Goal: Task Accomplishment & Management: Complete application form

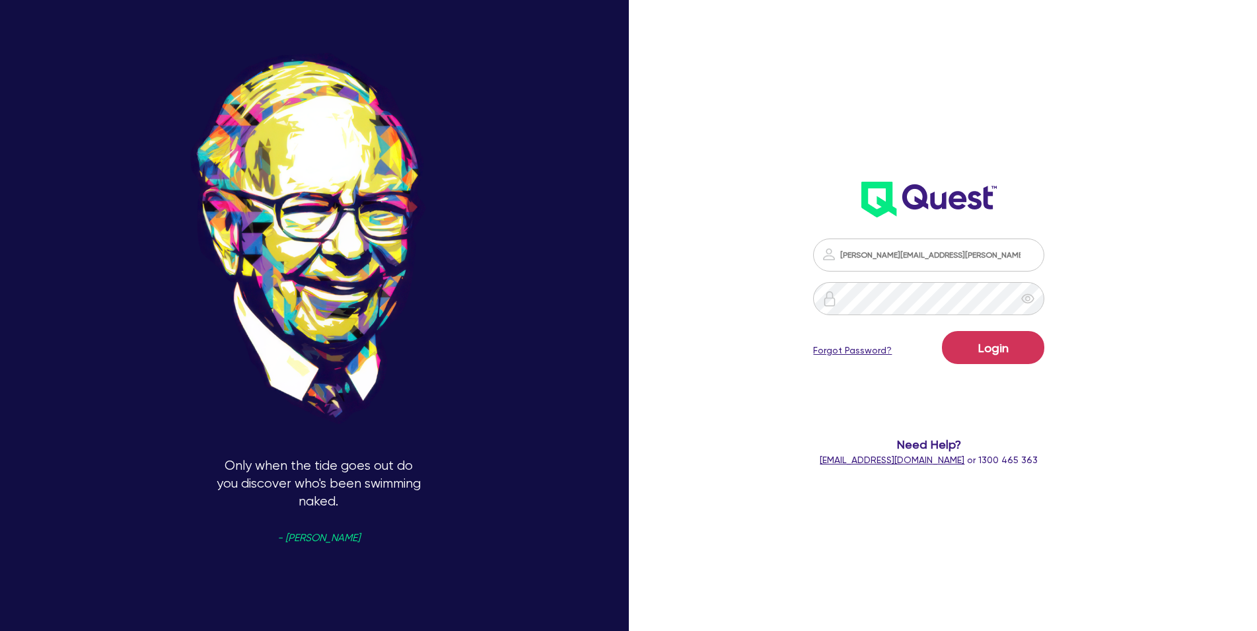
click at [999, 347] on button "Login" at bounding box center [993, 347] width 102 height 33
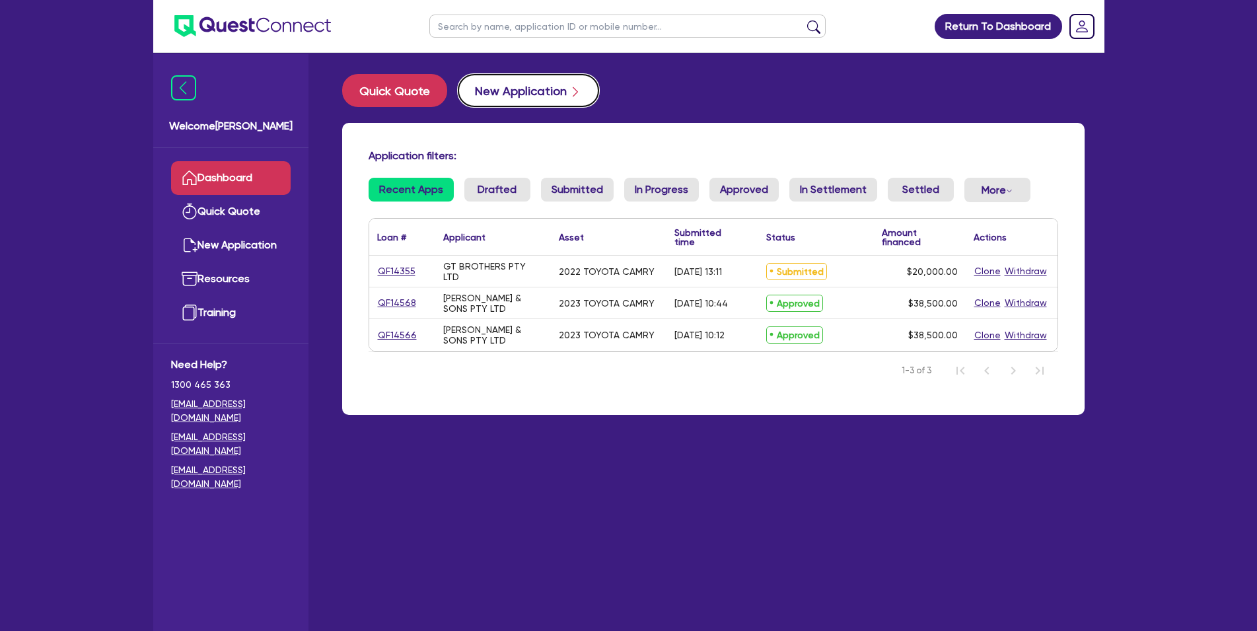
click at [516, 86] on button "New Application" at bounding box center [528, 90] width 141 height 33
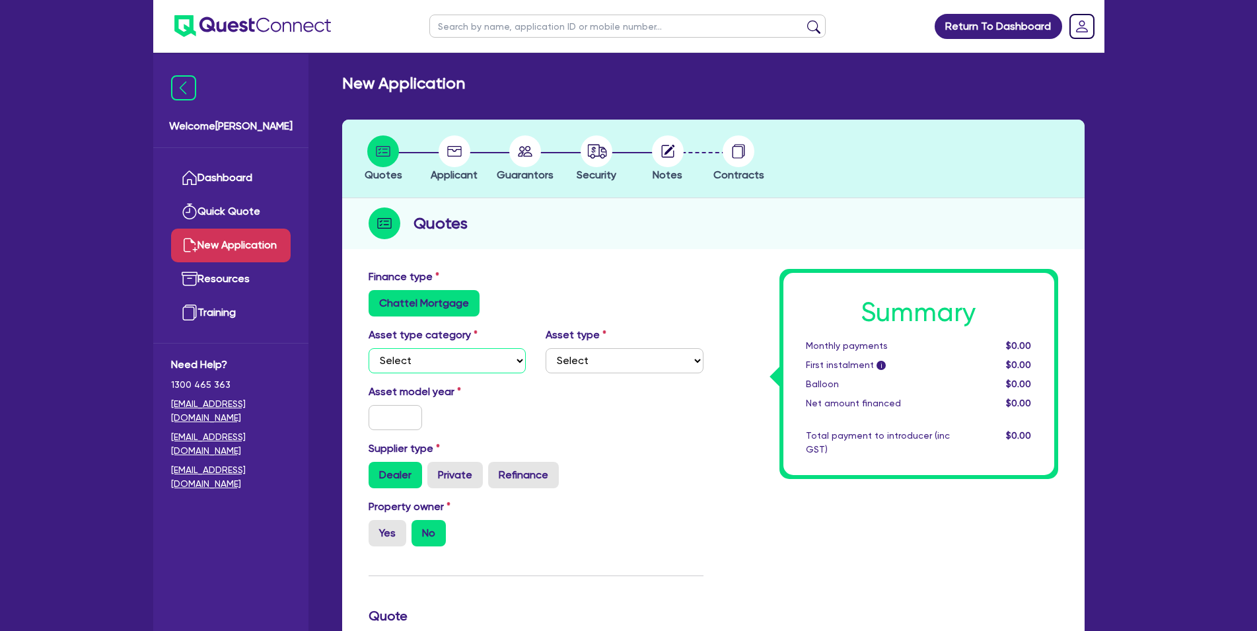
click at [421, 367] on select "Select Cars and light trucks Primary assets Secondary assets Tertiary assets" at bounding box center [448, 360] width 158 height 25
click option "Tertiary assets" at bounding box center [0, 0] width 0 height 0
click at [369, 348] on select "Select Cars and light trucks Primary assets Secondary assets Tertiary assets" at bounding box center [448, 360] width 158 height 25
select select "SECONDARY_ASSETS"
click option "Secondary assets" at bounding box center [0, 0] width 0 height 0
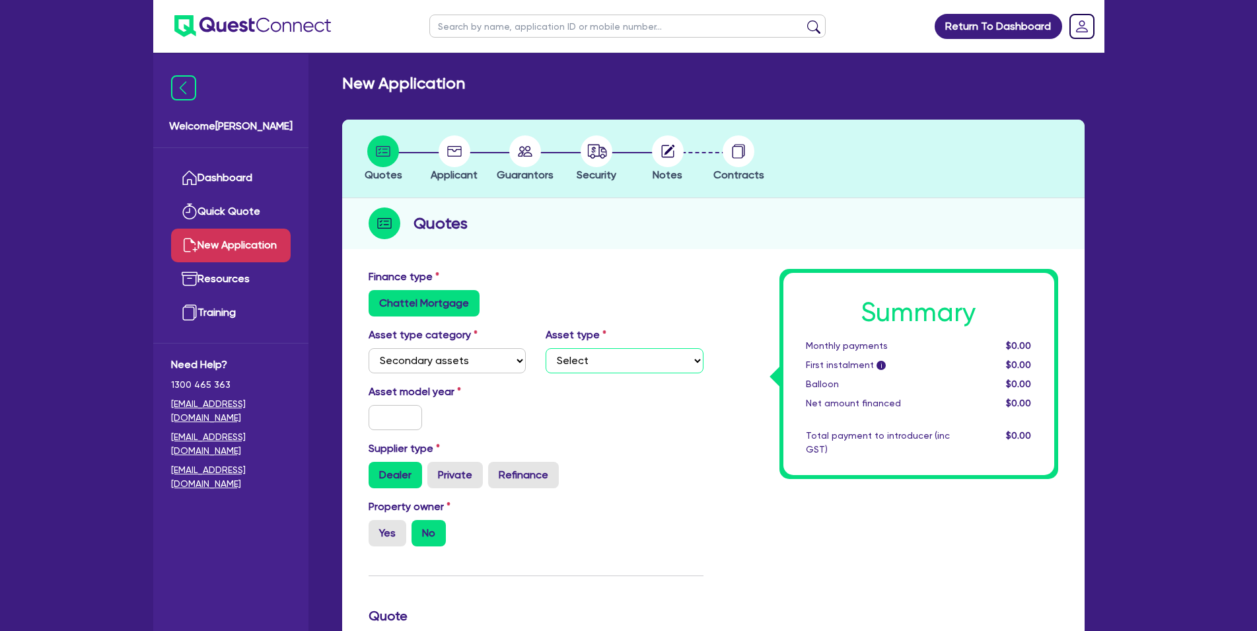
click at [546, 348] on select "Select Generators and compressors Engineering and toolmaking Woodworking and me…" at bounding box center [625, 360] width 158 height 25
drag, startPoint x: 378, startPoint y: 351, endPoint x: 691, endPoint y: 379, distance: 313.6
select select "MEDICAL_DENTAL_LABORATORY_EQUIPMENT"
click option "Medical / dental / laboratory equipment" at bounding box center [0, 0] width 0 height 0
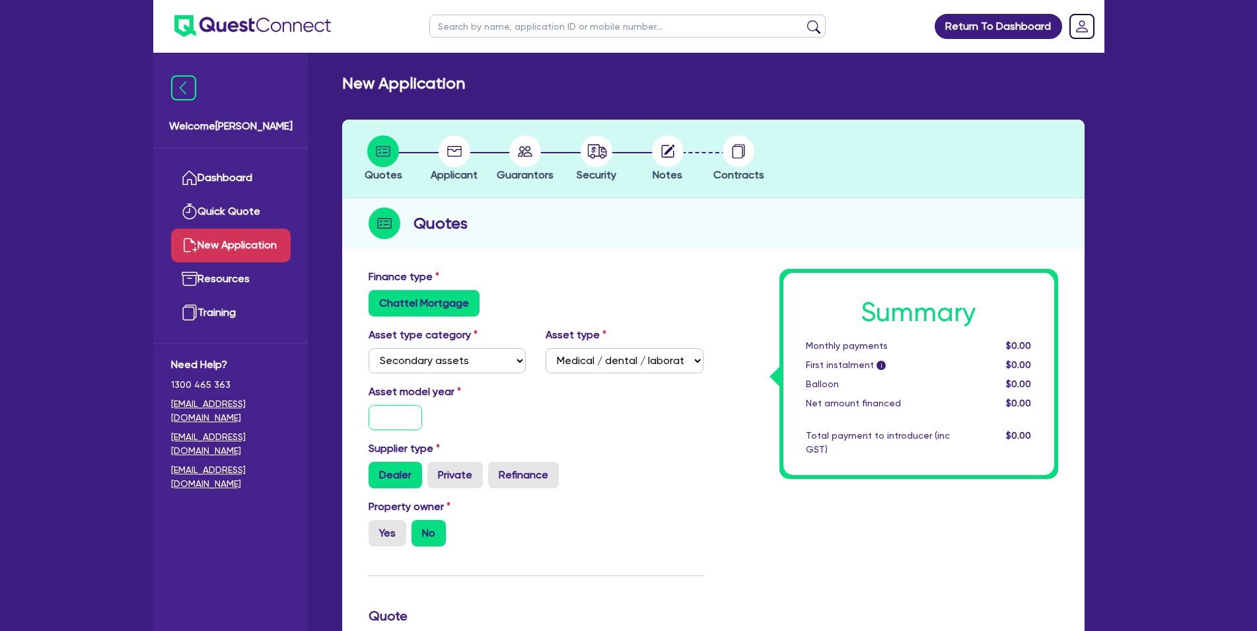
click at [403, 423] on input "text" at bounding box center [396, 417] width 54 height 25
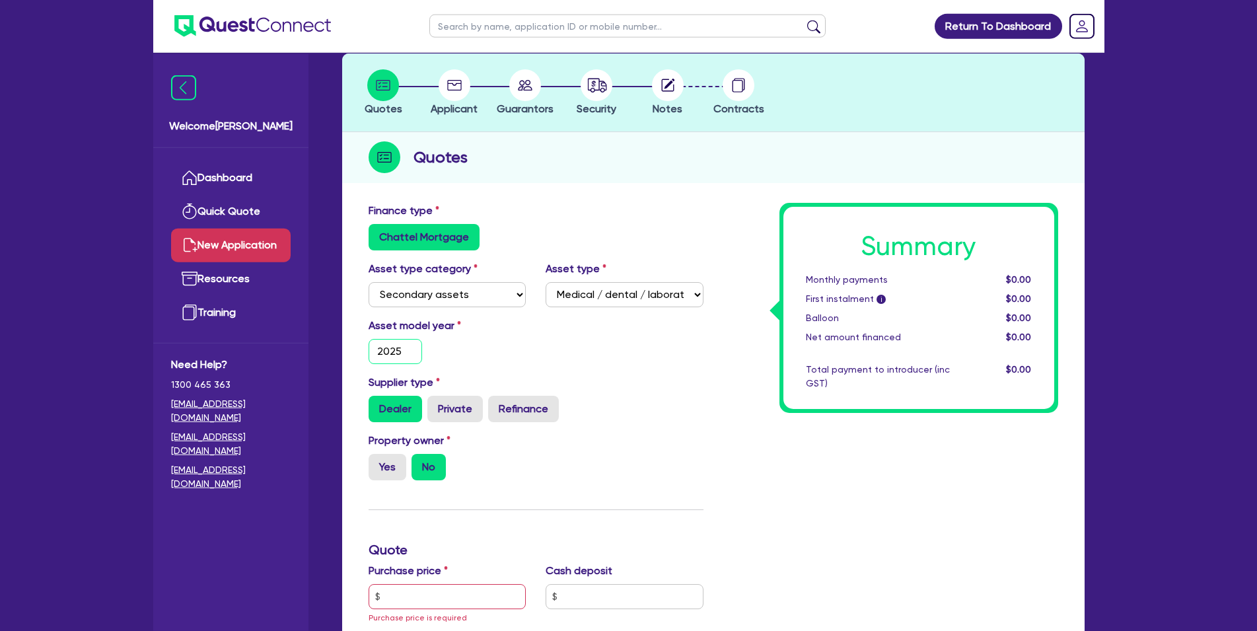
scroll to position [135, 0]
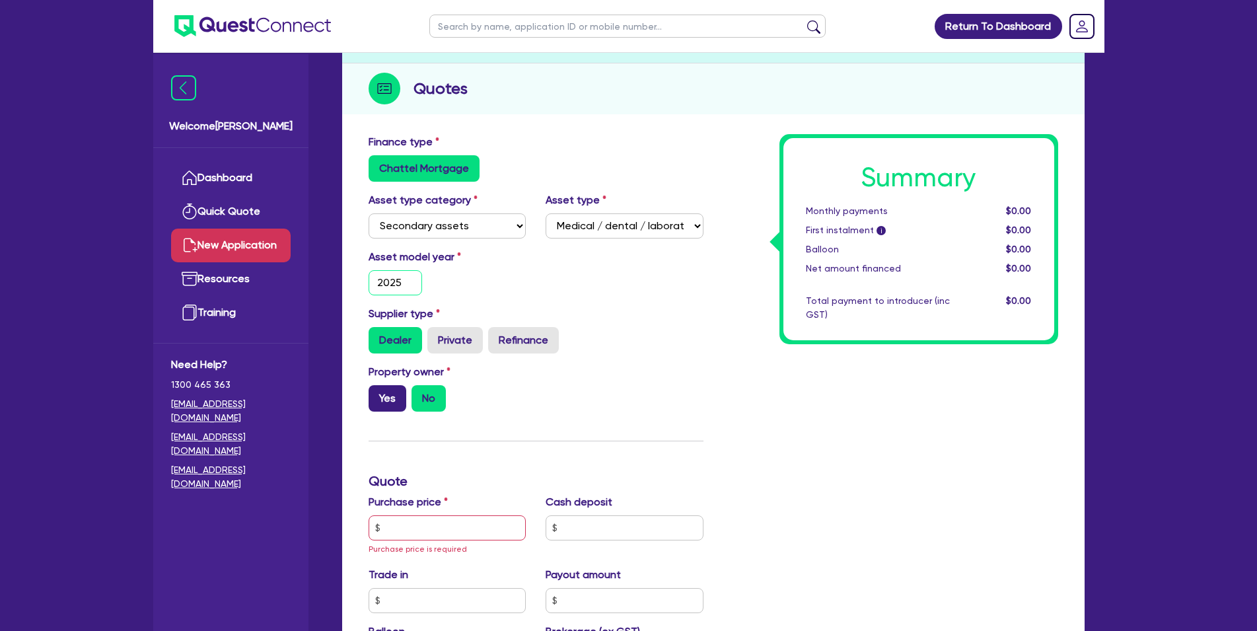
type input "2025"
click at [398, 403] on label "Yes" at bounding box center [388, 398] width 38 height 26
click at [377, 394] on input "Yes" at bounding box center [373, 389] width 9 height 9
radio input "true"
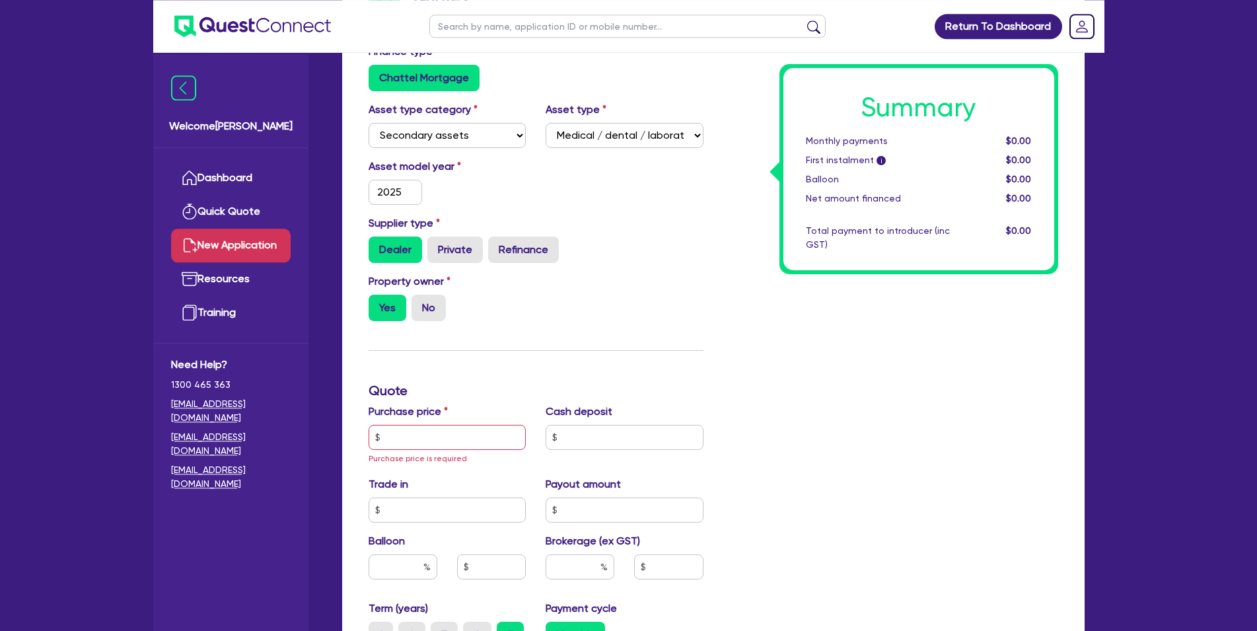
scroll to position [269, 0]
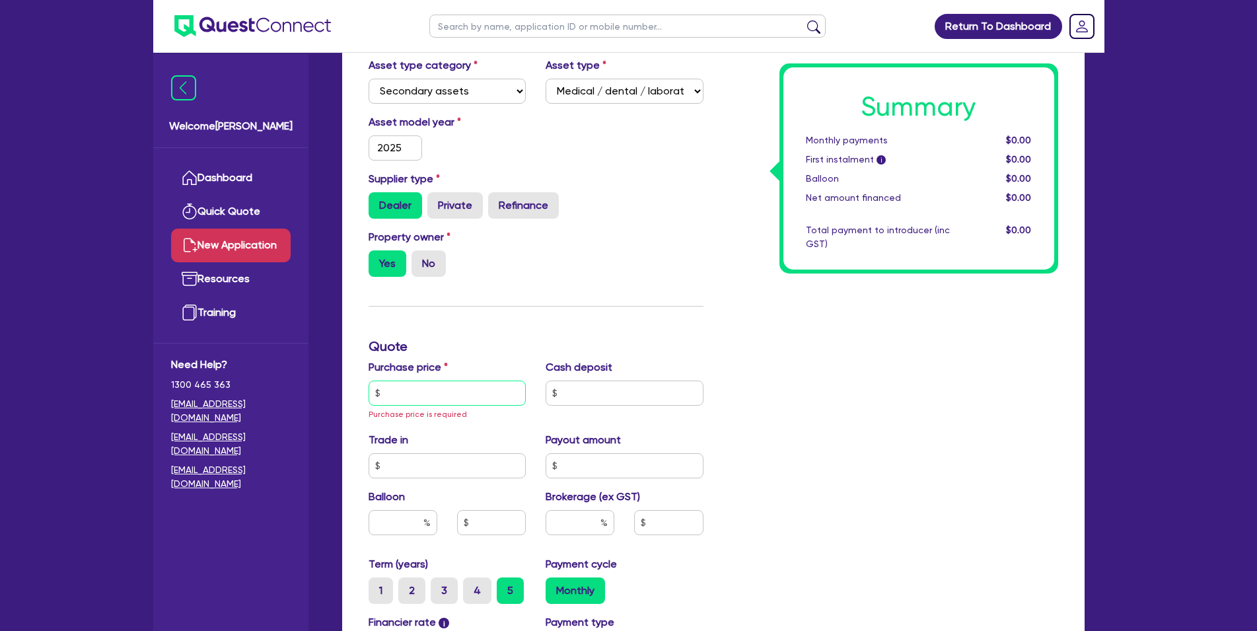
click at [425, 392] on input "text" at bounding box center [448, 392] width 158 height 25
click at [420, 257] on input "No" at bounding box center [415, 254] width 9 height 9
radio input "true"
click at [437, 406] on div "Purchase price Purchase price is required" at bounding box center [448, 390] width 178 height 62
click at [444, 389] on input "text" at bounding box center [448, 392] width 158 height 25
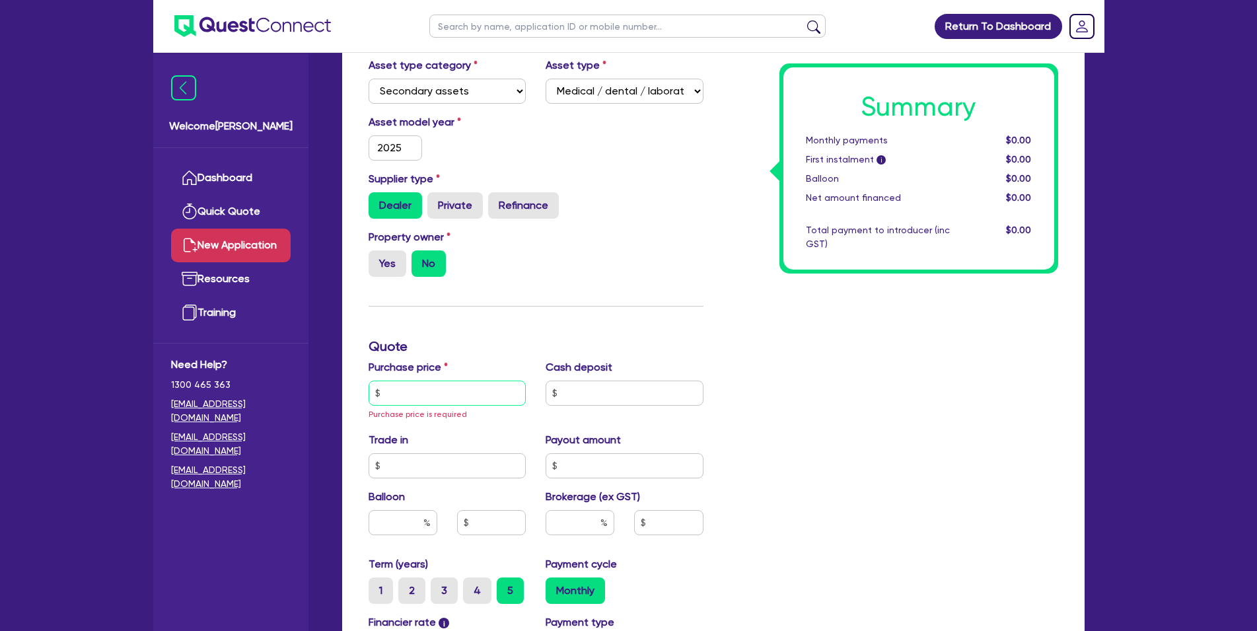
click at [393, 392] on input "text" at bounding box center [448, 392] width 158 height 25
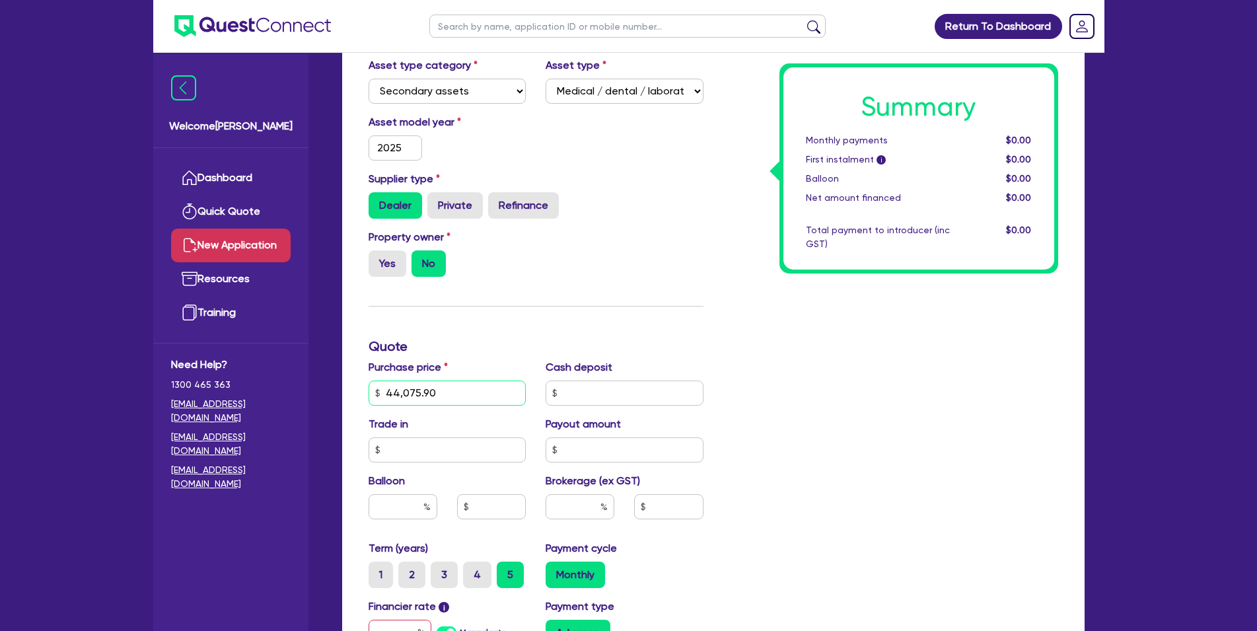
type input "44,075.90"
drag, startPoint x: 549, startPoint y: 394, endPoint x: 610, endPoint y: 399, distance: 61.0
click at [551, 393] on input "text" at bounding box center [625, 392] width 158 height 25
type input "."
click at [492, 441] on input "text" at bounding box center [448, 449] width 158 height 25
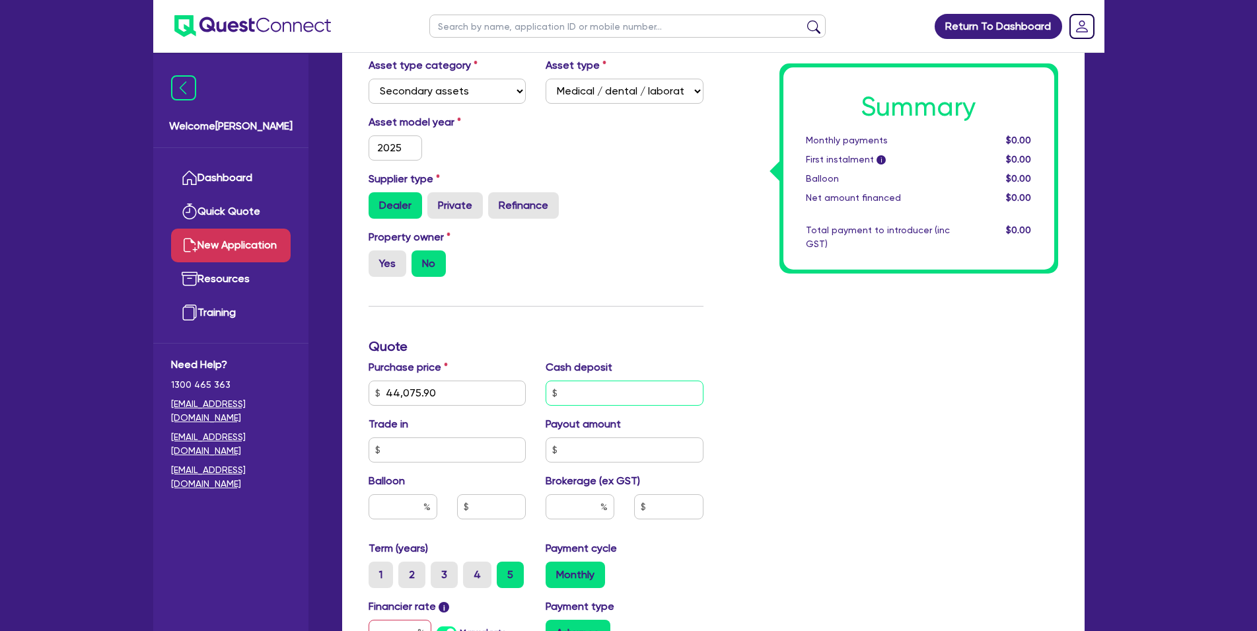
click at [584, 389] on input "text" at bounding box center [625, 392] width 158 height 25
type input "0"
drag, startPoint x: 511, startPoint y: 427, endPoint x: 509, endPoint y: 435, distance: 9.0
click at [510, 429] on div "Trade in" at bounding box center [448, 439] width 178 height 46
click at [505, 444] on input "text" at bounding box center [448, 449] width 158 height 25
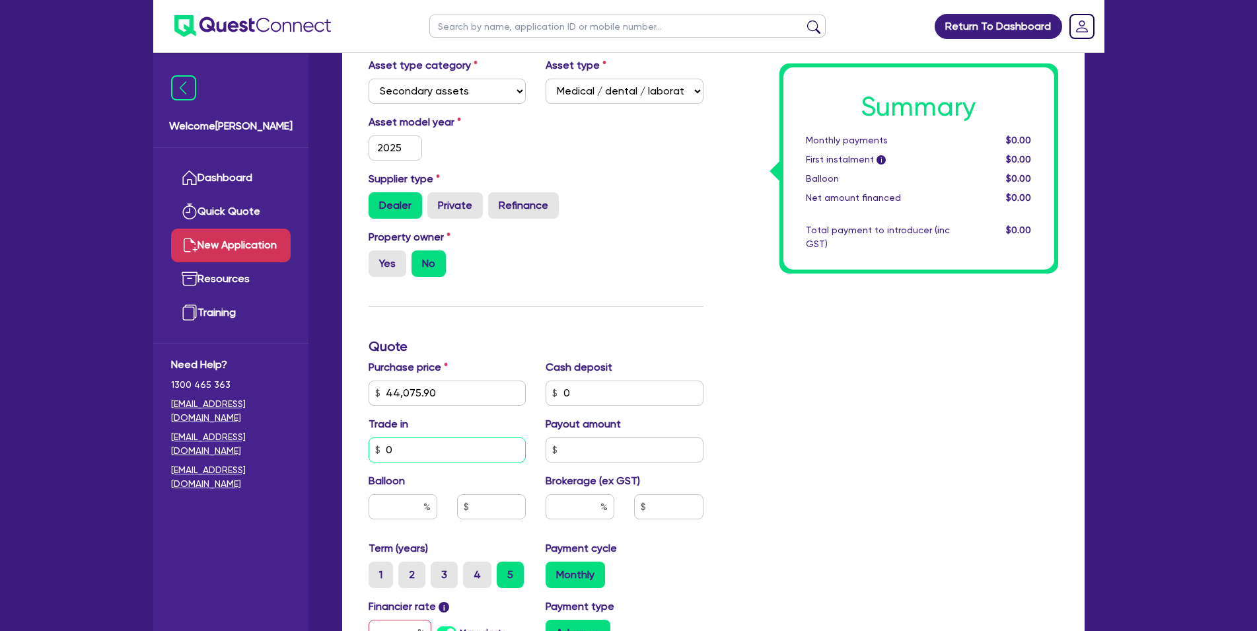
type input "0"
click at [573, 445] on input "text" at bounding box center [625, 449] width 158 height 25
type input "0"
click at [481, 505] on input "text" at bounding box center [491, 506] width 69 height 25
type input "0"
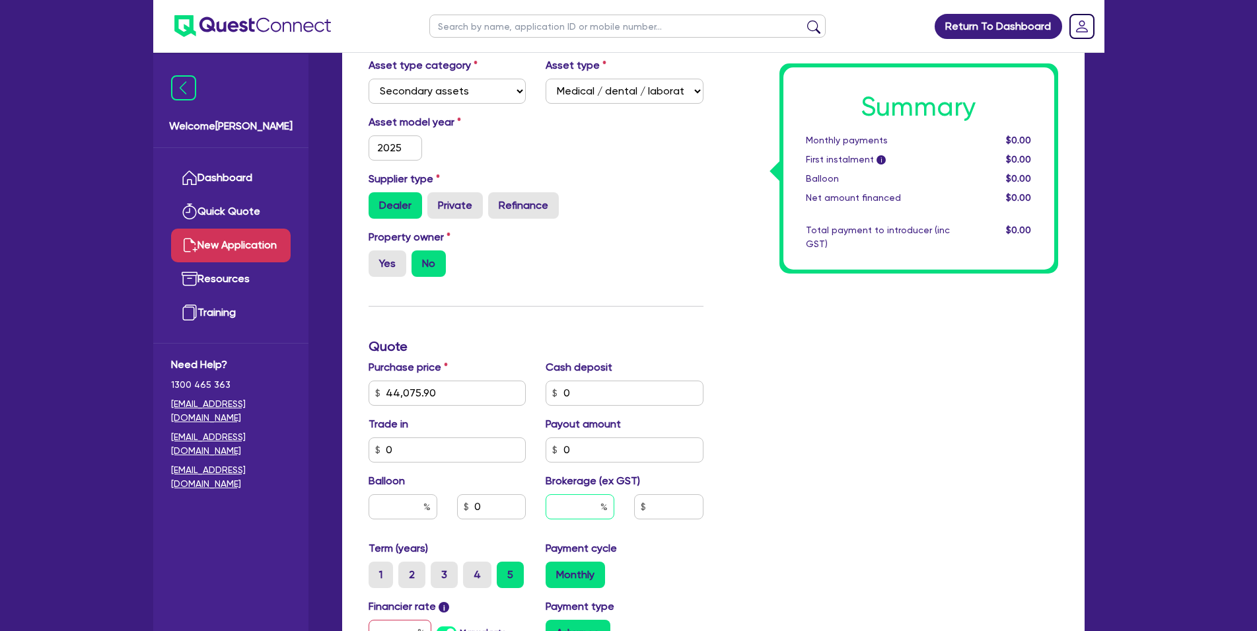
click at [571, 503] on input "text" at bounding box center [580, 506] width 69 height 25
click at [598, 504] on input "text" at bounding box center [580, 506] width 69 height 25
click at [674, 505] on input "text" at bounding box center [668, 506] width 69 height 25
type input "2,716.55"
click at [765, 454] on div "Summary Monthly payments $0.00 First instalment i $0.00 Balloon $0.00 Net amoun…" at bounding box center [890, 392] width 355 height 787
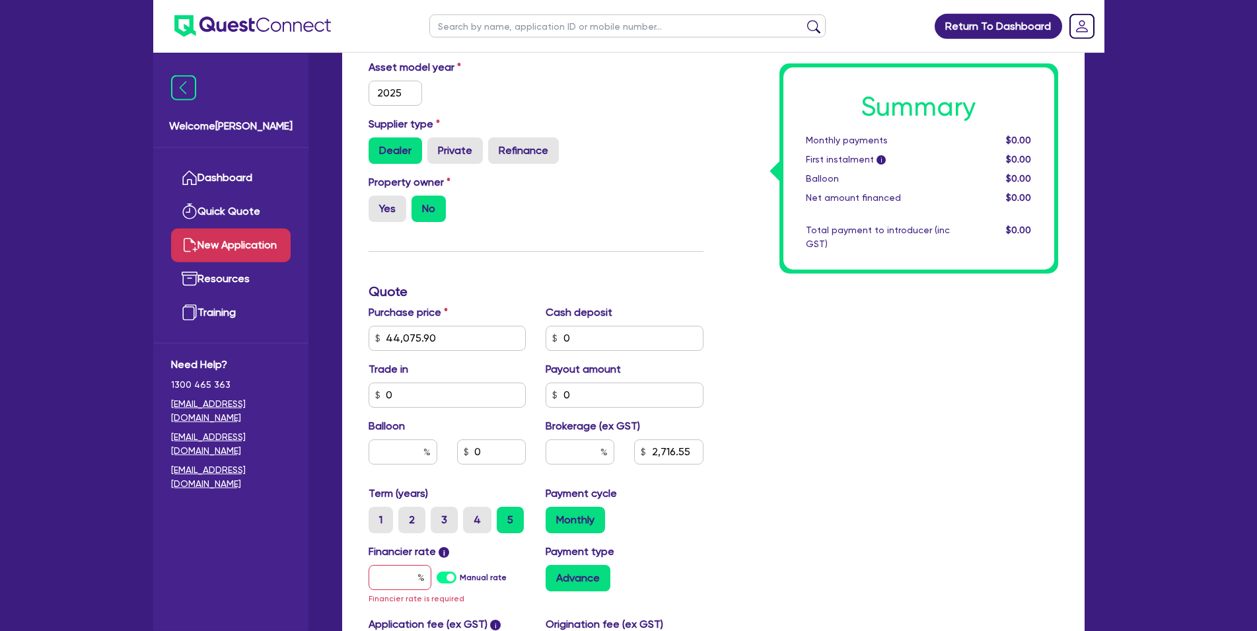
scroll to position [404, 0]
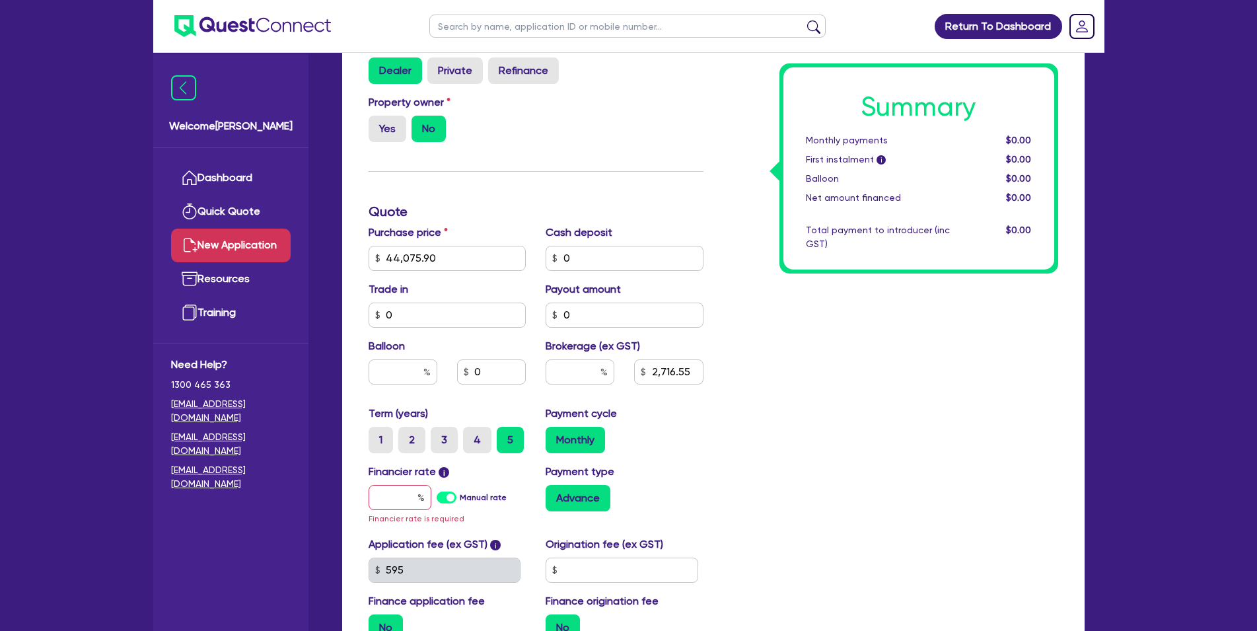
click at [658, 439] on div "Monthly" at bounding box center [625, 440] width 158 height 26
click at [421, 491] on div at bounding box center [400, 497] width 63 height 25
click at [405, 505] on input "text" at bounding box center [400, 497] width 63 height 25
type input "1"
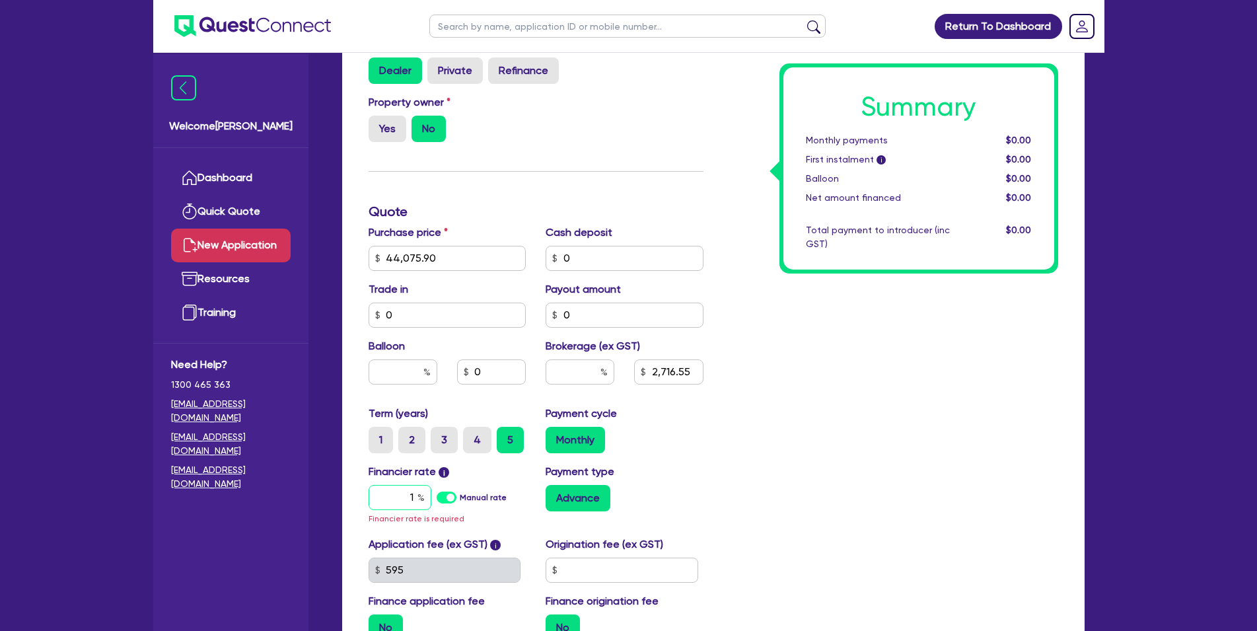
type input "6.16"
type input "2,716.55"
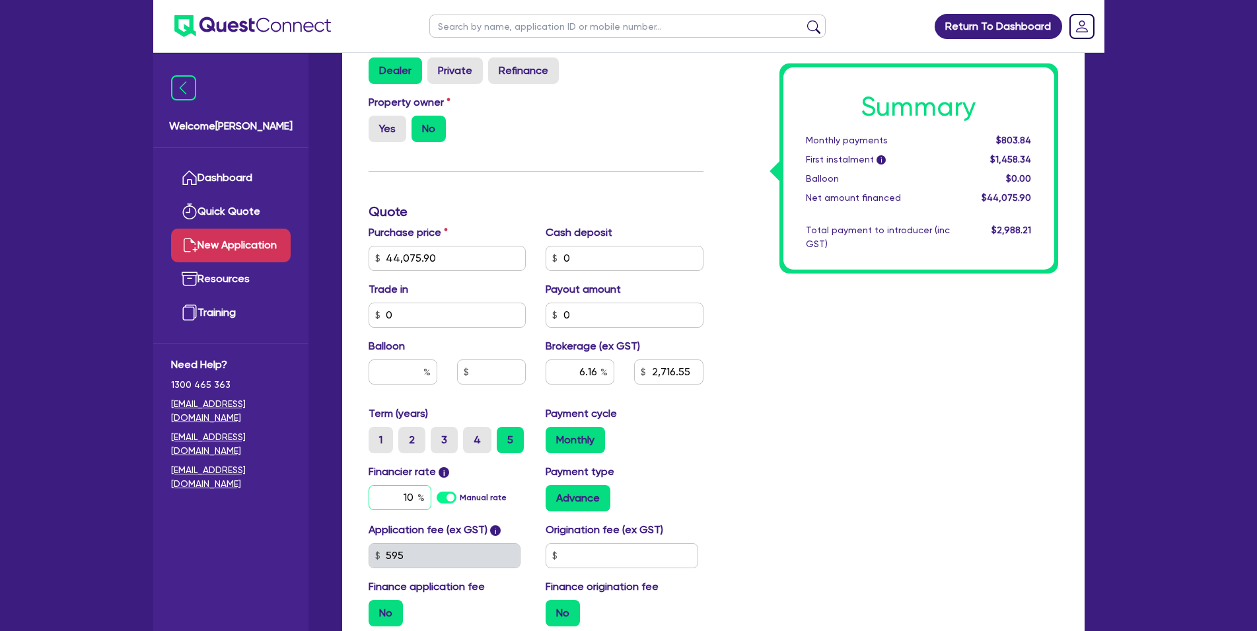
type input "10"
type input "6.16"
type input "2,716.55"
type input "6.16"
type input "2,716.55"
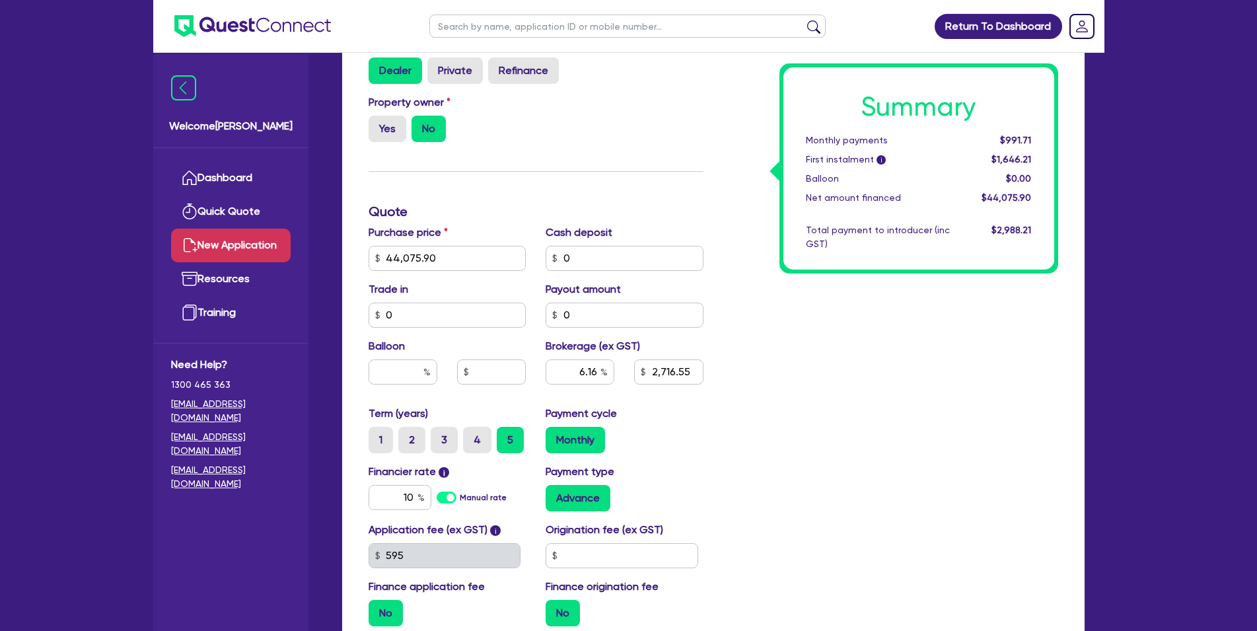
click at [753, 490] on div "Summary Monthly payments $991.71 First instalment i $1,646.21 Balloon $0.00 Net…" at bounding box center [890, 251] width 355 height 772
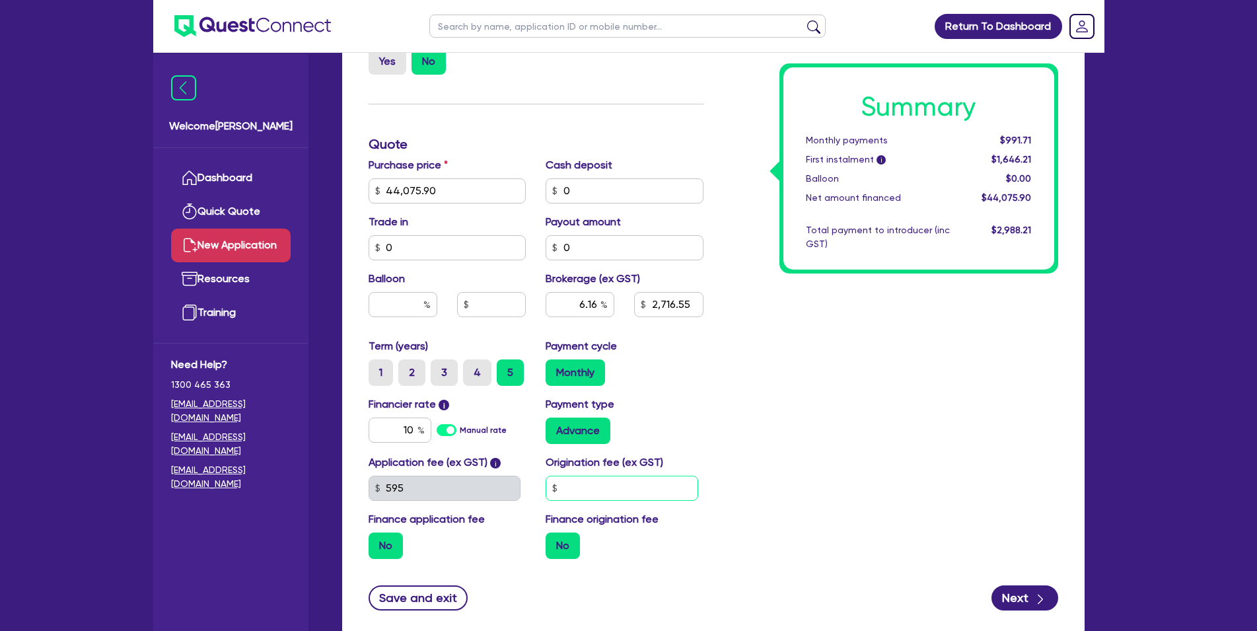
click at [592, 490] on input "text" at bounding box center [622, 488] width 153 height 25
type input "0"
type input "6.16"
type input "2,716.55"
type input "6.16"
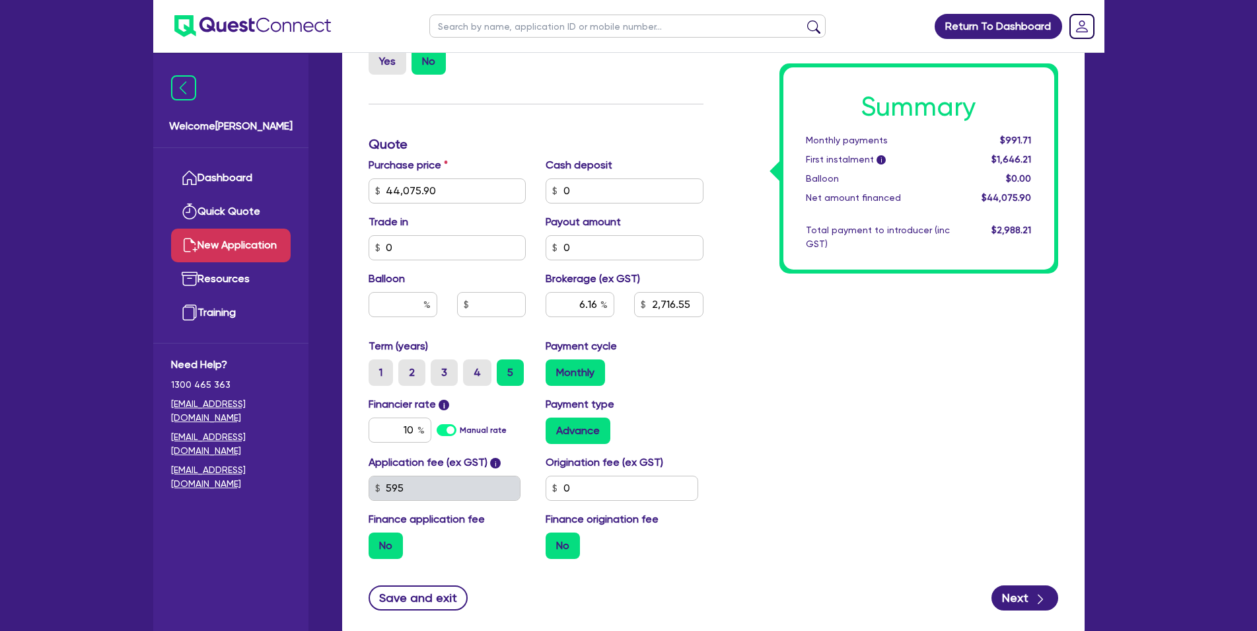
type input "2,716.55"
click at [751, 474] on div "Summary Monthly payments $991.71 First instalment i $1,646.21 Balloon $0.00 Net…" at bounding box center [890, 183] width 355 height 772
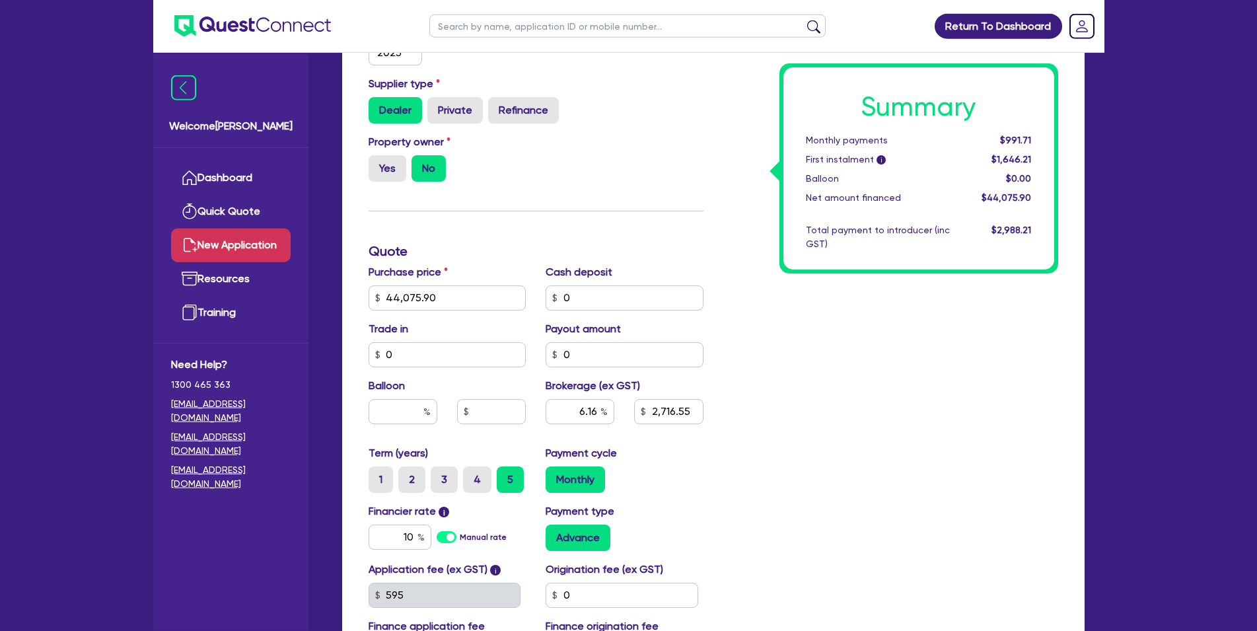
scroll to position [356, 0]
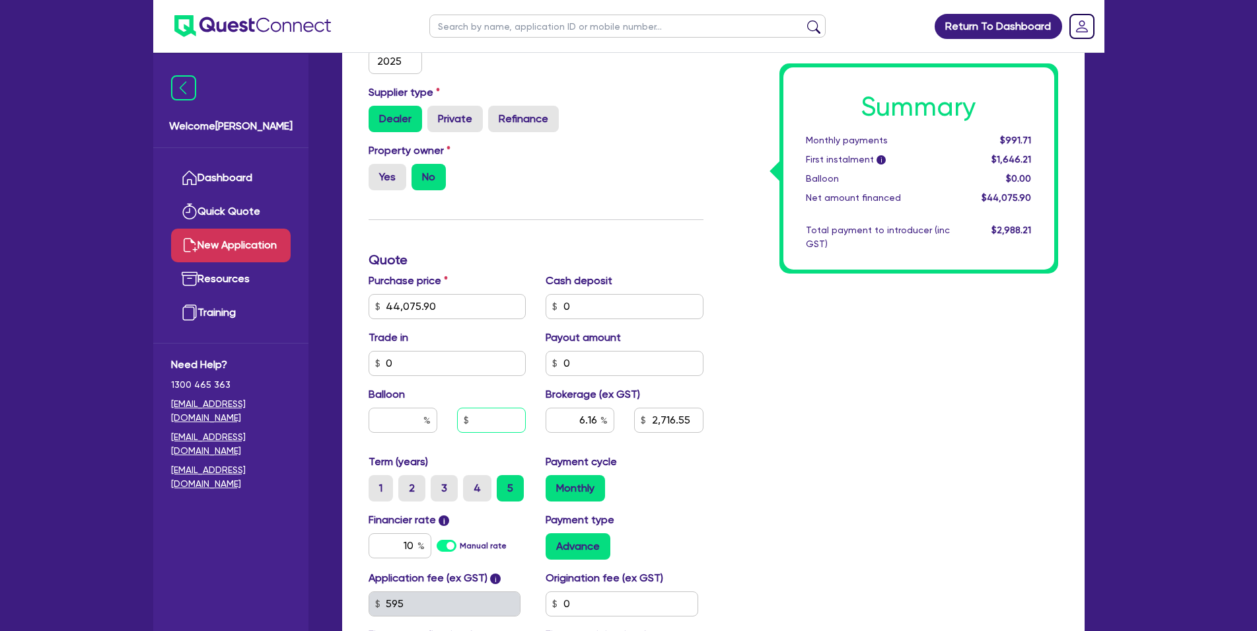
click at [520, 429] on input "text" at bounding box center [491, 419] width 69 height 25
type input "0"
type input "6.16"
type input "2,716.55"
click at [818, 445] on div "Summary Monthly payments $991.71 First instalment i $1,646.21 Balloon $0.00 Net…" at bounding box center [890, 299] width 355 height 772
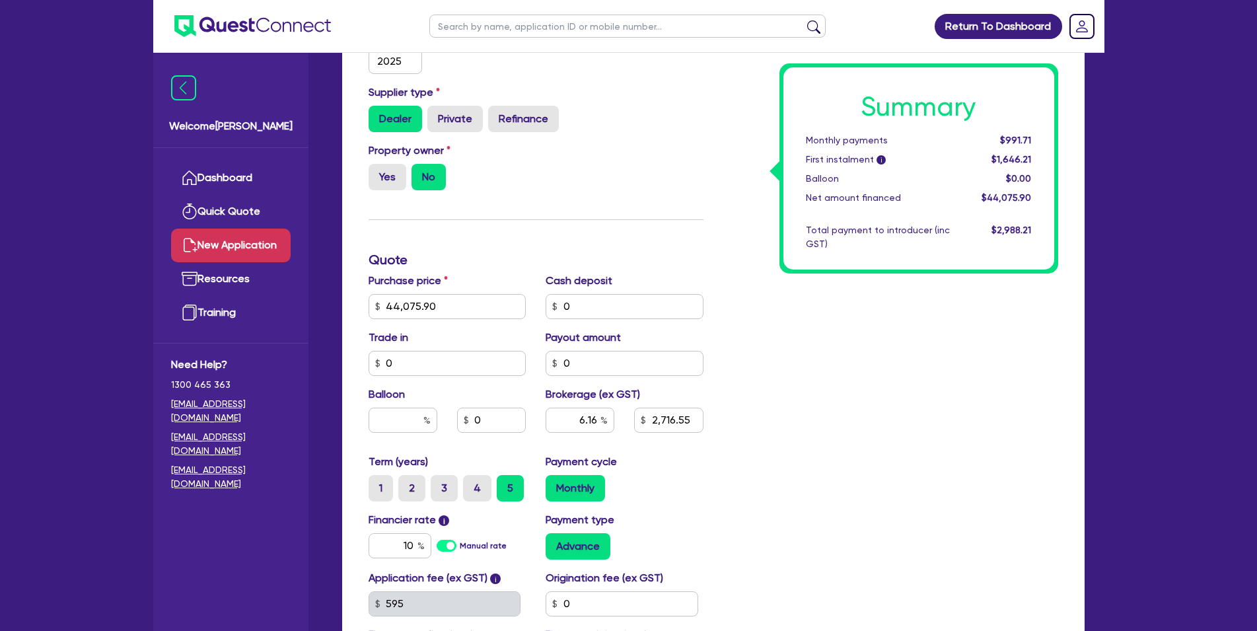
type input "6.16"
type input "2,716.55"
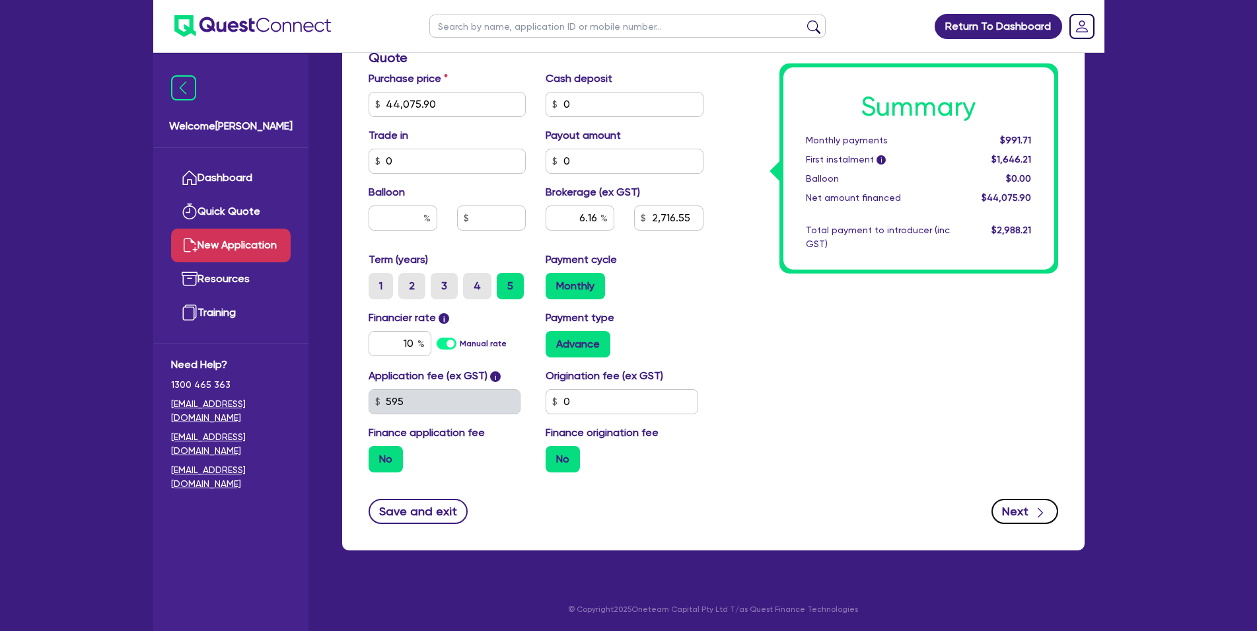
click at [1017, 514] on button "Next" at bounding box center [1024, 511] width 67 height 25
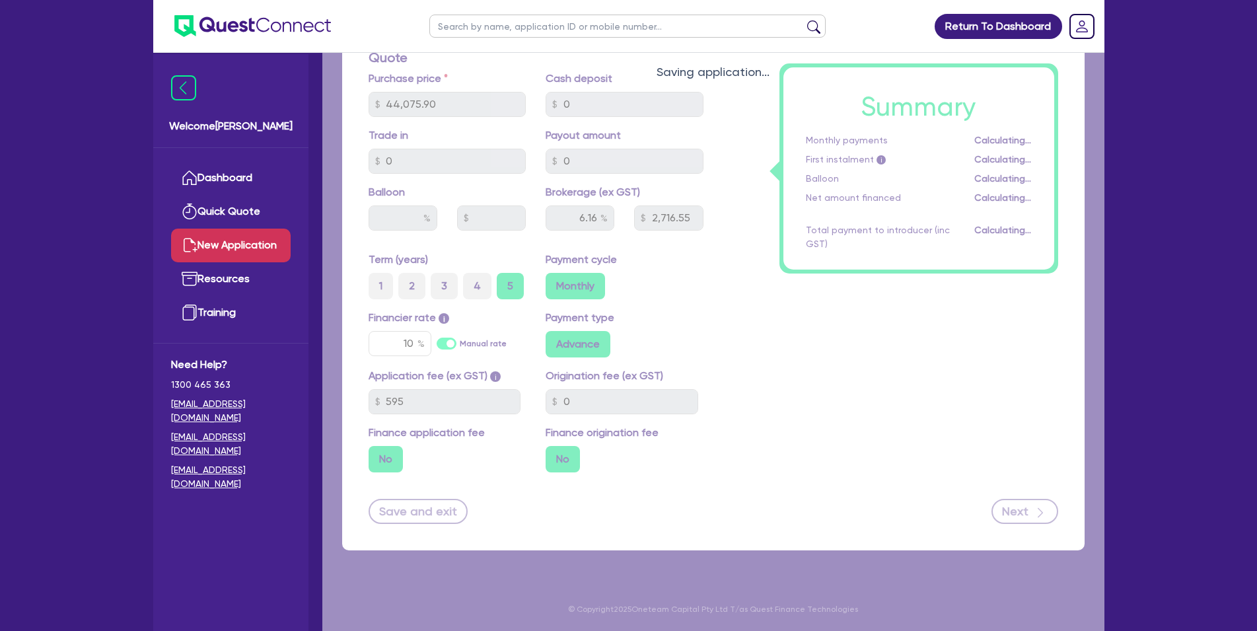
type input "6.16"
type input "2,716.55"
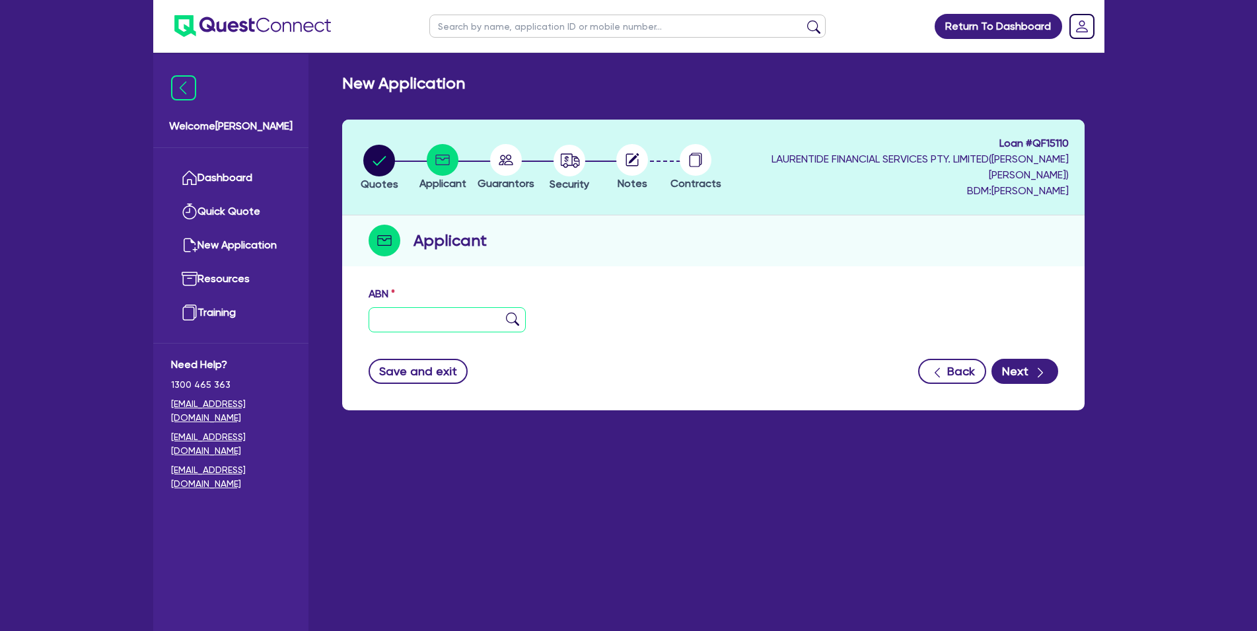
click at [454, 311] on input "text" at bounding box center [448, 319] width 158 height 25
click at [468, 329] on input "text" at bounding box center [448, 319] width 158 height 25
paste input "12 641 331 473"
click at [506, 318] on div "12 641 331 473" at bounding box center [448, 319] width 158 height 25
type input "12 641 331 473"
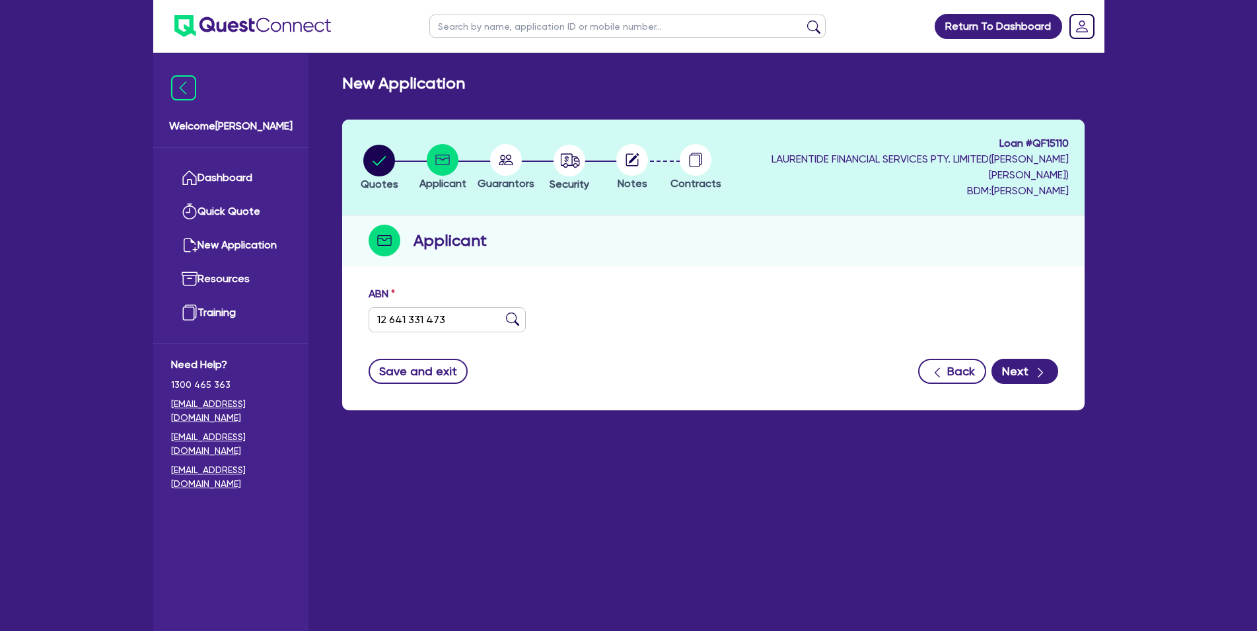
click at [511, 318] on img at bounding box center [512, 318] width 13 height 13
type input "HAIR & BEAUTY LOUNGE PTY LTD"
select select "COMPANY"
type input "[DATE]"
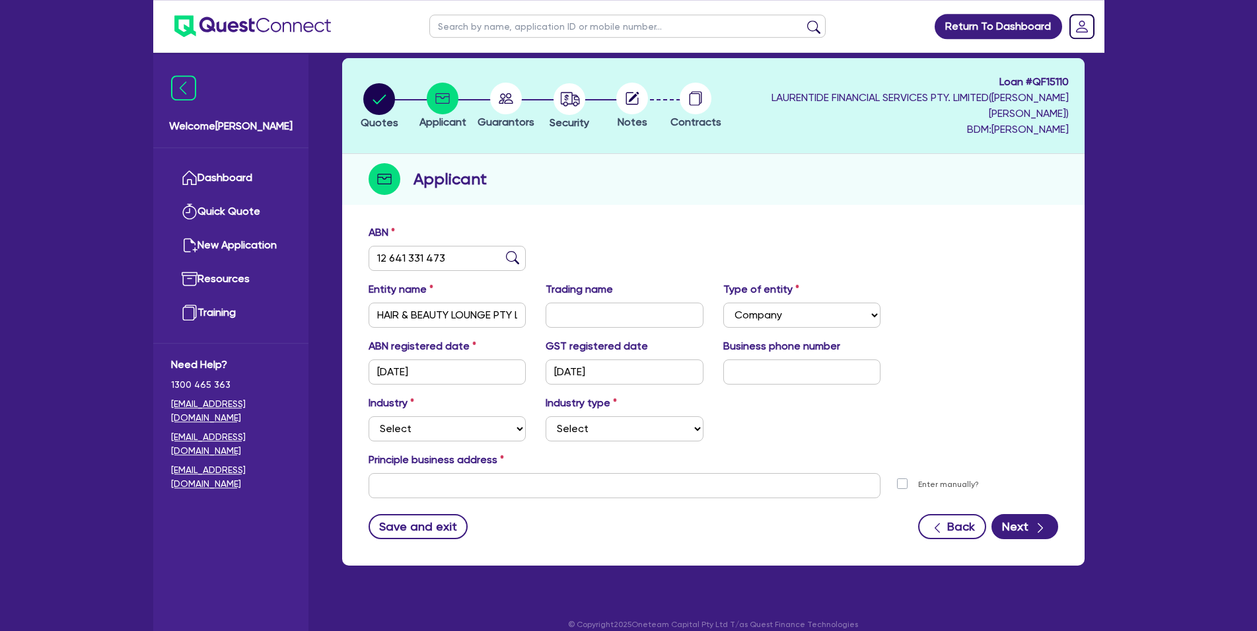
scroll to position [77, 0]
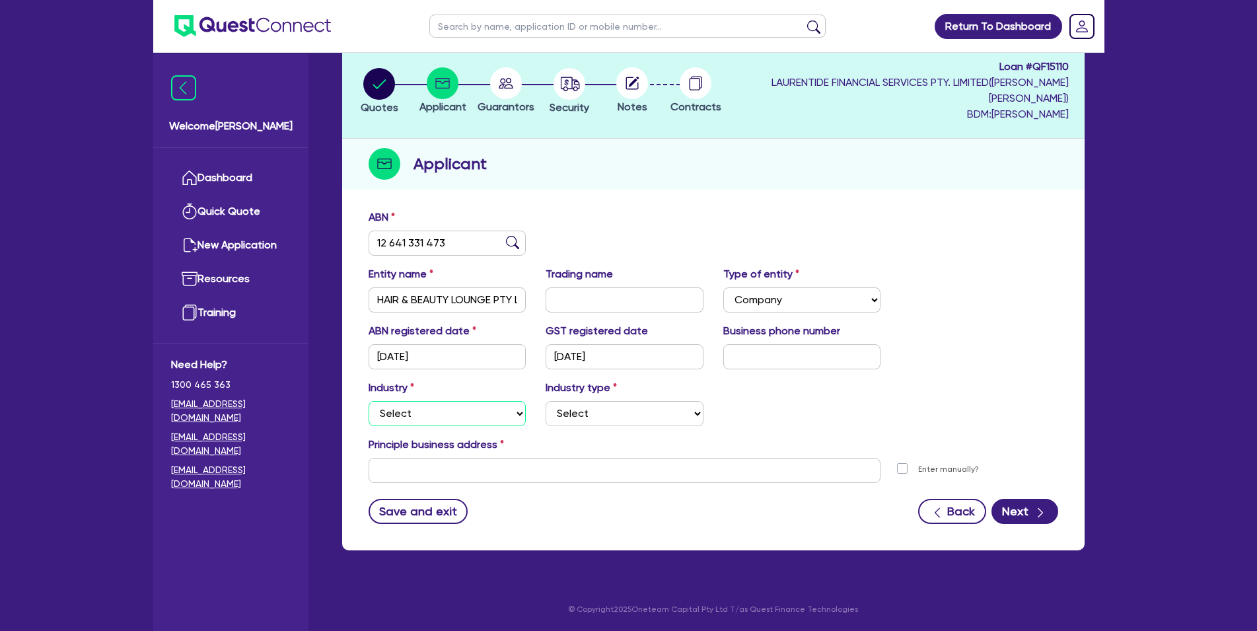
click at [426, 411] on select "Select Accomodation & Food Services Administrative & Support Services Agricultu…" at bounding box center [448, 413] width 158 height 25
click at [369, 401] on select "Select Accomodation & Food Services Administrative & Support Services Agricultu…" at bounding box center [448, 413] width 158 height 25
click at [426, 411] on select "Select Accomodation & Food Services Administrative & Support Services Agricultu…" at bounding box center [448, 413] width 158 height 25
select select "HEALTH_BEAUTY"
click option "Health & Beauty" at bounding box center [0, 0] width 0 height 0
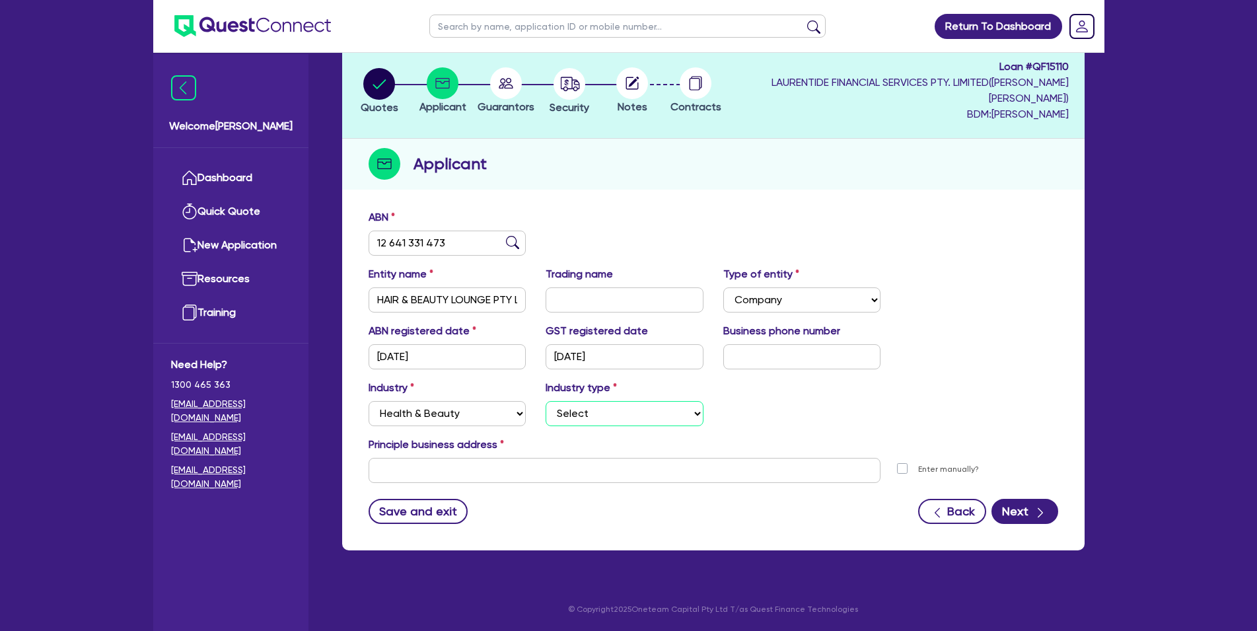
select select "HAIR_BEAUTY_SALONS"
click option "Hair, Beauty Salons" at bounding box center [0, 0] width 0 height 0
click at [520, 476] on input "text" at bounding box center [625, 470] width 513 height 25
click at [721, 468] on input "text" at bounding box center [625, 470] width 513 height 25
paste input "[STREET_ADDRESS][PERSON_NAME]"
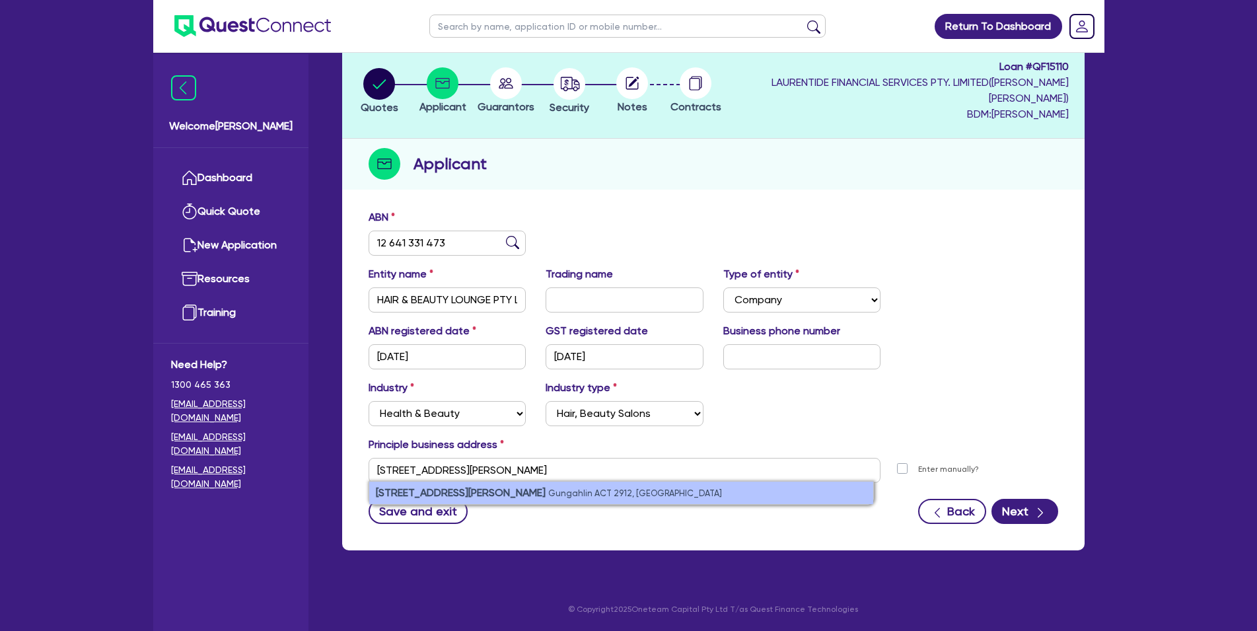
click at [679, 495] on li "[STREET_ADDRESS][PERSON_NAME]" at bounding box center [621, 492] width 504 height 22
type input "[STREET_ADDRESS][PERSON_NAME]"
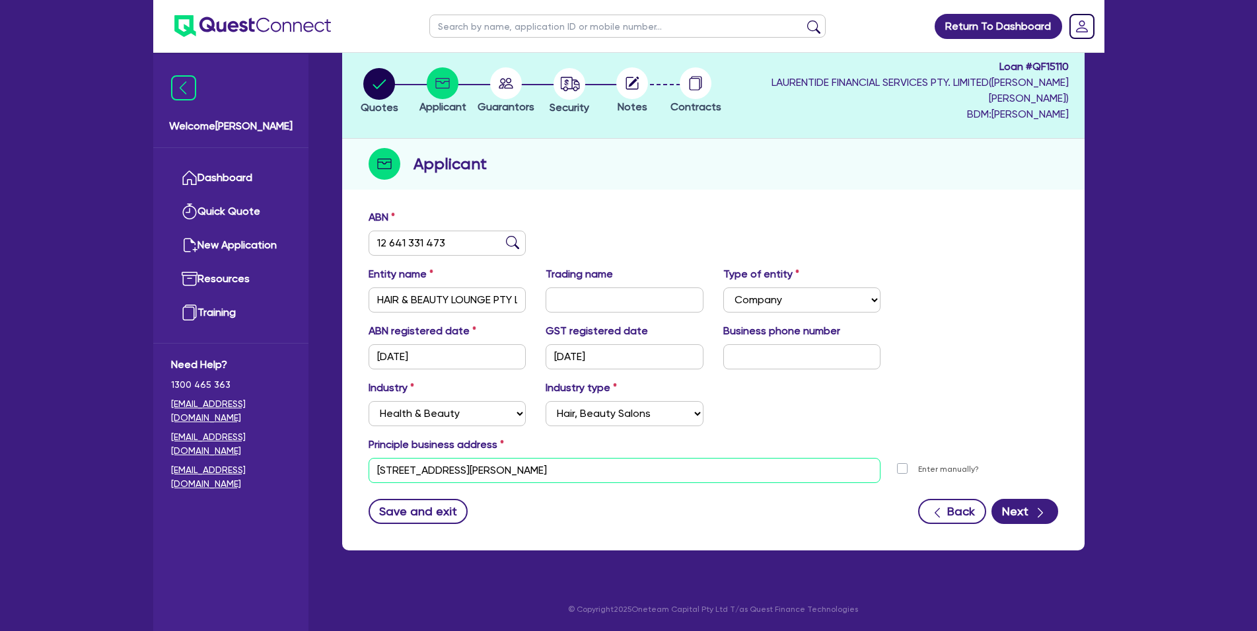
click at [728, 462] on input "[STREET_ADDRESS][PERSON_NAME]" at bounding box center [625, 470] width 513 height 25
click at [918, 467] on label "Enter manually?" at bounding box center [948, 469] width 61 height 13
click at [902, 467] on input "Enter manually?" at bounding box center [905, 468] width 11 height 13
checkbox input "true"
select select
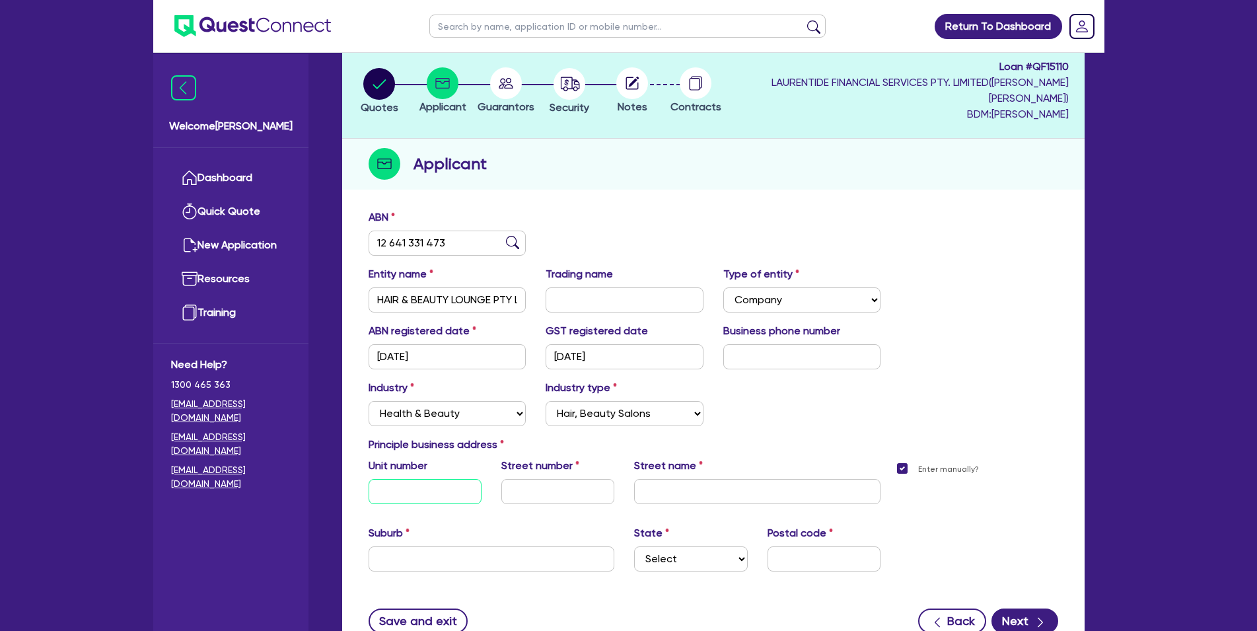
click at [449, 501] on input "text" at bounding box center [425, 491] width 113 height 25
click at [589, 490] on input "text" at bounding box center [557, 491] width 113 height 25
type input "109A"
type input "[PERSON_NAME] AVENUE"
click at [417, 553] on input "text" at bounding box center [492, 558] width 246 height 25
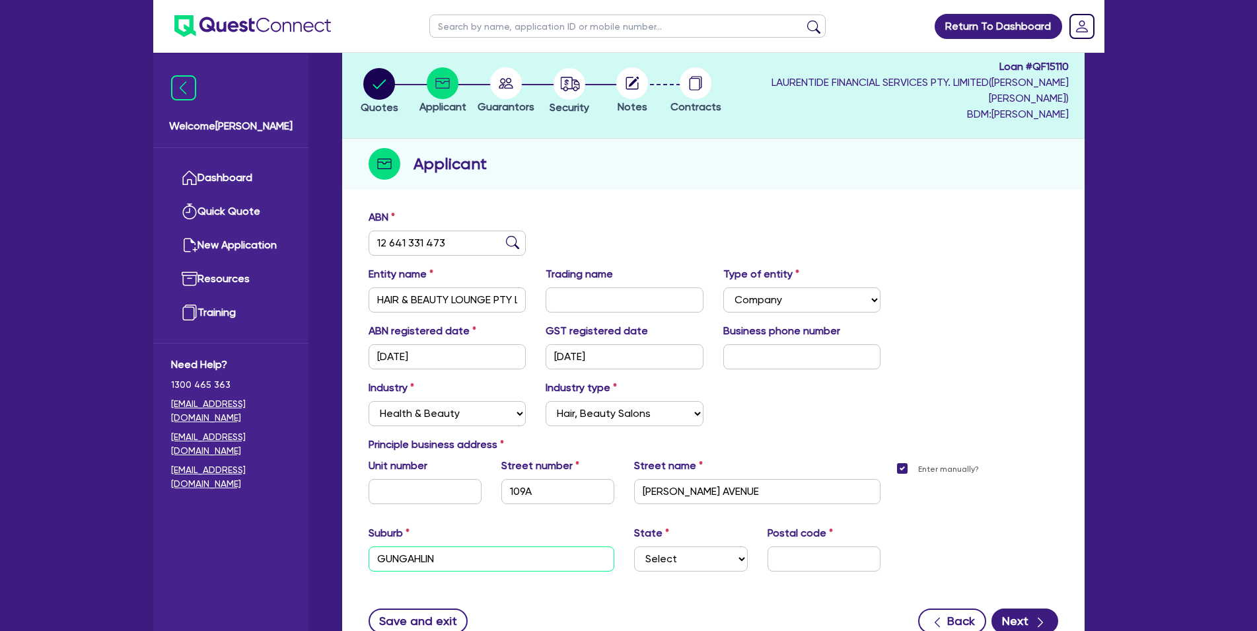
type input "GUNGAHLIN"
select select "ACT"
click option "ACT" at bounding box center [0, 0] width 0 height 0
click at [801, 552] on input "text" at bounding box center [823, 558] width 113 height 25
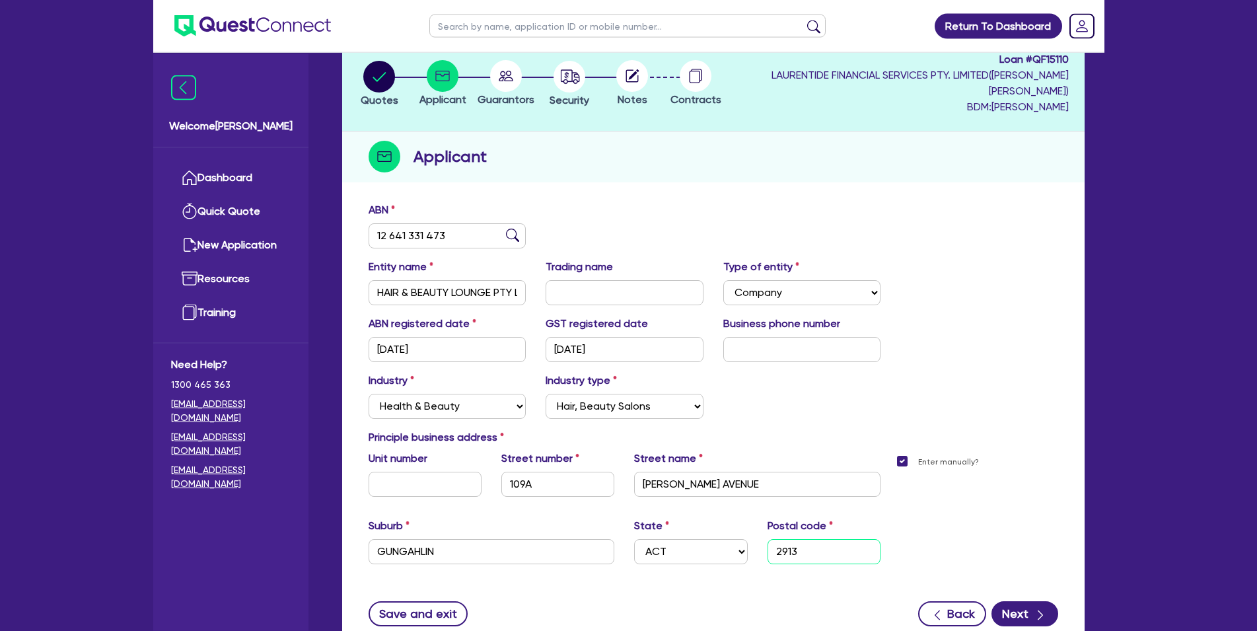
scroll to position [186, 0]
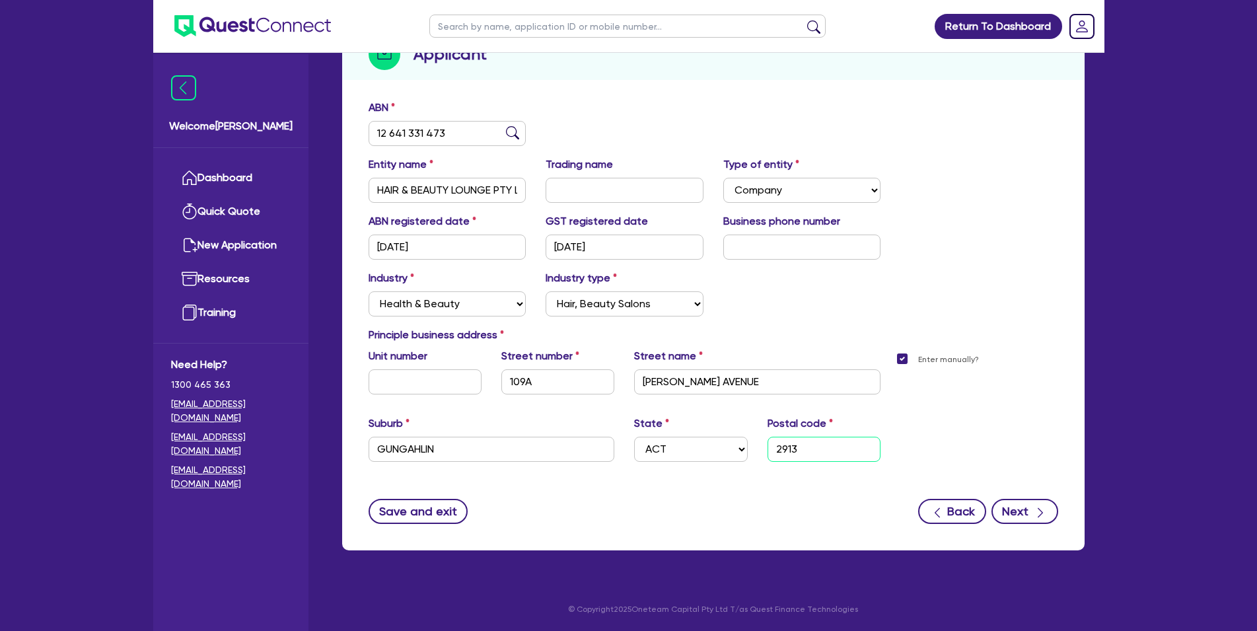
type input "2913"
click at [1052, 516] on button "Next" at bounding box center [1024, 511] width 67 height 25
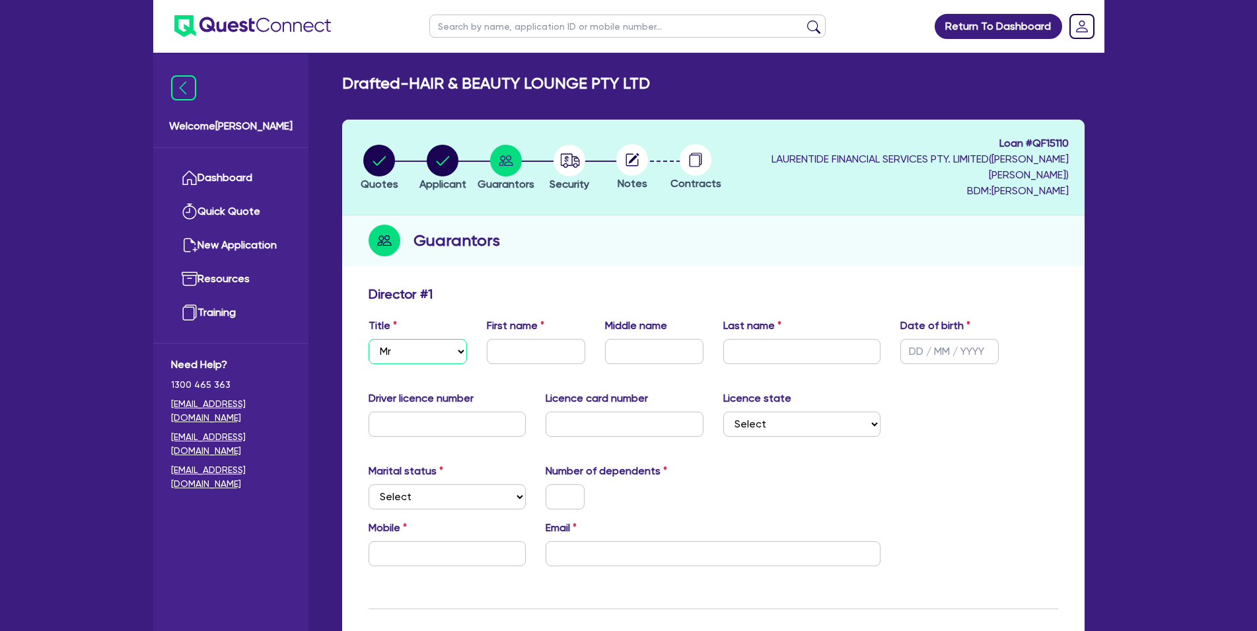
click option "Mr" at bounding box center [0, 0] width 0 height 0
select select "MISS"
click option "Miss" at bounding box center [0, 0] width 0 height 0
drag, startPoint x: 535, startPoint y: 369, endPoint x: 546, endPoint y: 356, distance: 16.4
click at [535, 367] on div "Title Select Mr Mrs Ms Miss Dr First name Middle name Last name Date of birth" at bounding box center [713, 346] width 709 height 57
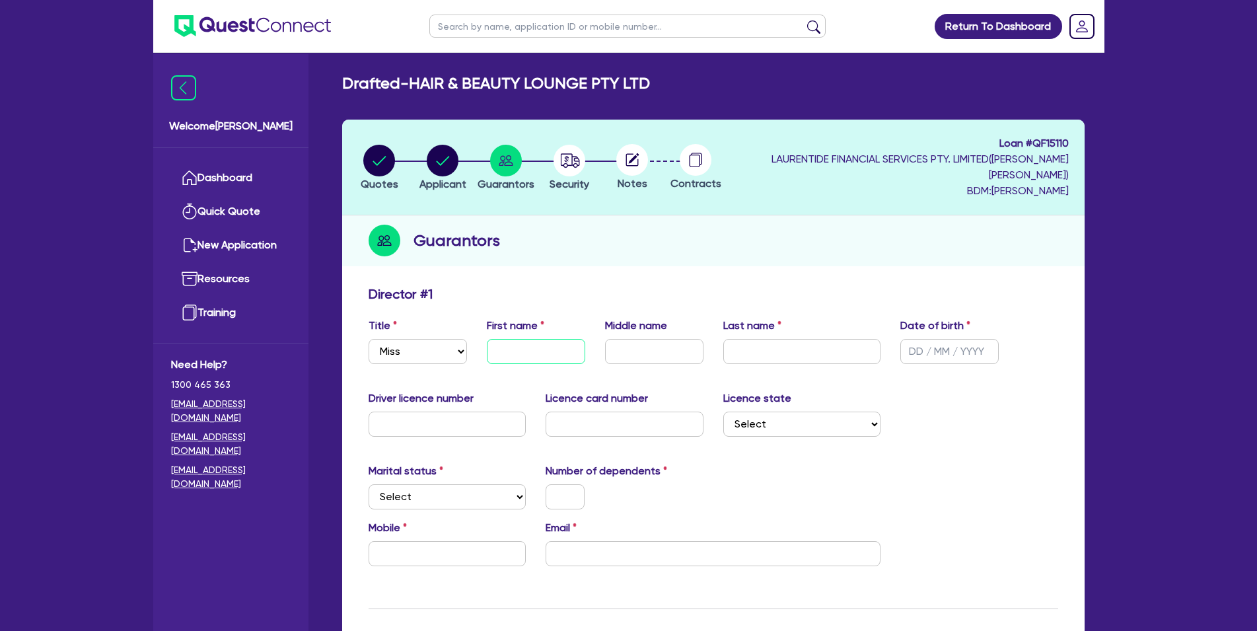
click at [547, 355] on input "text" at bounding box center [536, 351] width 98 height 25
type input "[PERSON_NAME]"
click at [744, 350] on input "text" at bounding box center [802, 351] width 158 height 25
type input "[PERSON_NAME]"
type input "[DATE]"
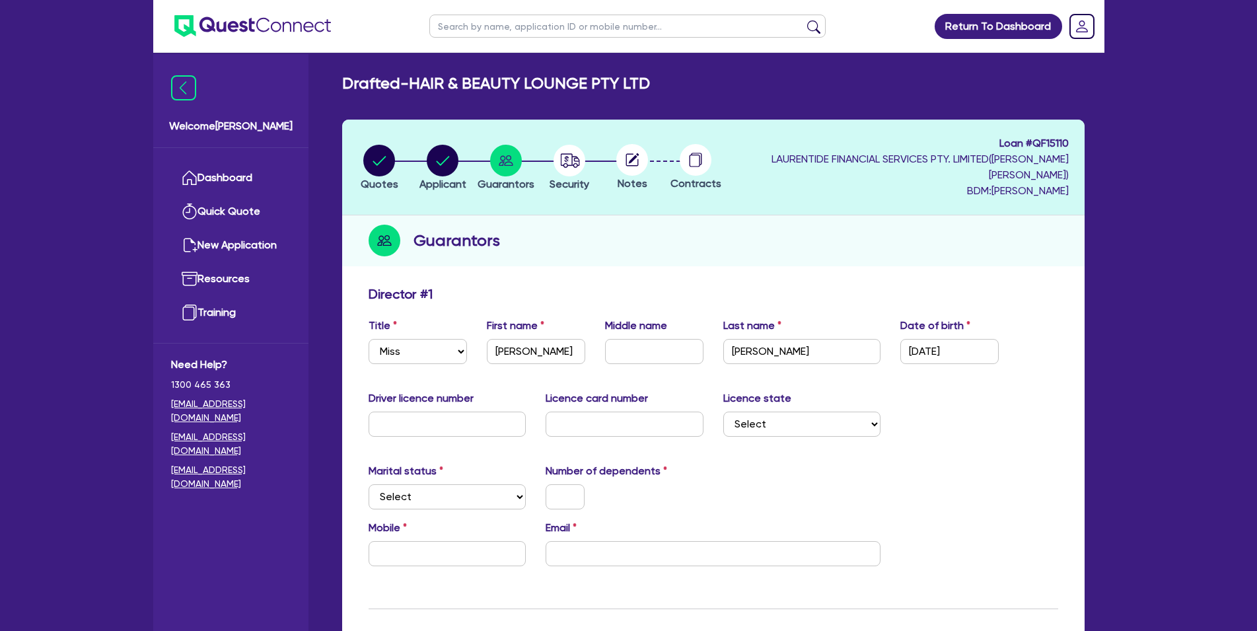
click at [419, 406] on div "Driver licence number" at bounding box center [448, 413] width 178 height 46
click at [427, 413] on input "text" at bounding box center [448, 423] width 158 height 25
click at [428, 415] on input "text" at bounding box center [448, 423] width 158 height 25
type input "5264036"
type input "A003372450"
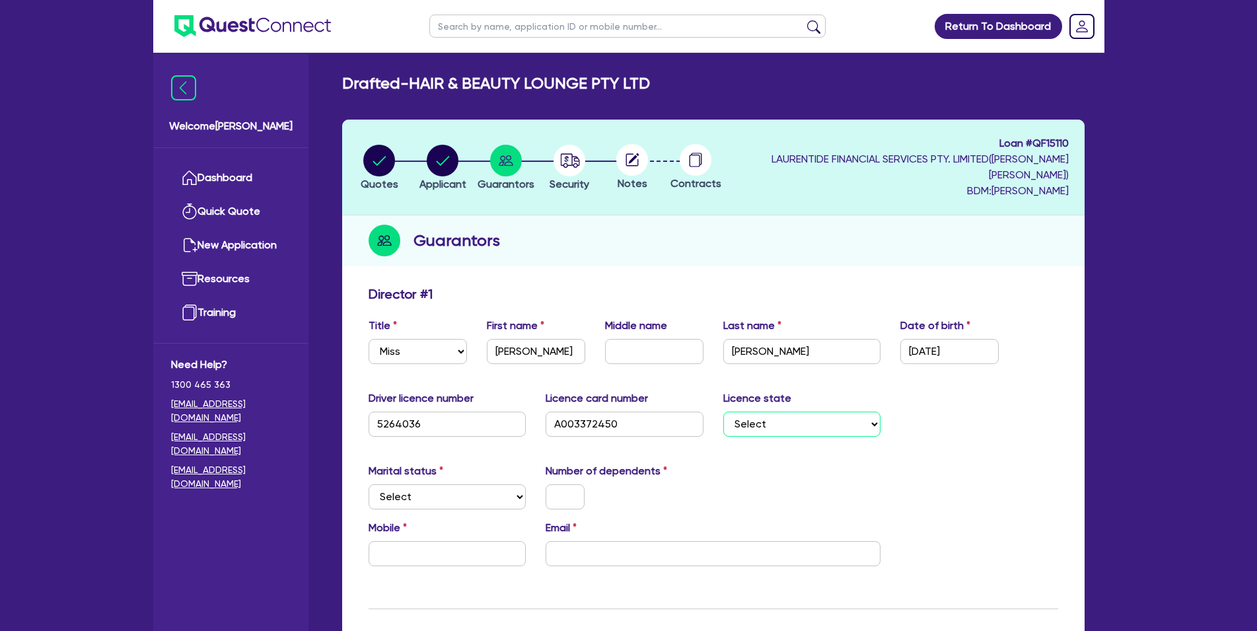
click at [723, 411] on select "Select [GEOGRAPHIC_DATA] [GEOGRAPHIC_DATA] [GEOGRAPHIC_DATA] [GEOGRAPHIC_DATA] …" at bounding box center [802, 423] width 158 height 25
select select "[GEOGRAPHIC_DATA]"
click option "[GEOGRAPHIC_DATA]" at bounding box center [0, 0] width 0 height 0
click at [395, 524] on label "Mobile" at bounding box center [388, 528] width 38 height 16
select select "SINGLE"
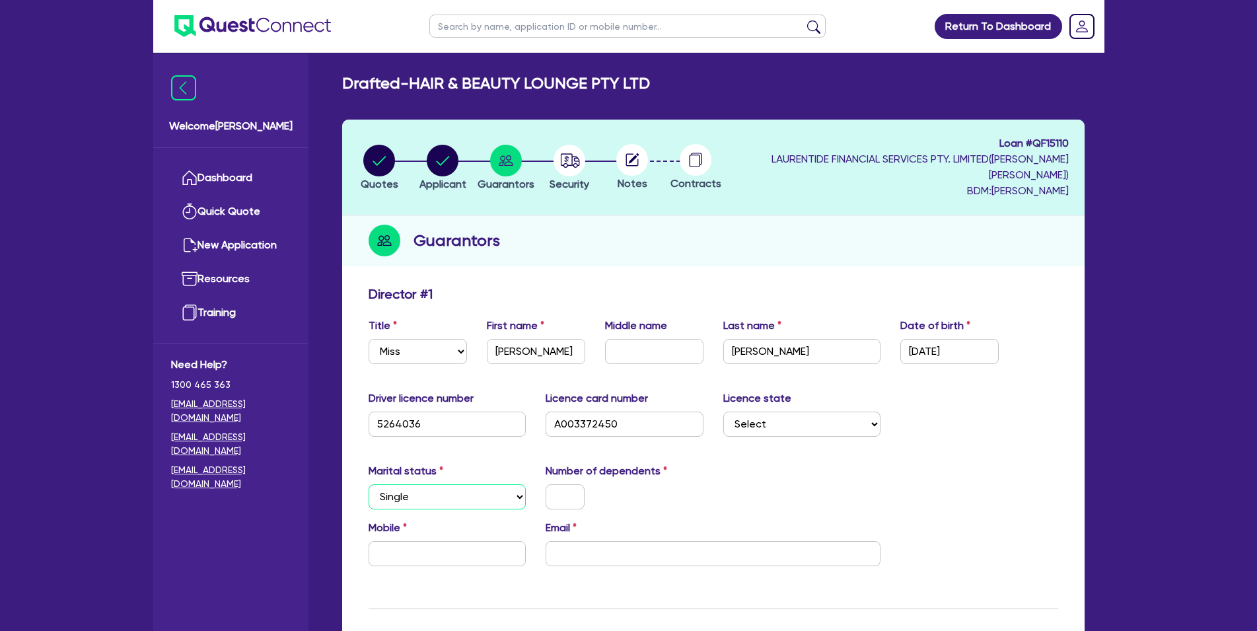
click option "Single" at bounding box center [0, 0] width 0 height 0
click at [557, 507] on input "text" at bounding box center [565, 496] width 39 height 25
click at [476, 557] on input "text" at bounding box center [448, 553] width 158 height 25
drag, startPoint x: 460, startPoint y: 555, endPoint x: 481, endPoint y: 553, distance: 20.6
click at [461, 555] on input "text" at bounding box center [448, 553] width 158 height 25
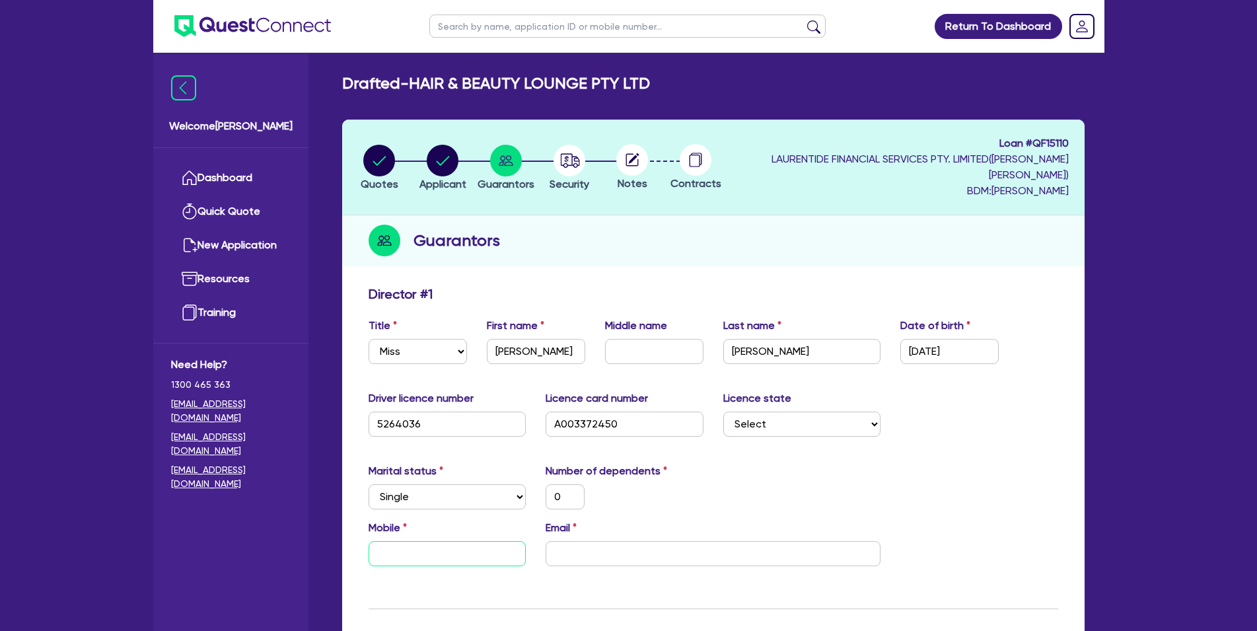
paste input "0450 601 165"
type input "0"
type input "0450 601 165"
click at [618, 546] on input "email" at bounding box center [713, 553] width 335 height 25
click at [691, 551] on input "email" at bounding box center [713, 553] width 335 height 25
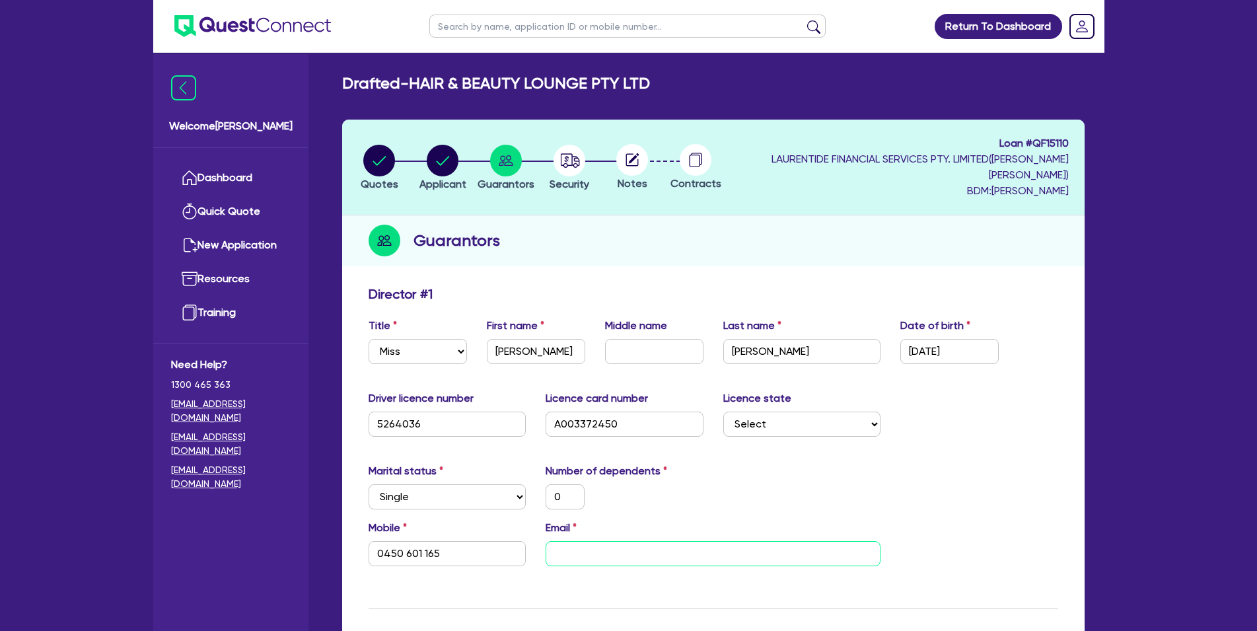
paste input "[EMAIL_ADDRESS][DOMAIN_NAME]"
type input "0"
type input "0450 601 165"
type input "[EMAIL_ADDRESS][DOMAIN_NAME]"
click at [788, 484] on div "Marital status Select [DEMOGRAPHIC_DATA] Married De Facto / Partner Number of d…" at bounding box center [713, 491] width 709 height 57
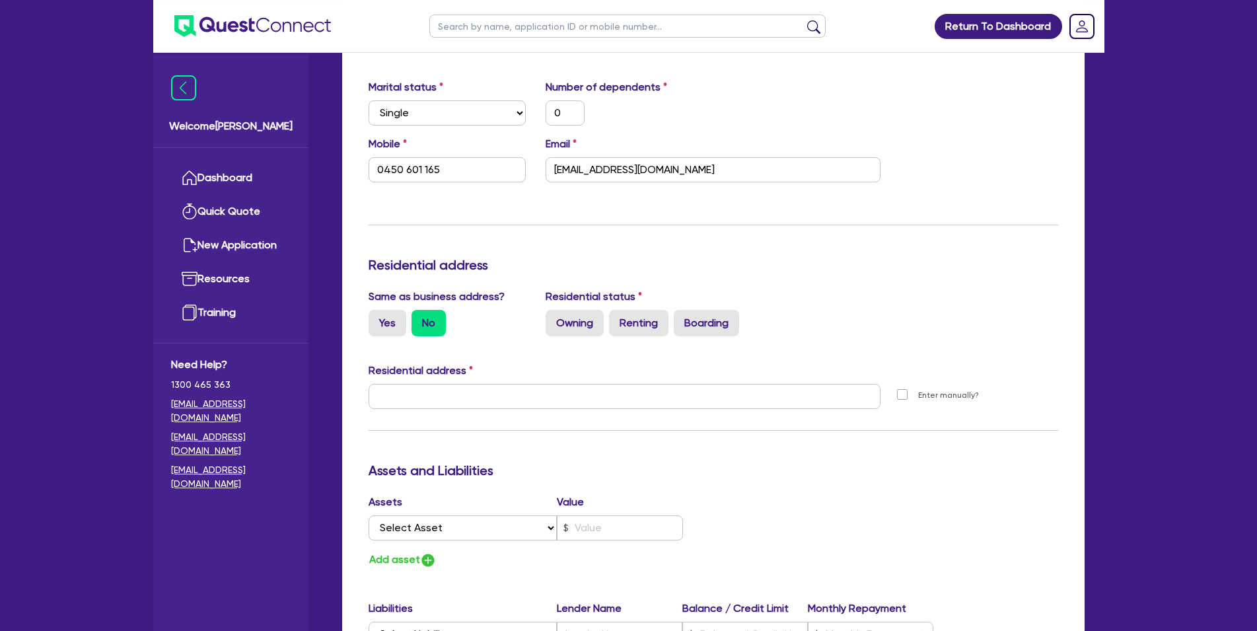
scroll to position [404, 0]
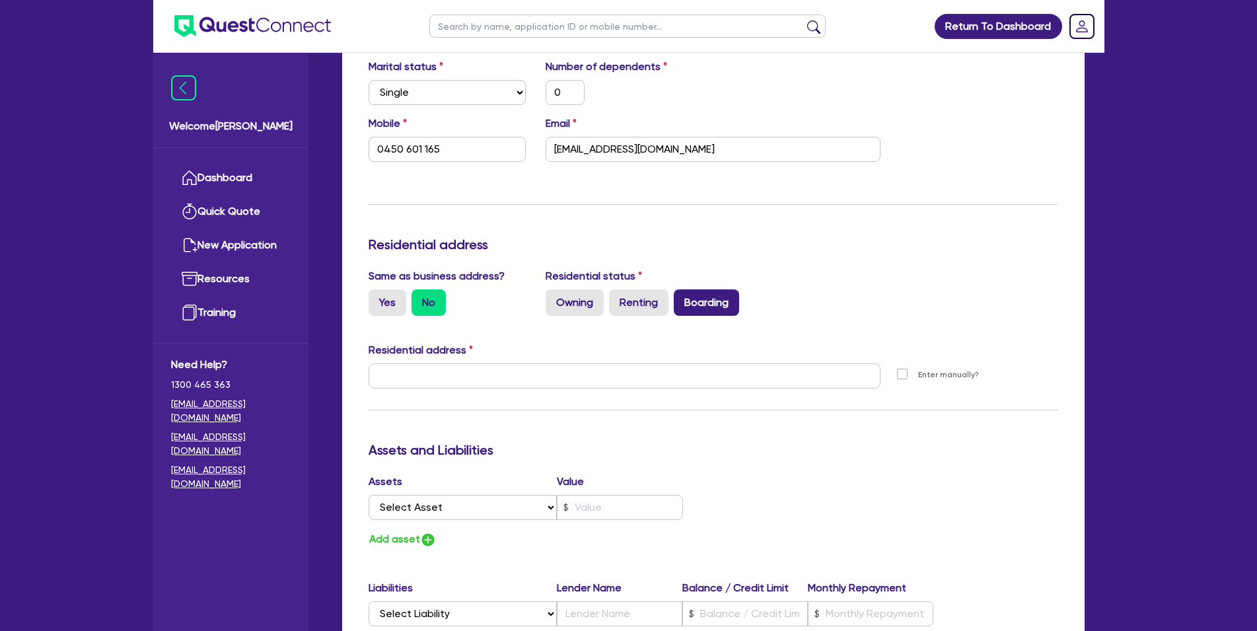
click at [699, 297] on label "Boarding" at bounding box center [706, 302] width 65 height 26
click at [682, 297] on input "Boarding" at bounding box center [678, 293] width 9 height 9
radio input "false"
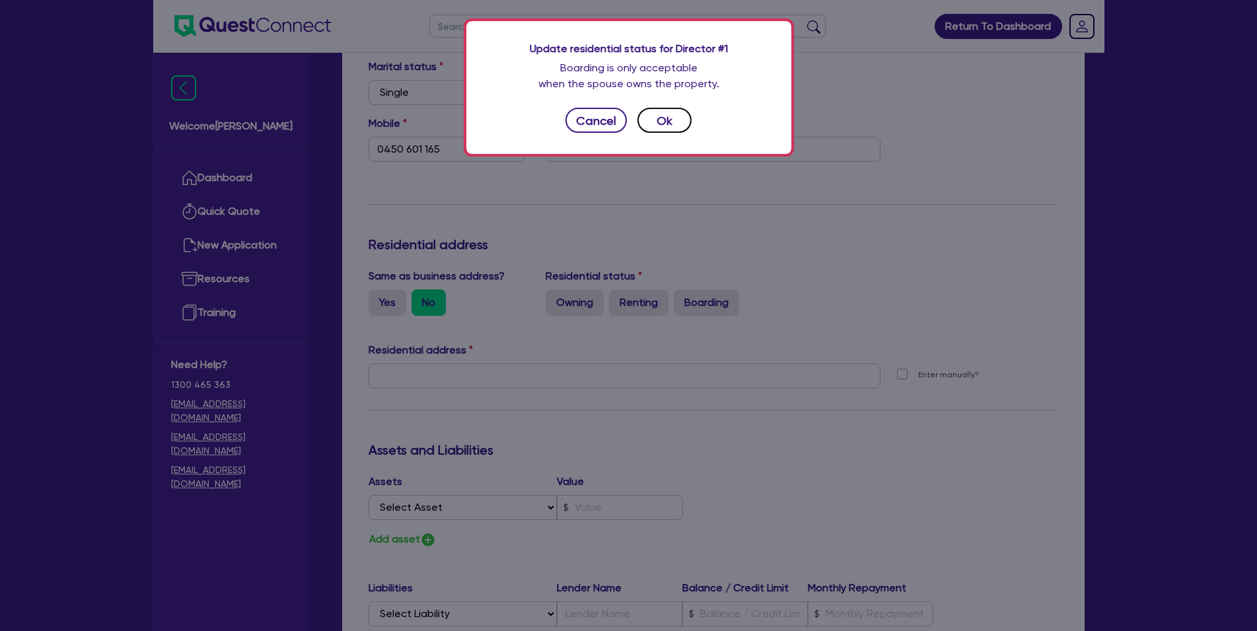
click at [658, 116] on button "Ok" at bounding box center [664, 120] width 54 height 25
type input "0"
type input "0450 601 165"
radio input "true"
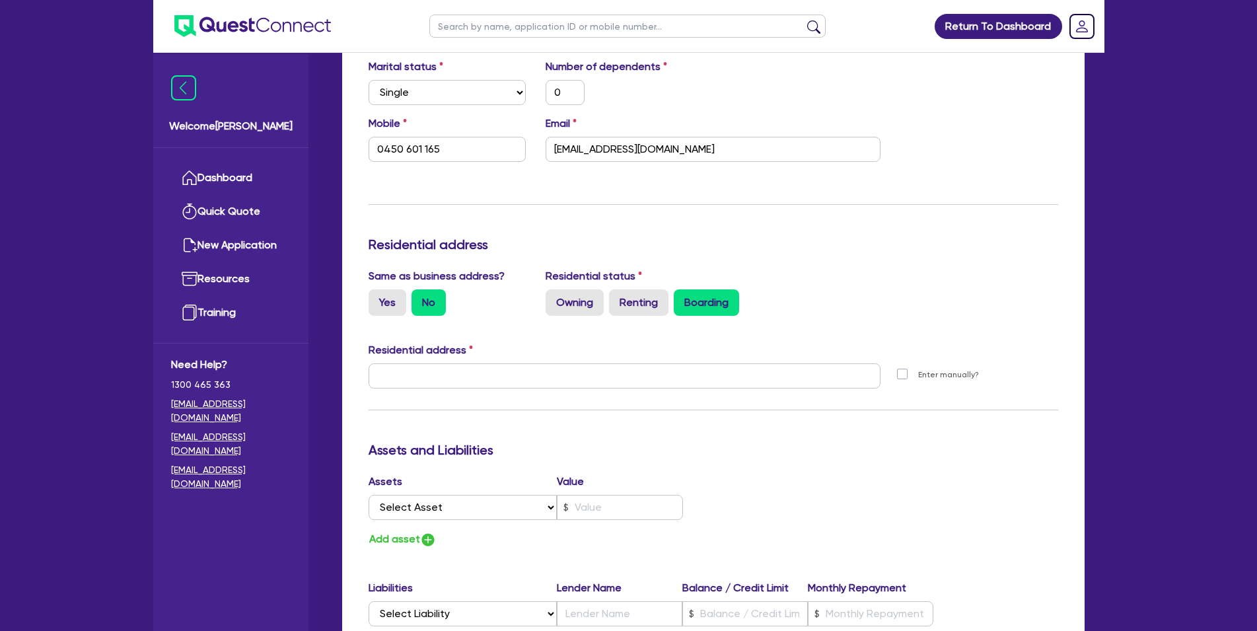
click at [697, 293] on label "Boarding" at bounding box center [706, 302] width 65 height 26
click at [682, 293] on input "Boarding" at bounding box center [678, 293] width 9 height 9
click at [667, 297] on label "Renting" at bounding box center [638, 302] width 59 height 26
click at [618, 297] on input "Renting" at bounding box center [613, 293] width 9 height 9
radio input "true"
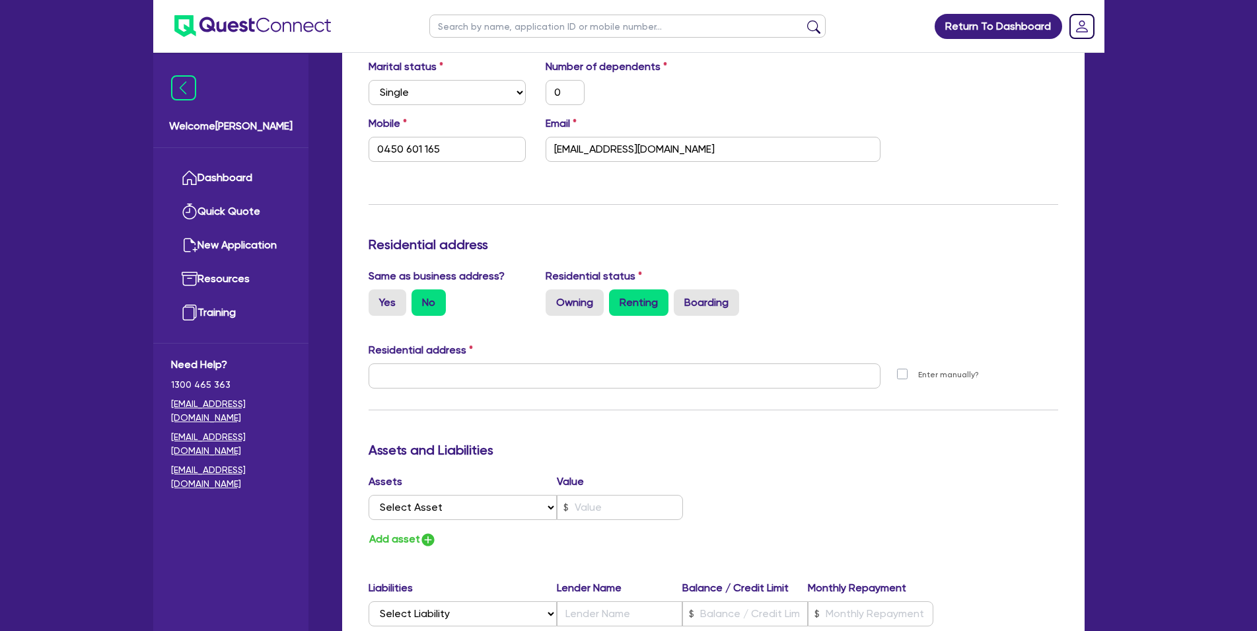
type input "0"
type input "0450 601 165"
click at [701, 299] on label "Boarding" at bounding box center [706, 302] width 65 height 26
click at [682, 298] on input "Boarding" at bounding box center [678, 293] width 9 height 9
radio input "false"
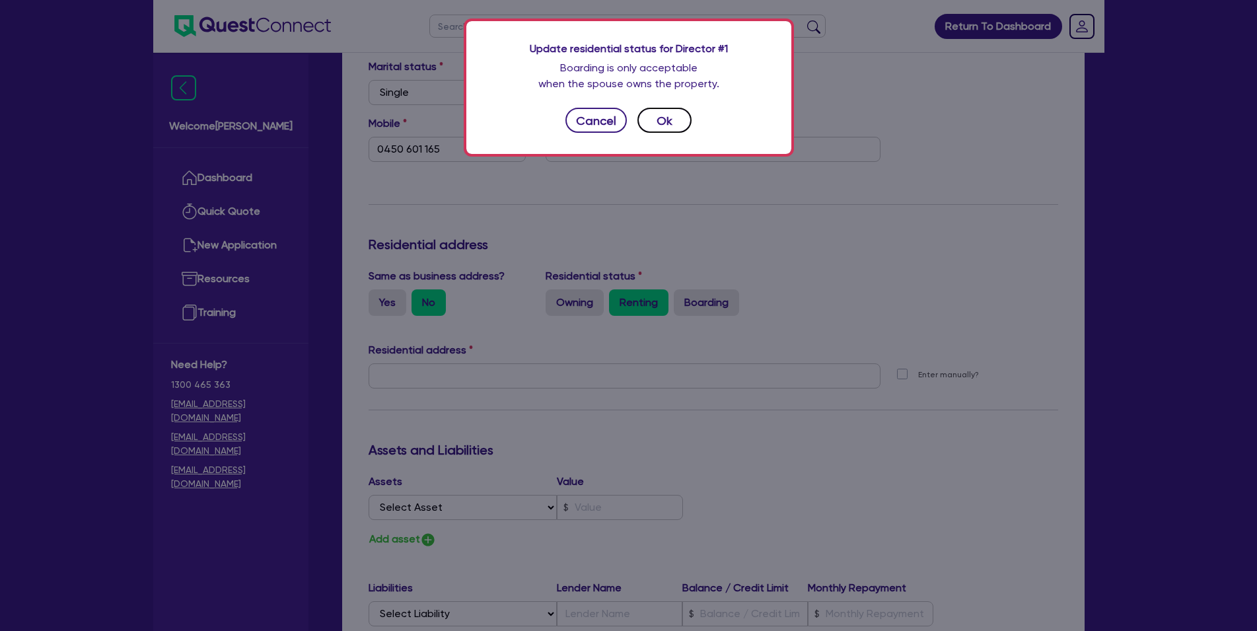
click at [676, 127] on button "Ok" at bounding box center [664, 120] width 54 height 25
type input "0"
type input "0450 601 165"
radio input "false"
radio input "true"
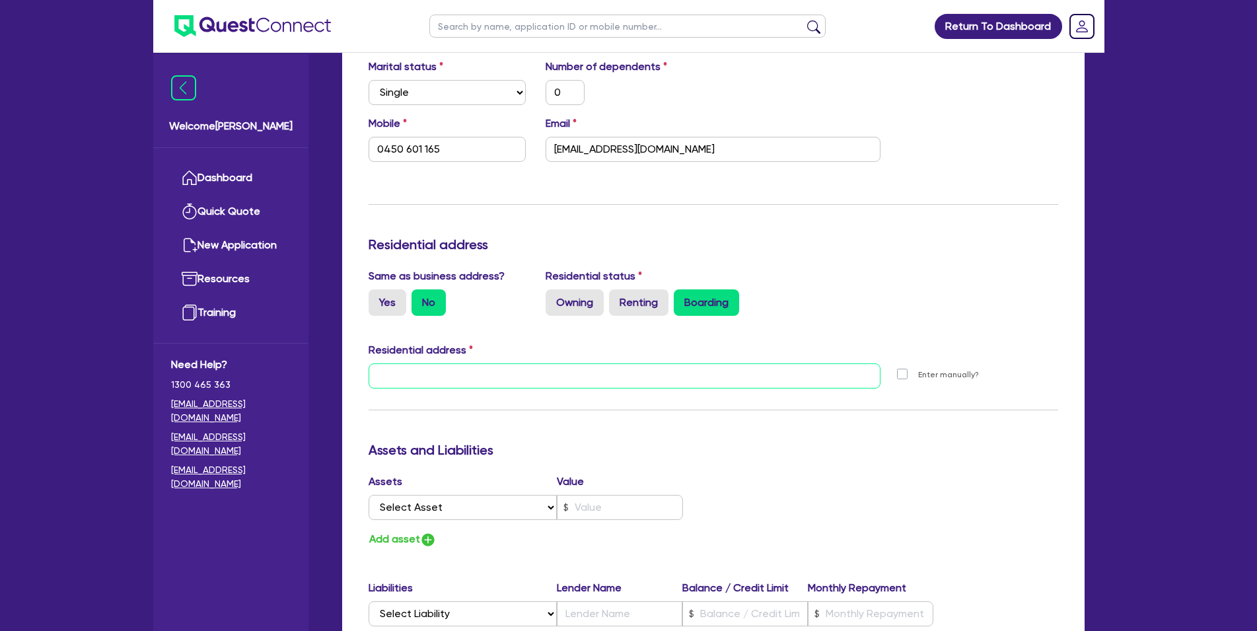
click at [738, 376] on input "text" at bounding box center [625, 375] width 513 height 25
click at [709, 371] on input "text" at bounding box center [625, 375] width 513 height 25
paste input "[STREET_ADDRESS][PERSON_NAME][PERSON_NAME]"
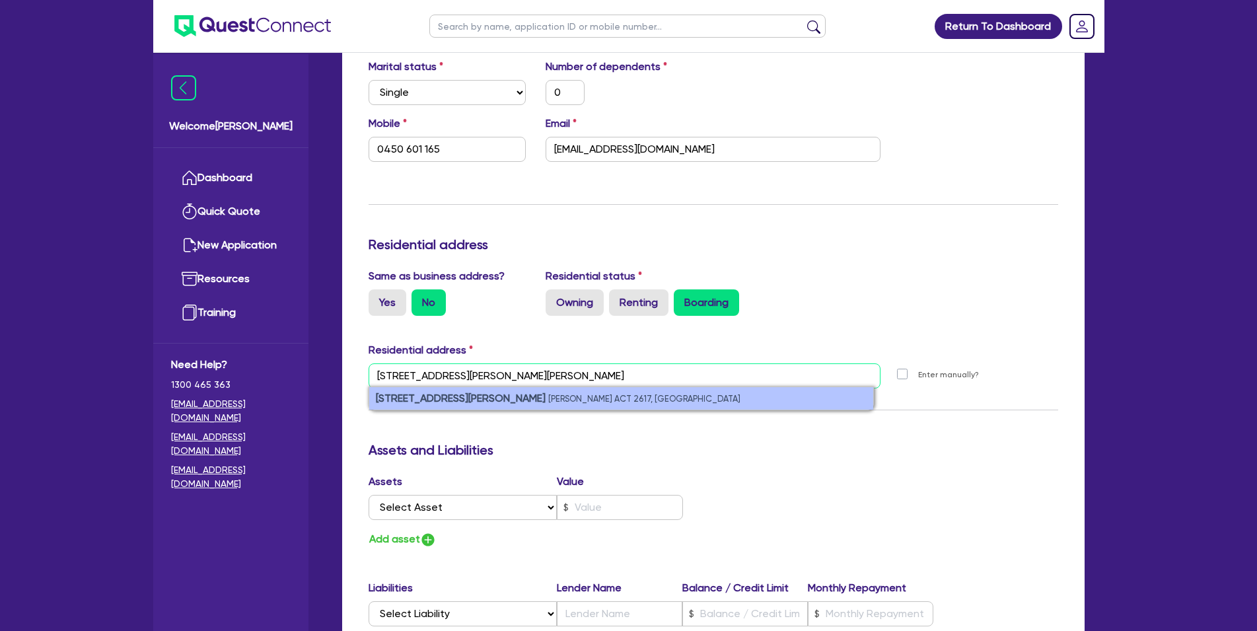
type input "[STREET_ADDRESS][PERSON_NAME][PERSON_NAME]"
click at [622, 402] on li "[STREET_ADDRESS][PERSON_NAME][PERSON_NAME]" at bounding box center [621, 398] width 504 height 22
type input "0"
type input "0450 601 165"
type input "[STREET_ADDRESS][PERSON_NAME][PERSON_NAME]"
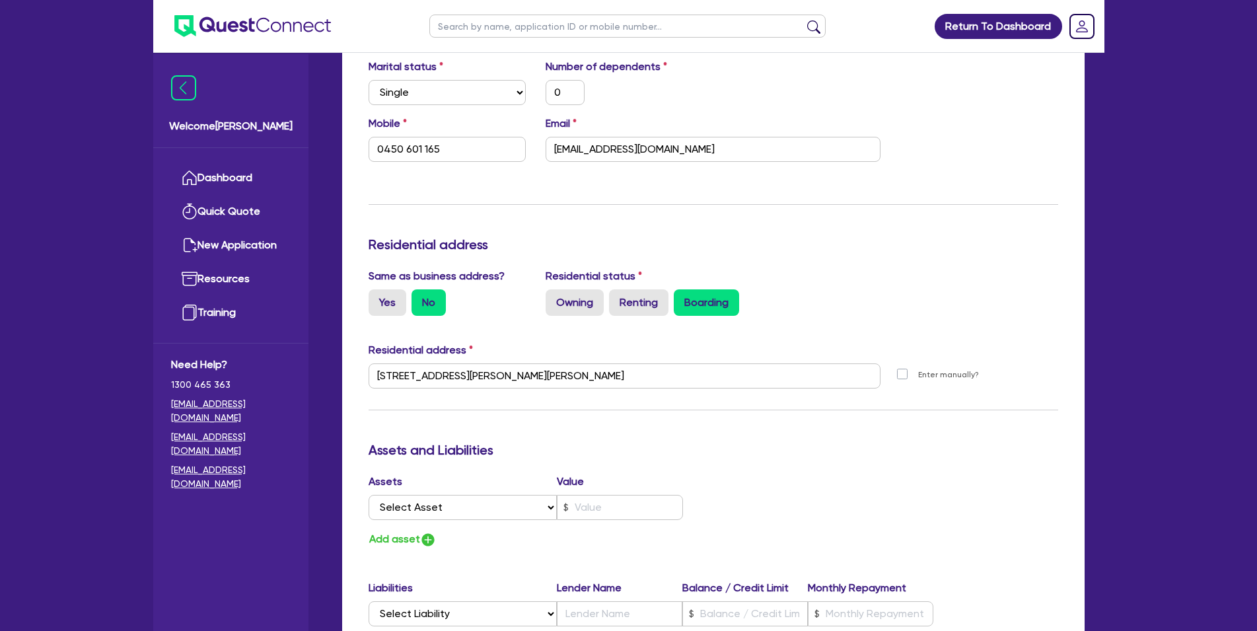
scroll to position [539, 0]
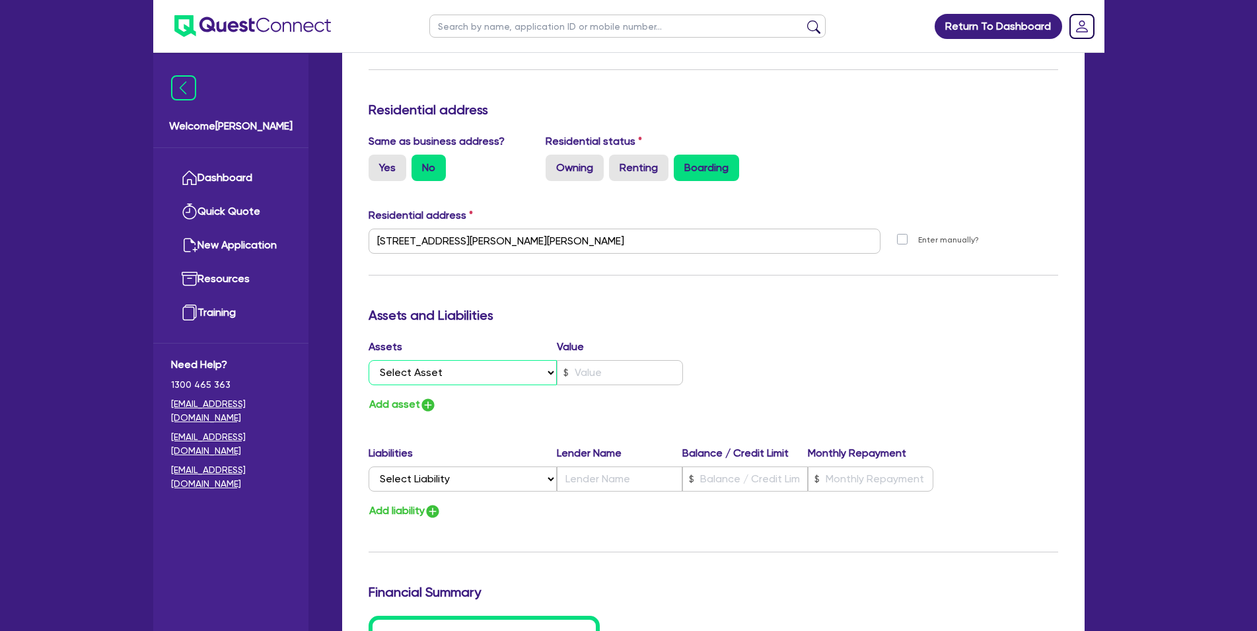
click at [497, 374] on select "Select Asset Cash Property Investment property Vehicle Truck Trailer Equipment …" at bounding box center [463, 372] width 189 height 25
select select "CASH"
click option "Cash" at bounding box center [0, 0] width 0 height 0
type input "0"
type input "0450 601 165"
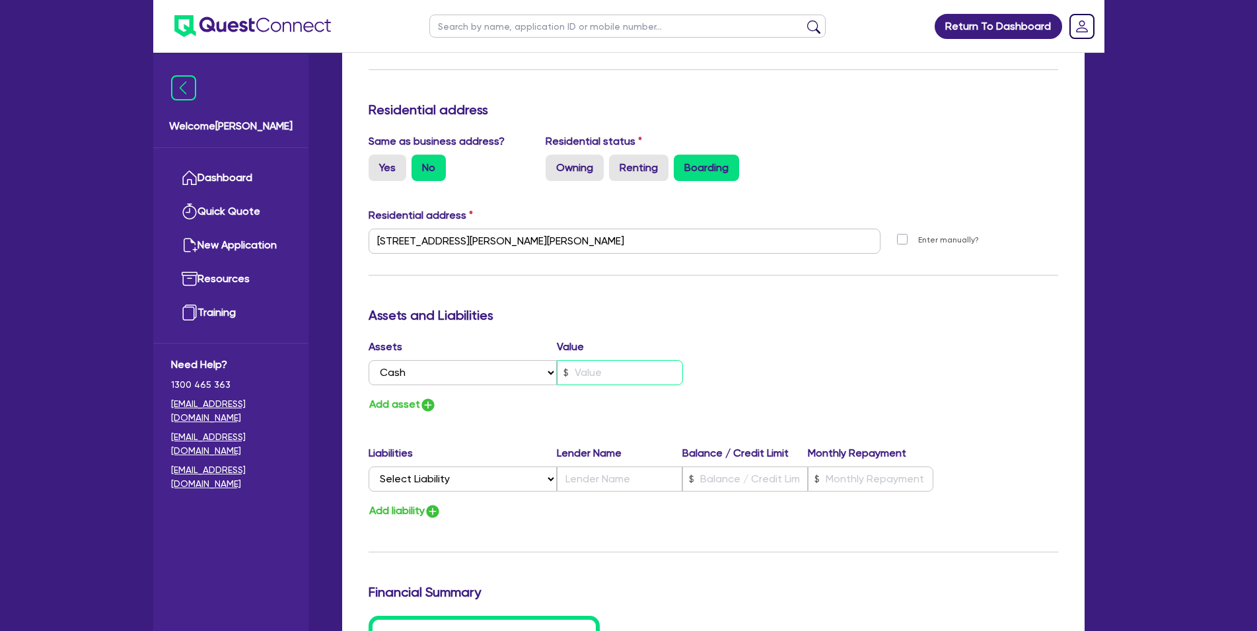
click at [597, 372] on input "text" at bounding box center [620, 372] width 126 height 25
type input "0"
type input "0450 601 165"
type input "7"
type input "0"
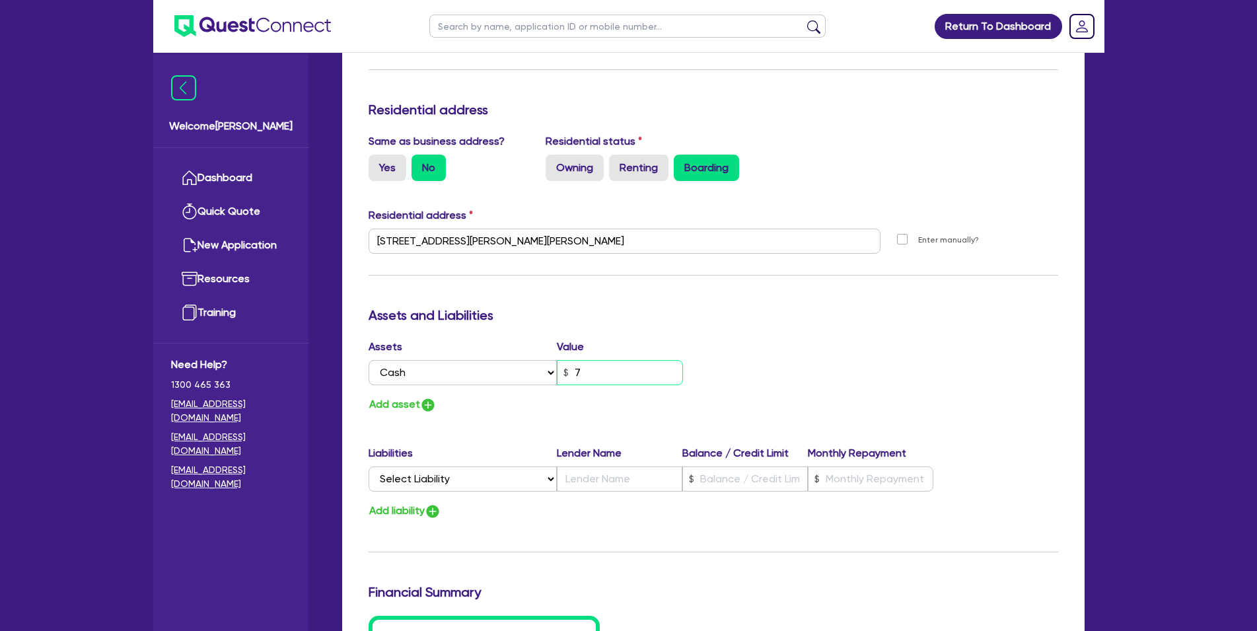
type input "0450 601 165"
type input "70"
type input "0"
type input "0450 601 165"
type input "700"
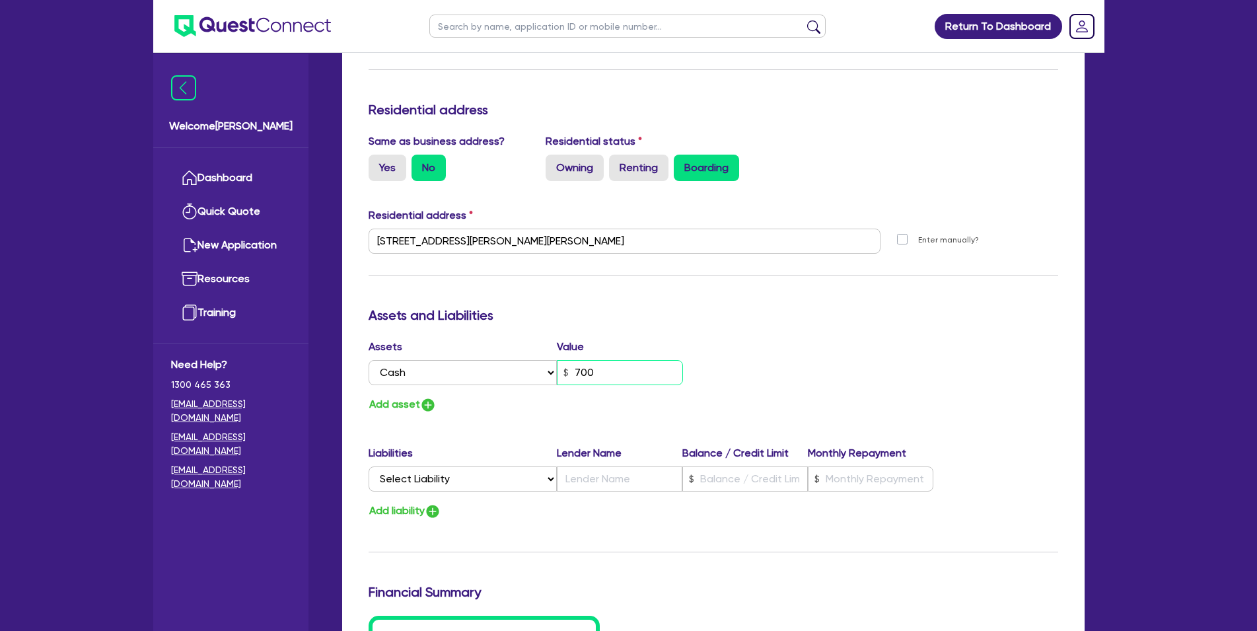
type input "0"
type input "0450 601 165"
type input "7,000"
click at [633, 417] on div "Update residential status for Director #1 Boarding is only acceptable when the …" at bounding box center [714, 235] width 690 height 977
click at [395, 408] on button "Add asset" at bounding box center [403, 405] width 68 height 18
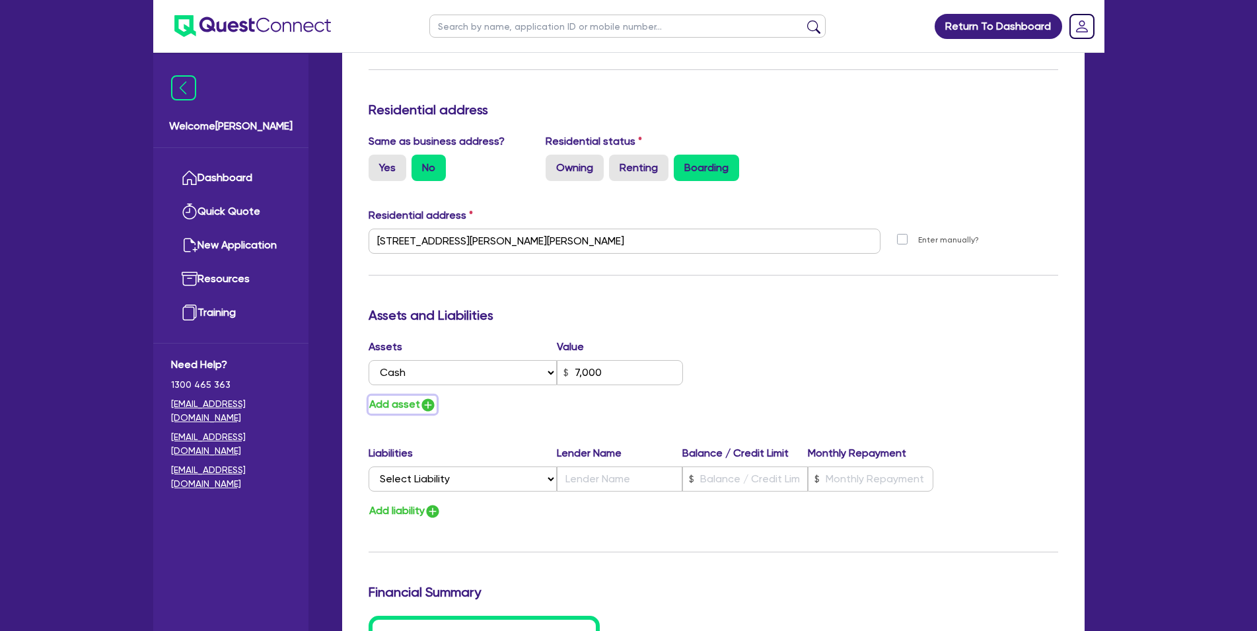
type input "0"
type input "0450 601 165"
type input "7,000"
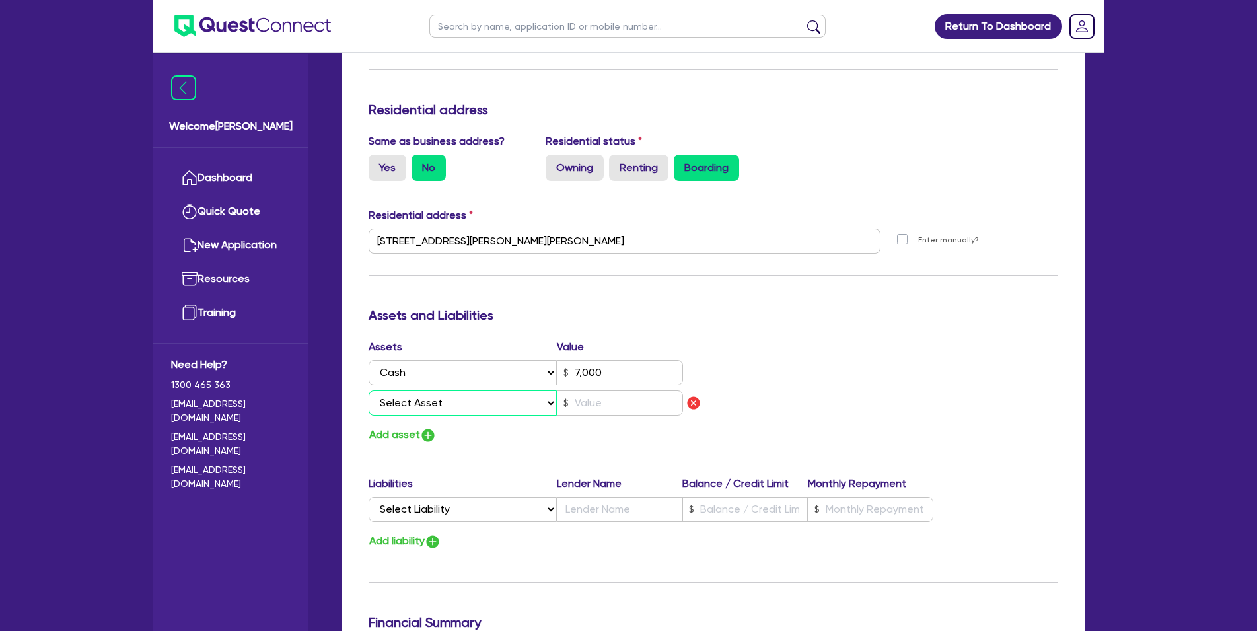
select select "HOUSEHOLD_PERSONAL"
click option "Household & personal asset" at bounding box center [0, 0] width 0 height 0
type input "0"
type input "0450 601 165"
type input "7,000"
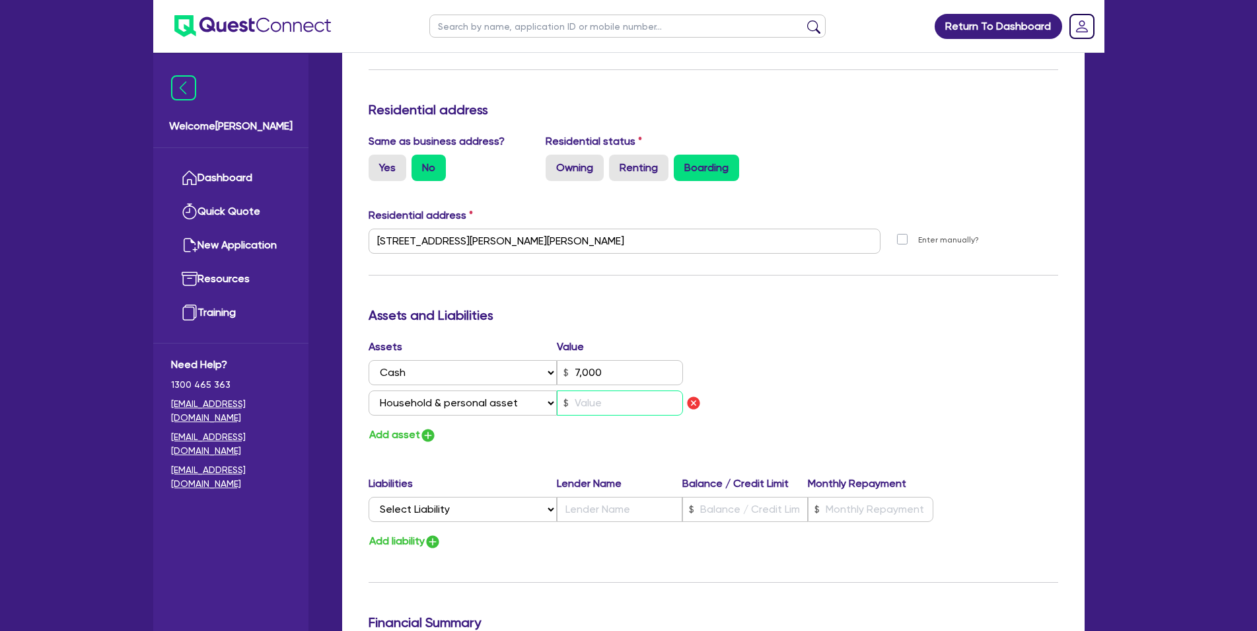
click at [602, 411] on input "text" at bounding box center [620, 402] width 126 height 25
type input "0"
type input "0450 601 165"
type input "7,000"
type input "3"
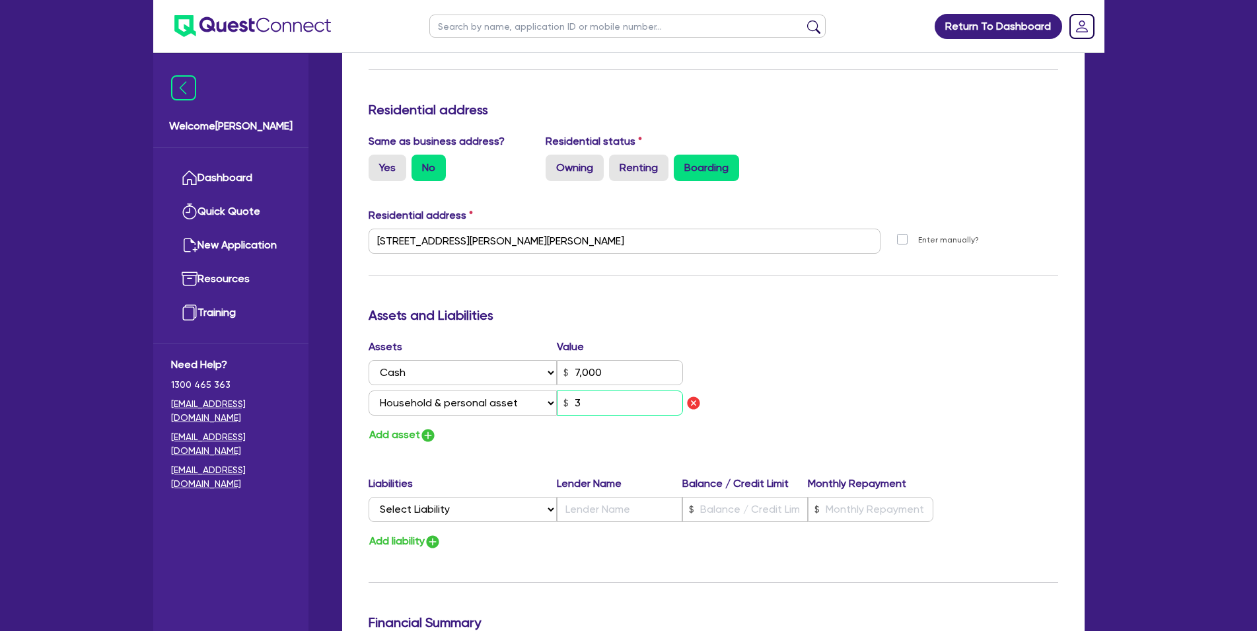
type input "0"
type input "0450 601 165"
type input "7,000"
type input "30"
type input "0"
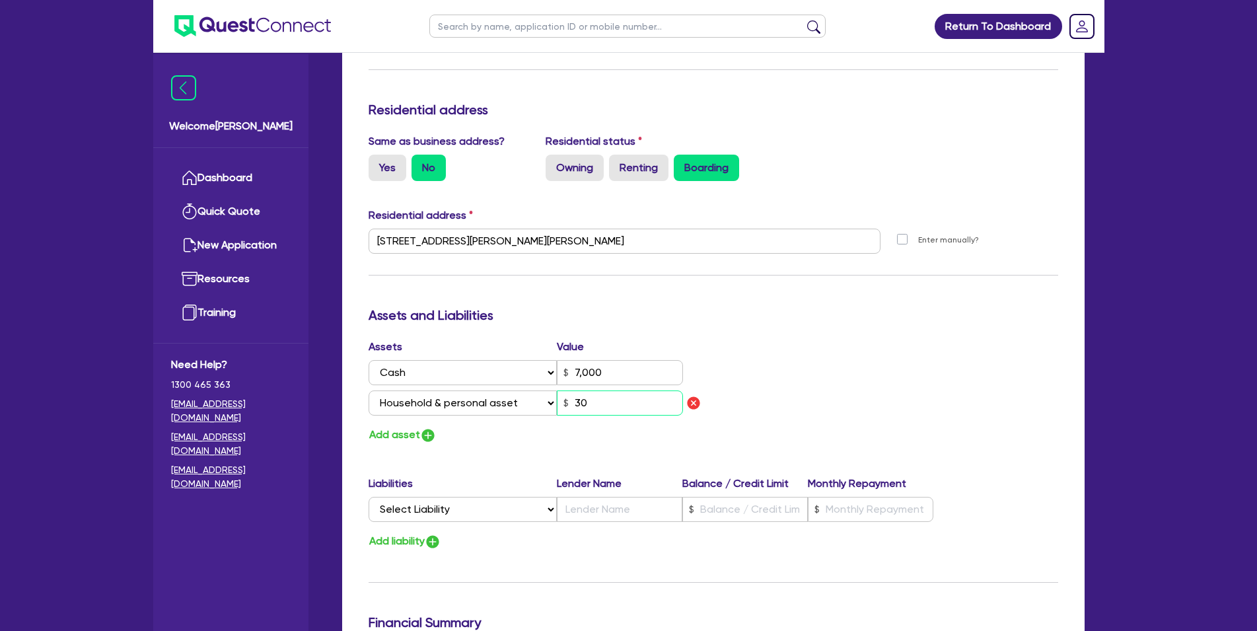
type input "0450 601 165"
type input "7,000"
type input "300"
type input "0"
type input "0450 601 165"
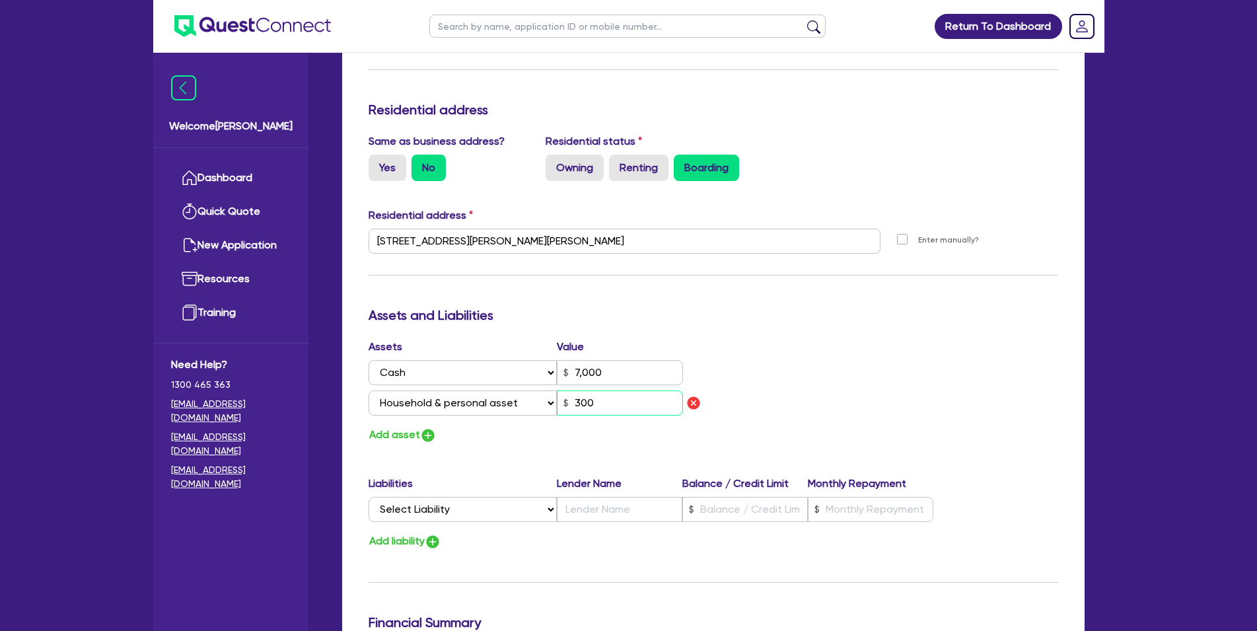
type input "7,000"
type input "3,000"
type input "0"
type input "0450 601 165"
type input "7,000"
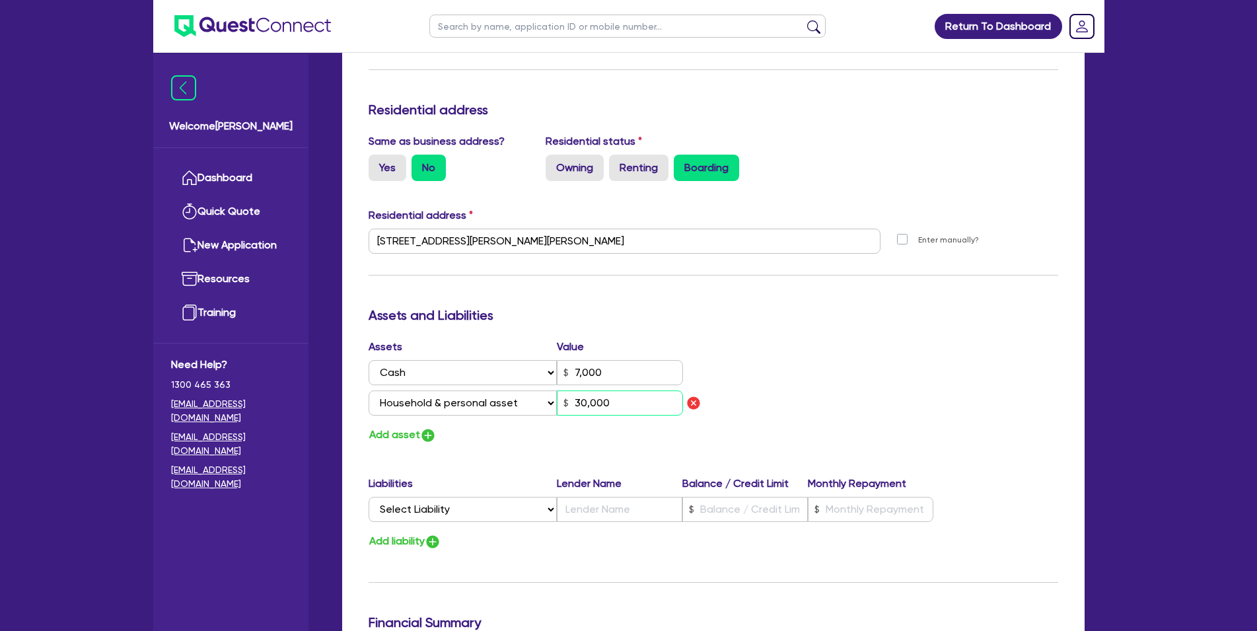
type input "30,000"
click at [571, 441] on div "Add asset" at bounding box center [536, 435] width 355 height 18
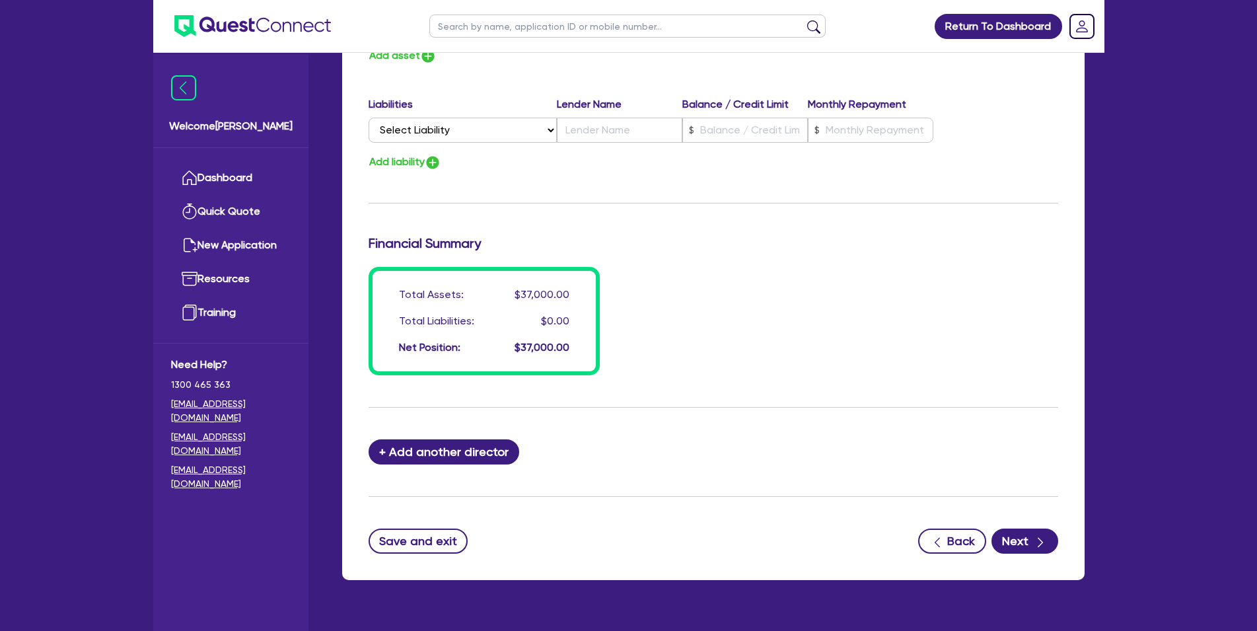
scroll to position [943, 0]
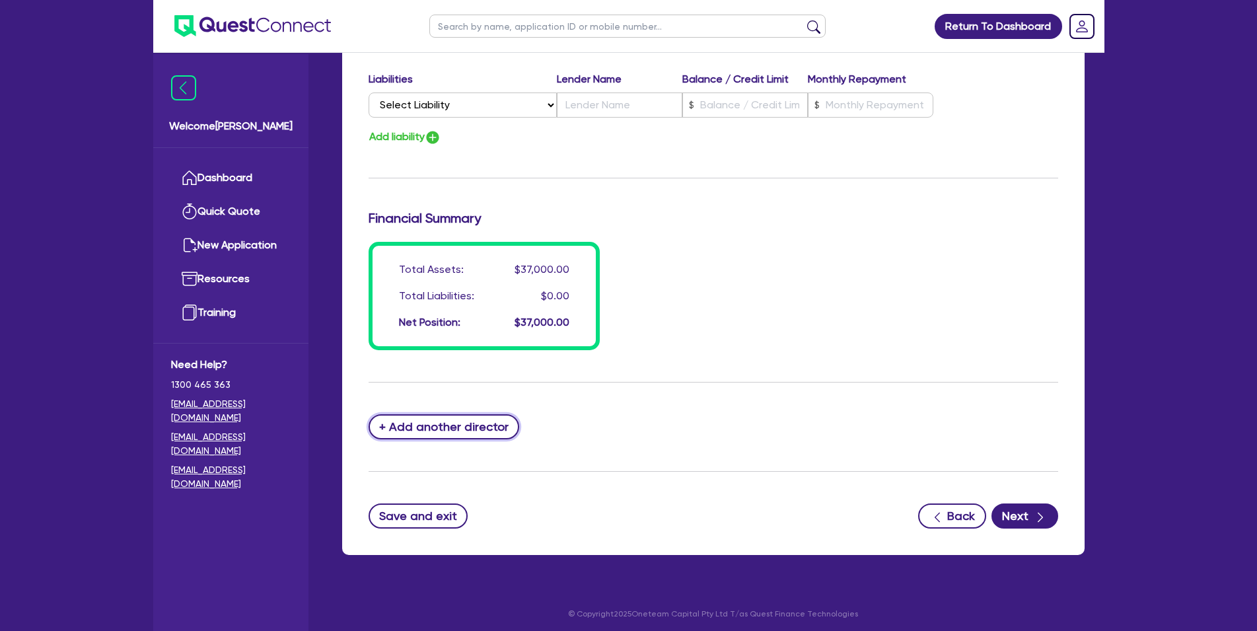
click at [485, 428] on button "+ Add another director" at bounding box center [444, 426] width 151 height 25
type input "0"
type input "0450601165"
type input "7000"
type input "30000"
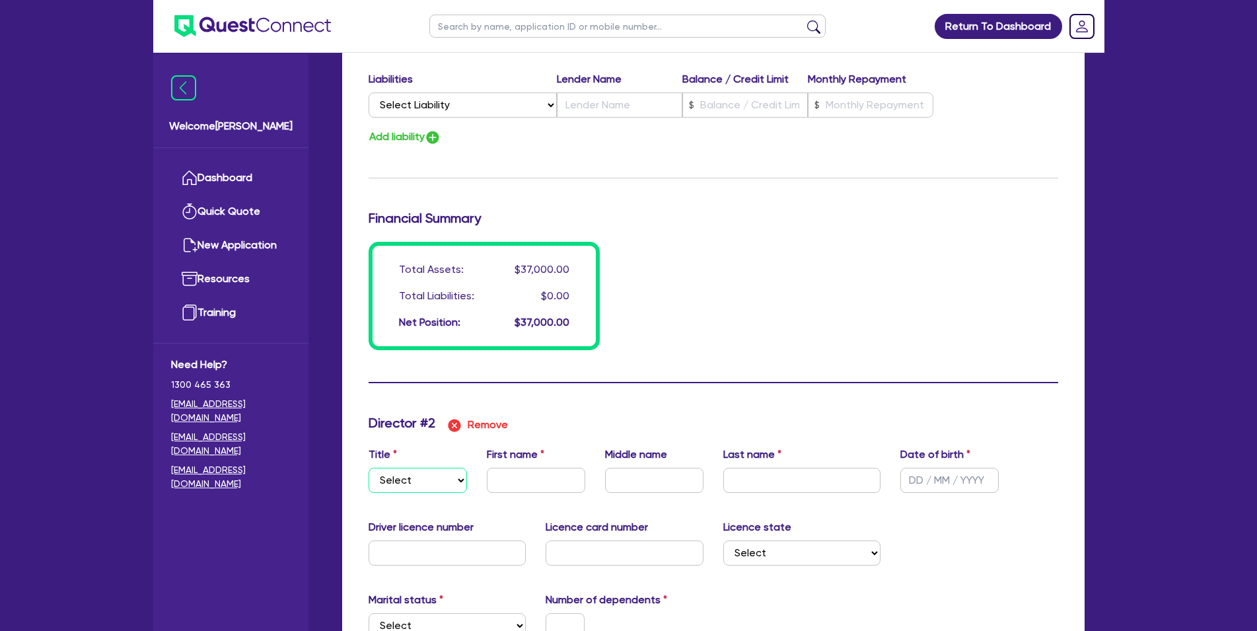
select select "MISS"
click option "Miss" at bounding box center [0, 0] width 0 height 0
type input "0"
type input "0450601165"
type input "7000"
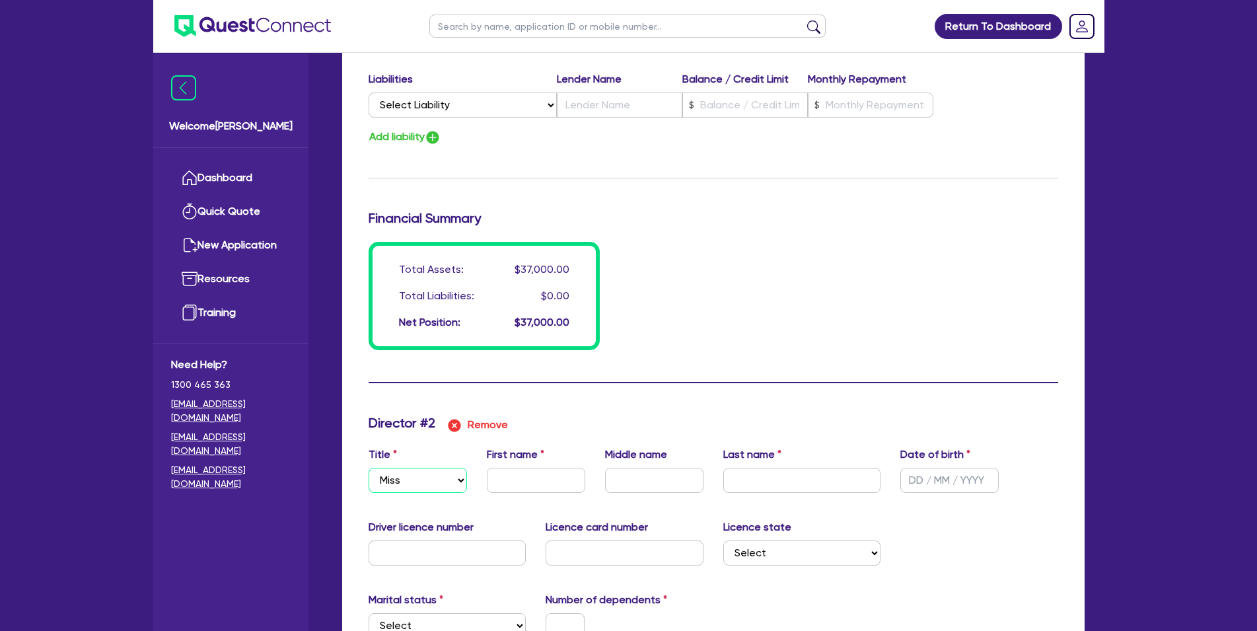
type input "30000"
click at [507, 485] on input "text" at bounding box center [536, 480] width 98 height 25
type input "0"
type input "0450 601 165"
type input "7,000"
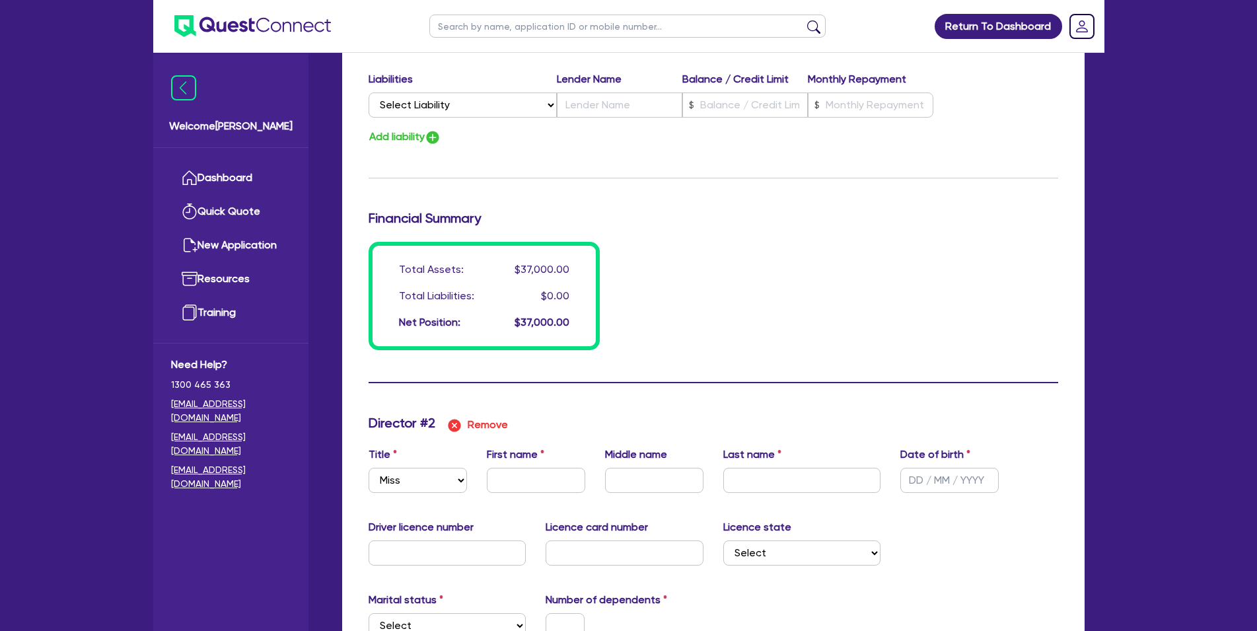
type input "30,000"
click at [516, 473] on input "text" at bounding box center [536, 480] width 98 height 25
type input "0"
type input "0450601165"
type input "7000"
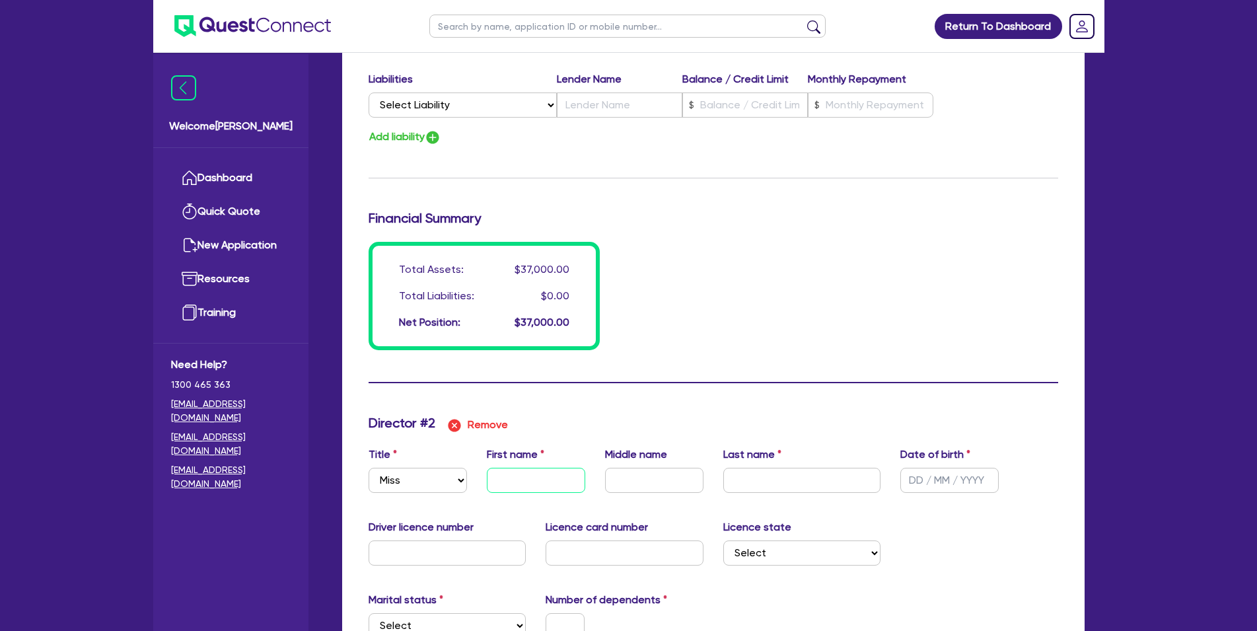
type input "30000"
type input "C"
type input "0"
type input "0450601165"
type input "7000"
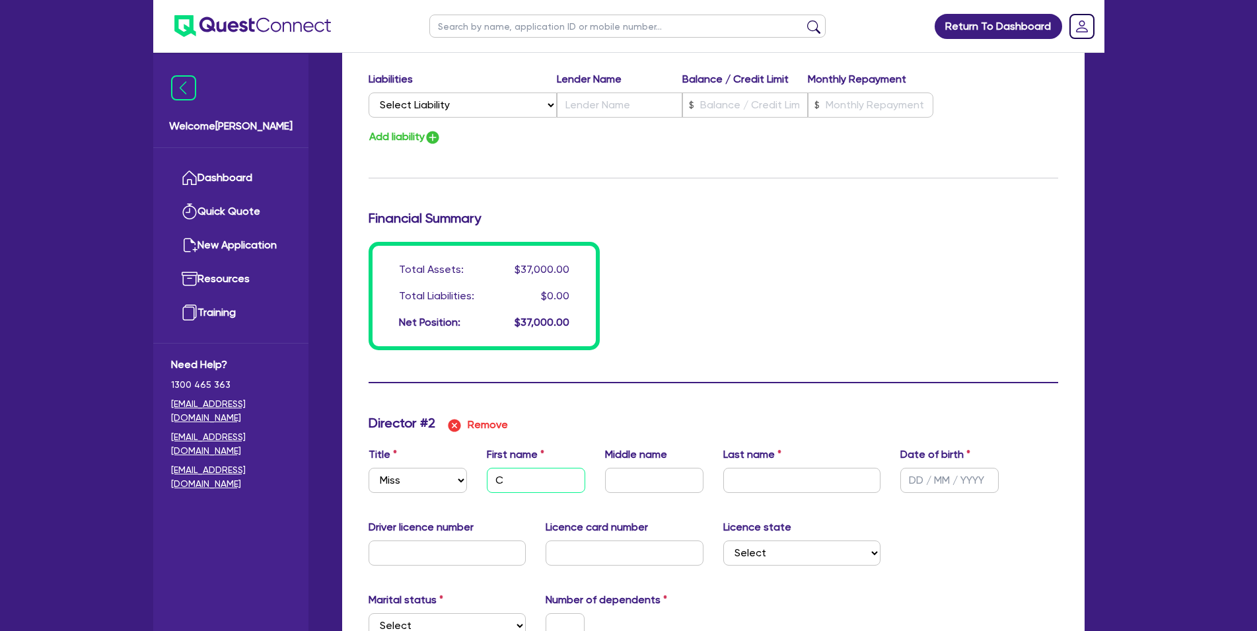
type input "30000"
type input "CL"
type input "0"
type input "0450601165"
type input "7000"
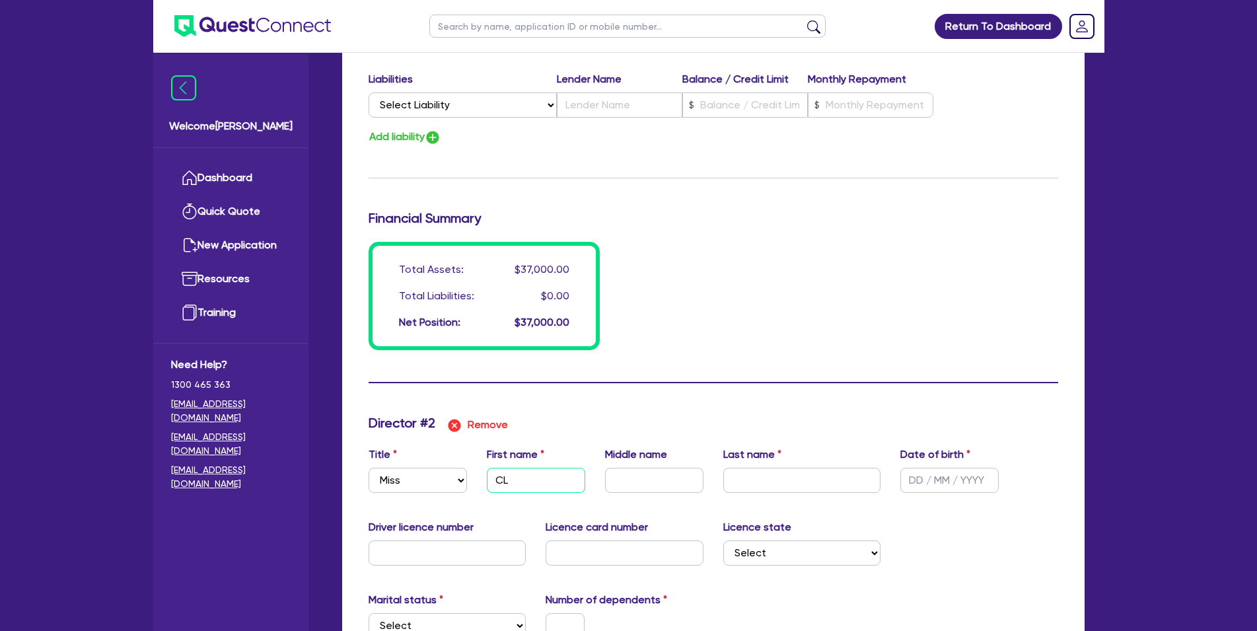
type input "30000"
type input "CLU"
type input "0"
type input "0450601165"
type input "7000"
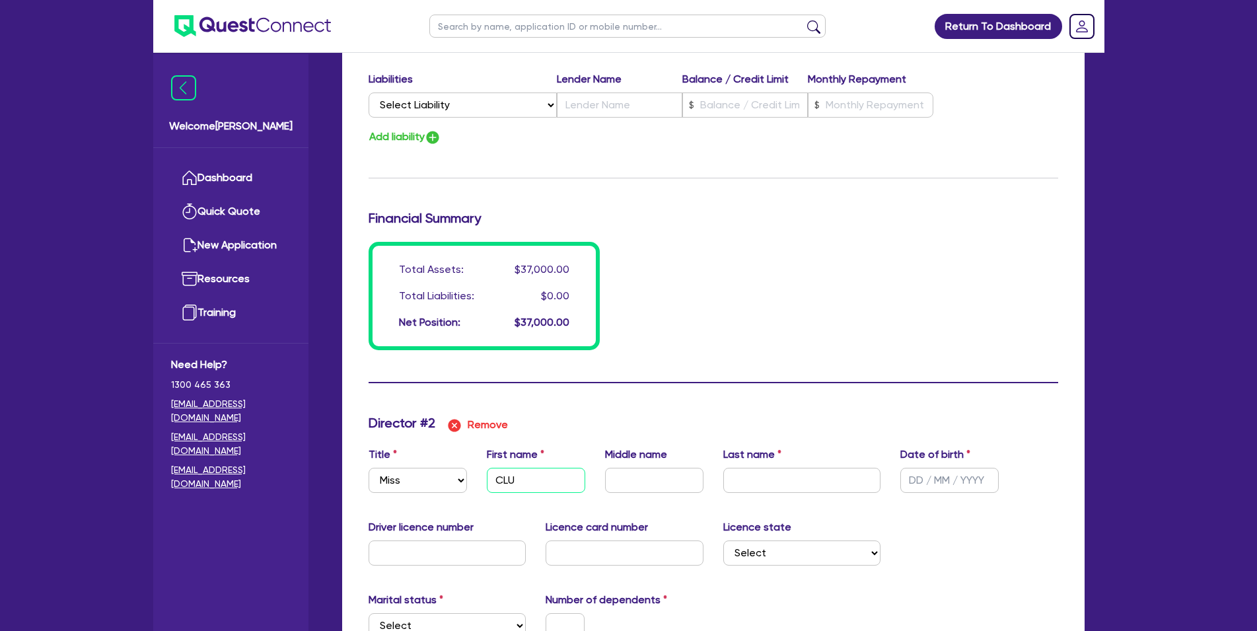
type input "30000"
type input "CLUA"
type input "0"
type input "0450601165"
type input "7000"
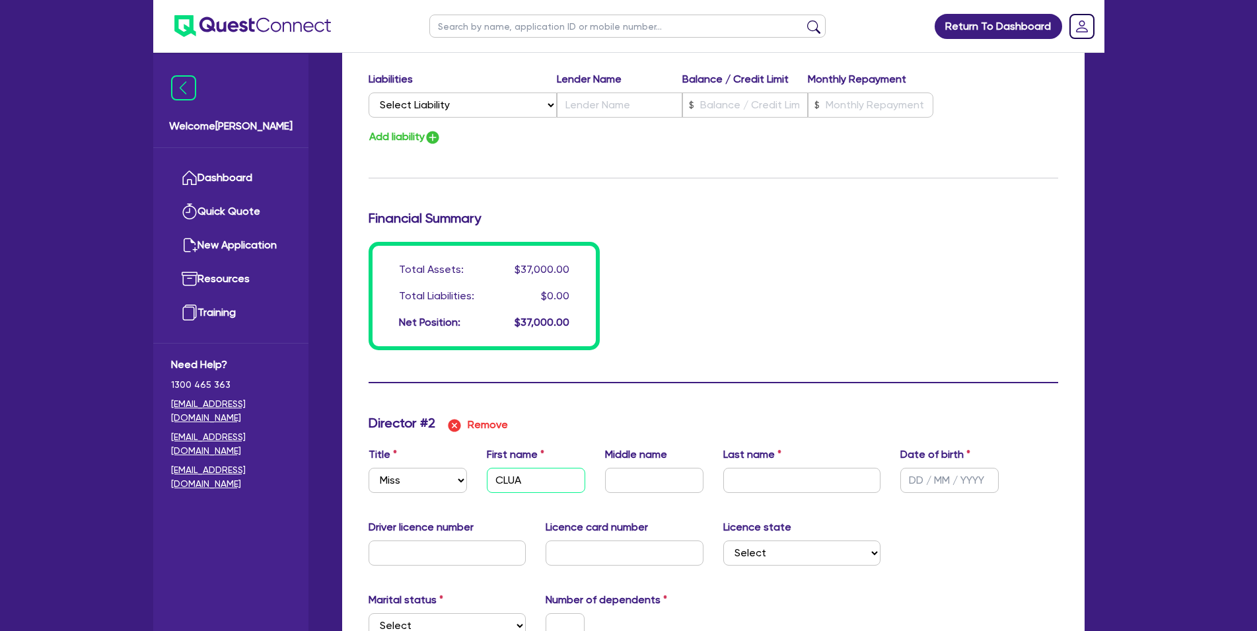
type input "30000"
type input "CLUAD"
type input "0"
type input "0450601165"
type input "7000"
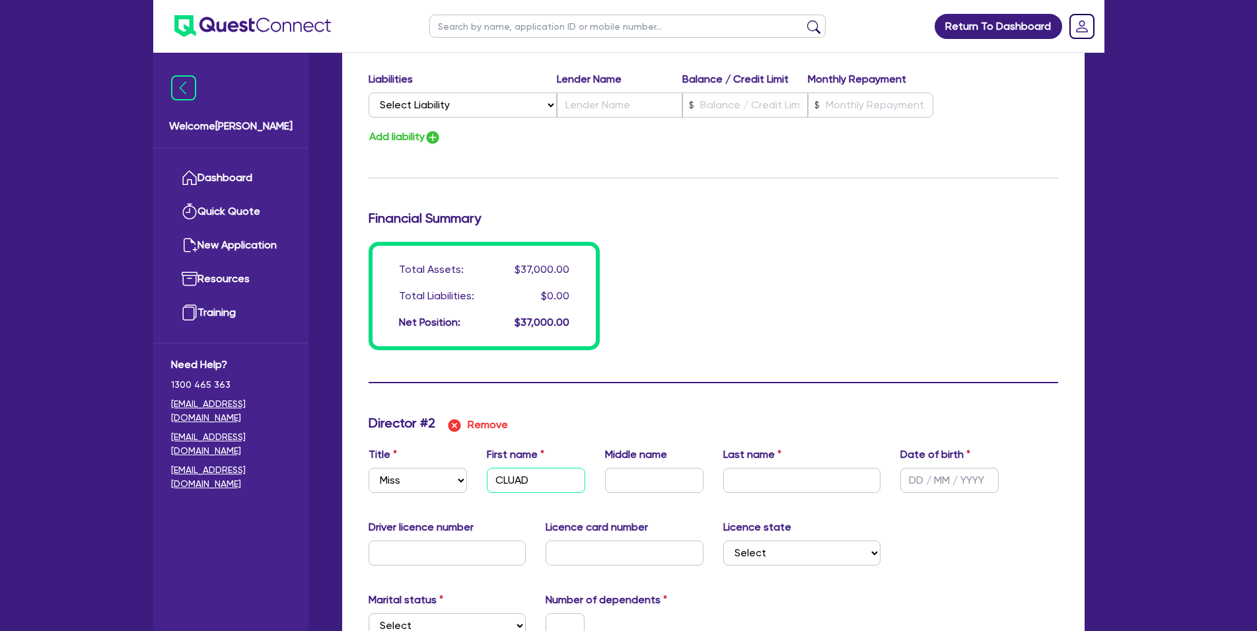
type input "30000"
type input "CLUADI"
type input "0"
type input "0450601165"
type input "7000"
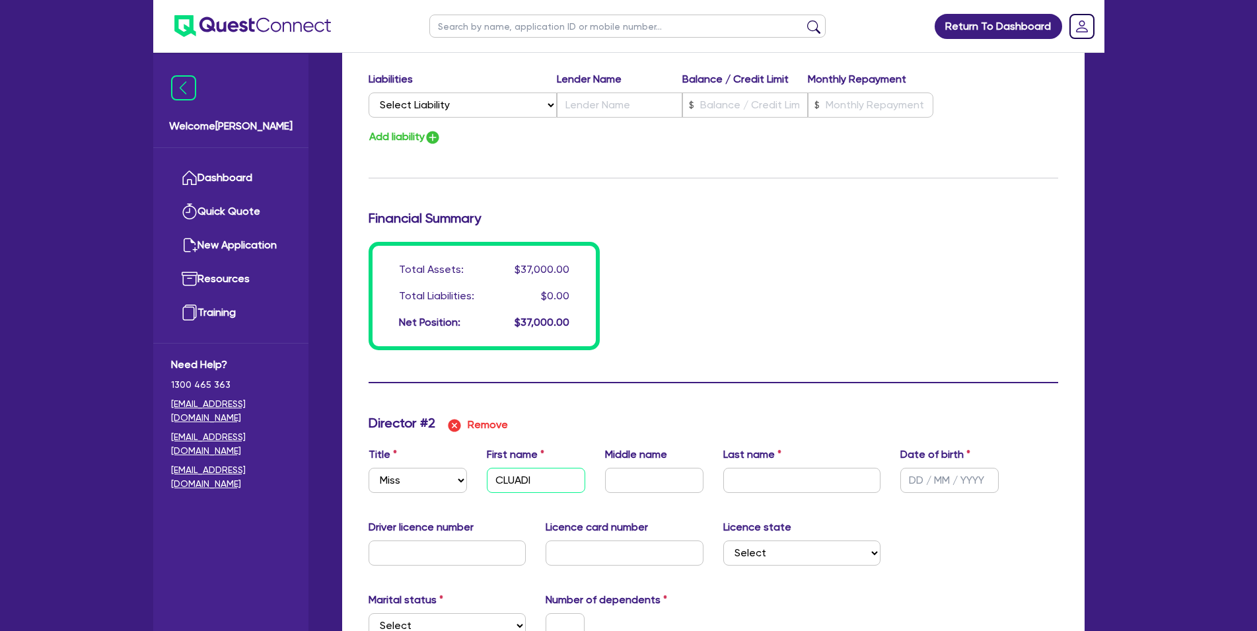
type input "30000"
type input "[PERSON_NAME]"
type input "0"
type input "0450601165"
type input "7000"
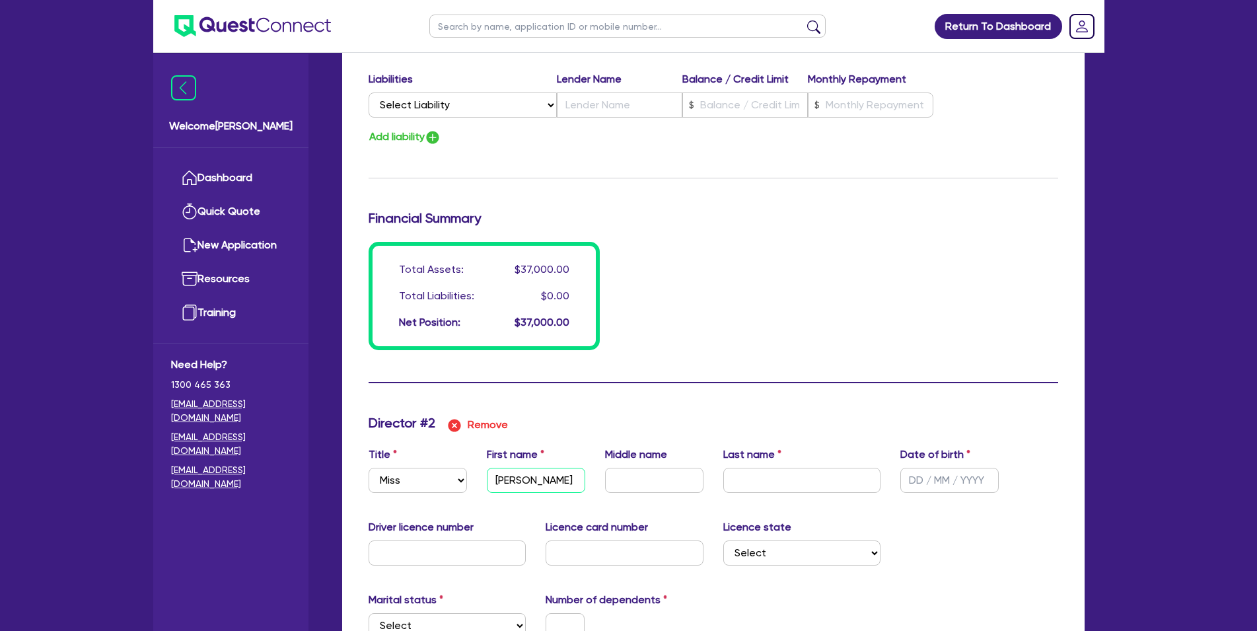
type input "30000"
type input "CLUADI"
type input "0"
type input "0450601165"
type input "7000"
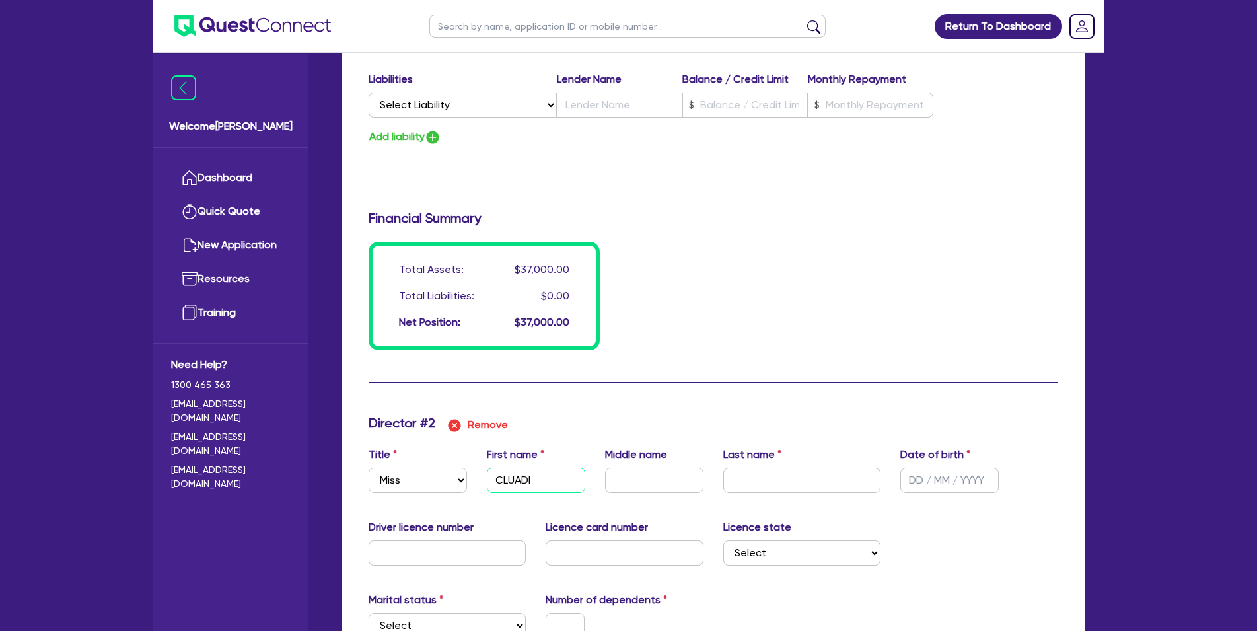
type input "30000"
type input "CLUAD"
type input "0"
type input "0450601165"
type input "7000"
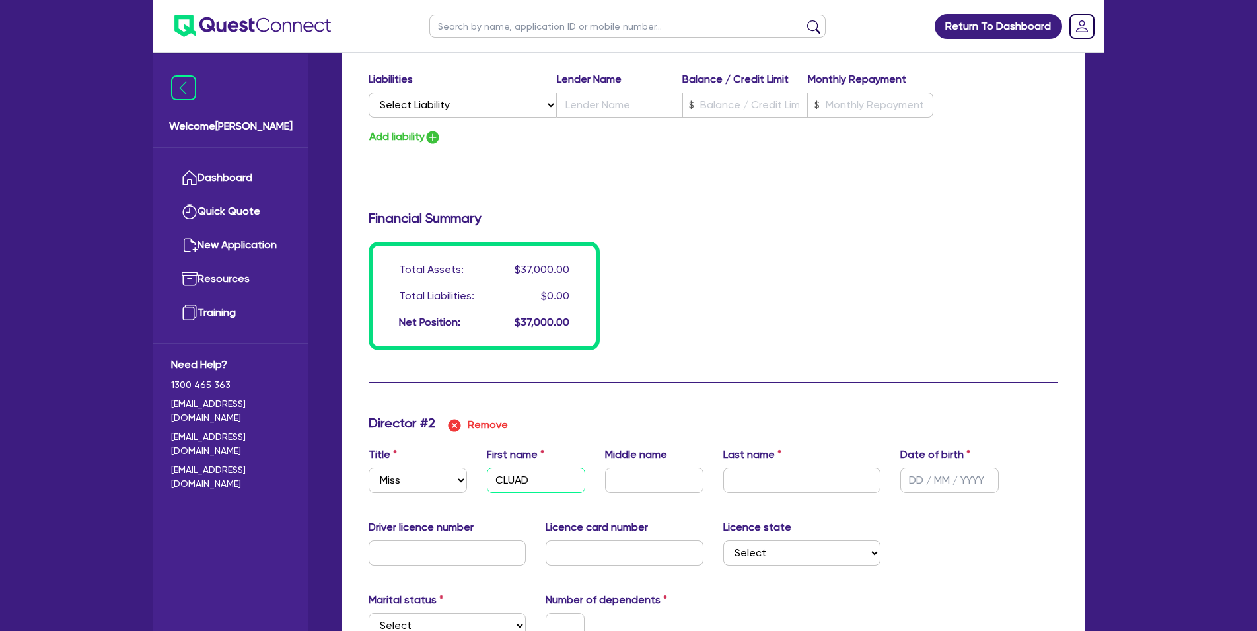
type input "30000"
type input "CLUA"
type input "0"
type input "0450601165"
type input "7000"
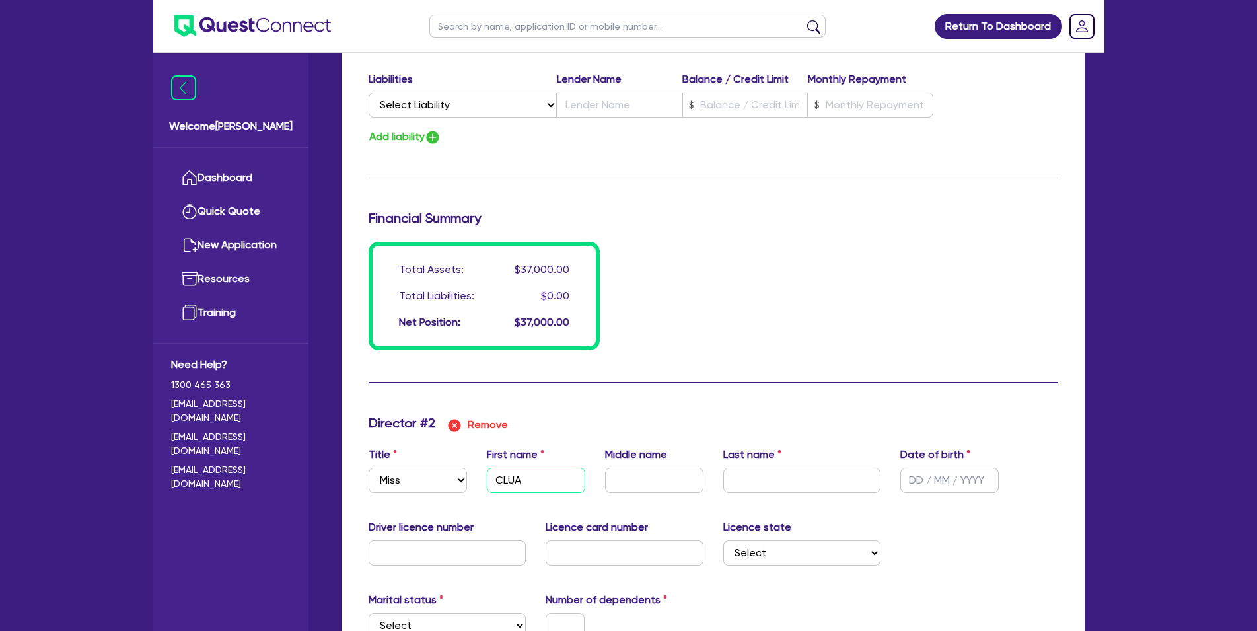
type input "30000"
type input "CLU"
type input "0"
type input "0450601165"
type input "7000"
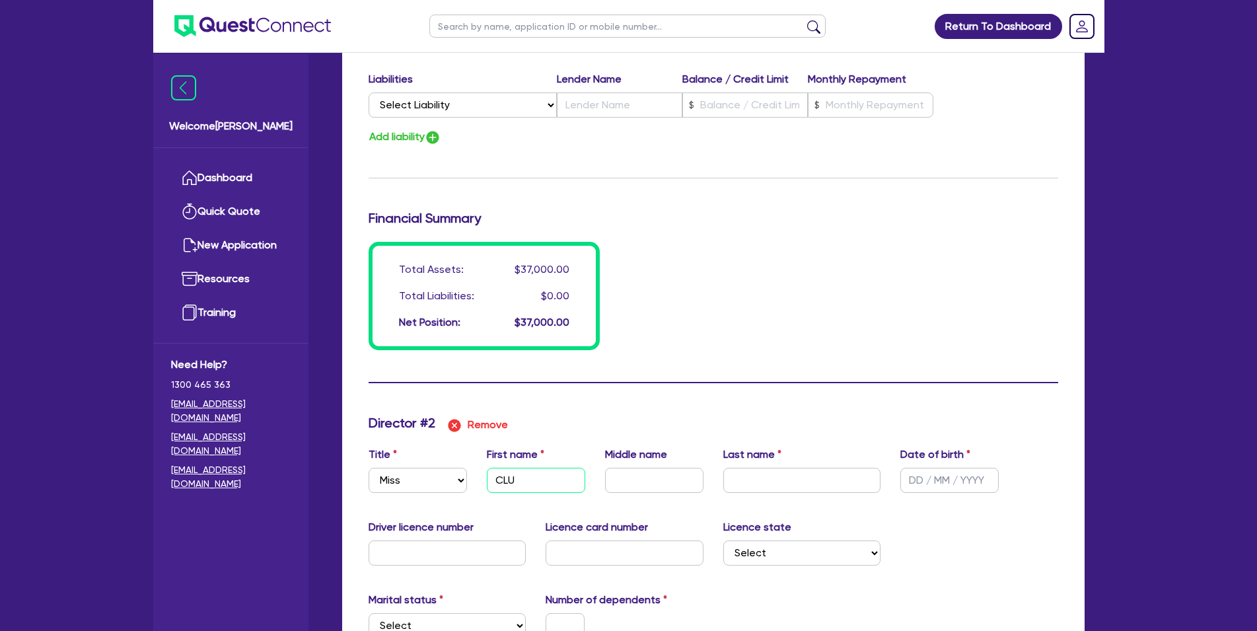
type input "30000"
type input "CL"
type input "0"
type input "0450601165"
type input "7000"
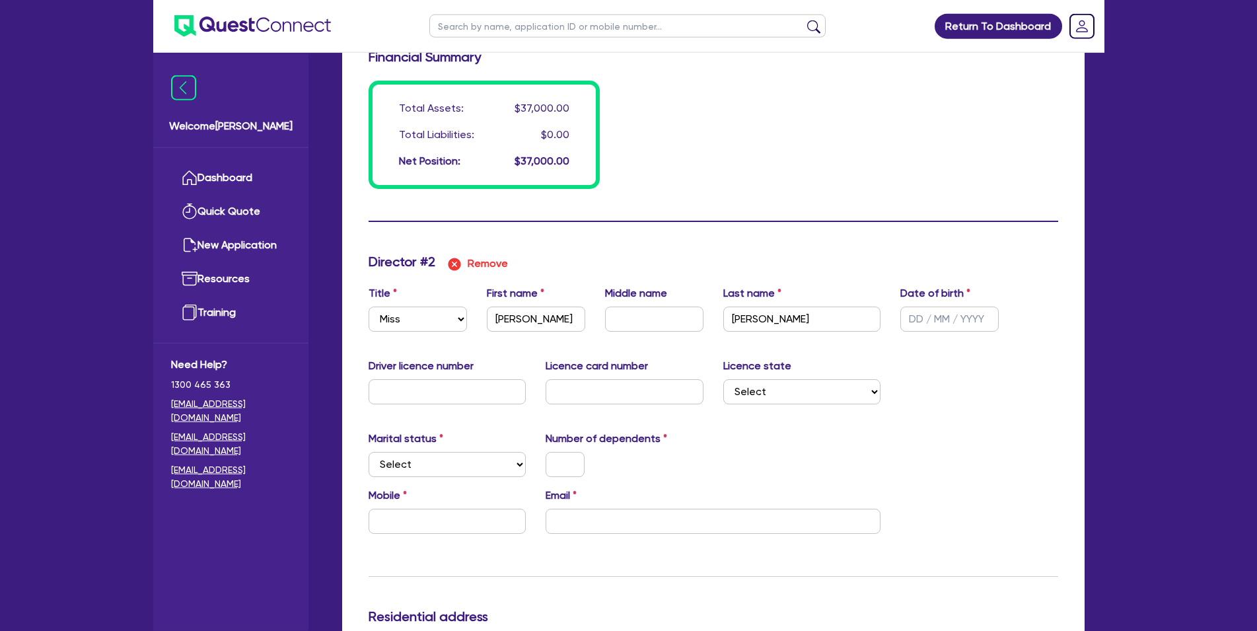
scroll to position [1145, 0]
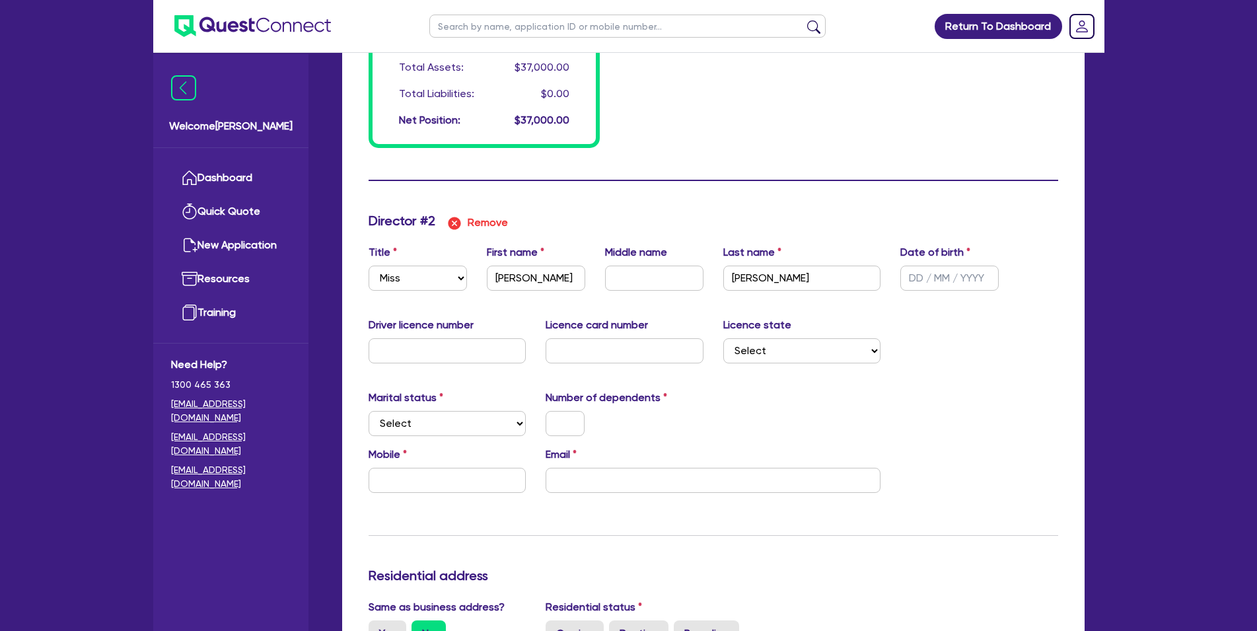
click at [943, 264] on div "Date of birth" at bounding box center [949, 267] width 118 height 46
click at [939, 276] on input "text" at bounding box center [949, 277] width 98 height 25
click at [426, 348] on input "text" at bounding box center [448, 350] width 158 height 25
click option "Single" at bounding box center [0, 0] width 0 height 0
click at [569, 423] on input "text" at bounding box center [565, 423] width 39 height 25
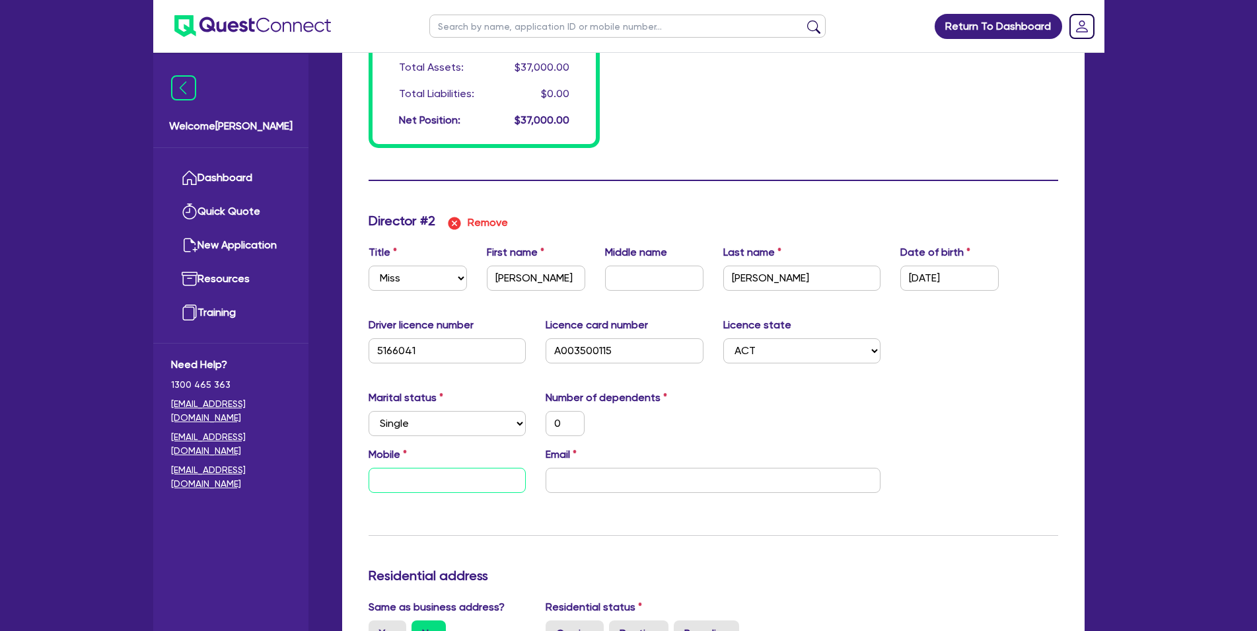
click at [504, 474] on input "text" at bounding box center [448, 480] width 158 height 25
click at [686, 474] on input "email" at bounding box center [713, 480] width 335 height 25
paste input "[EMAIL_ADDRESS][DOMAIN_NAME]"
click at [441, 476] on input "text" at bounding box center [448, 480] width 158 height 25
paste input "0434 464 347"
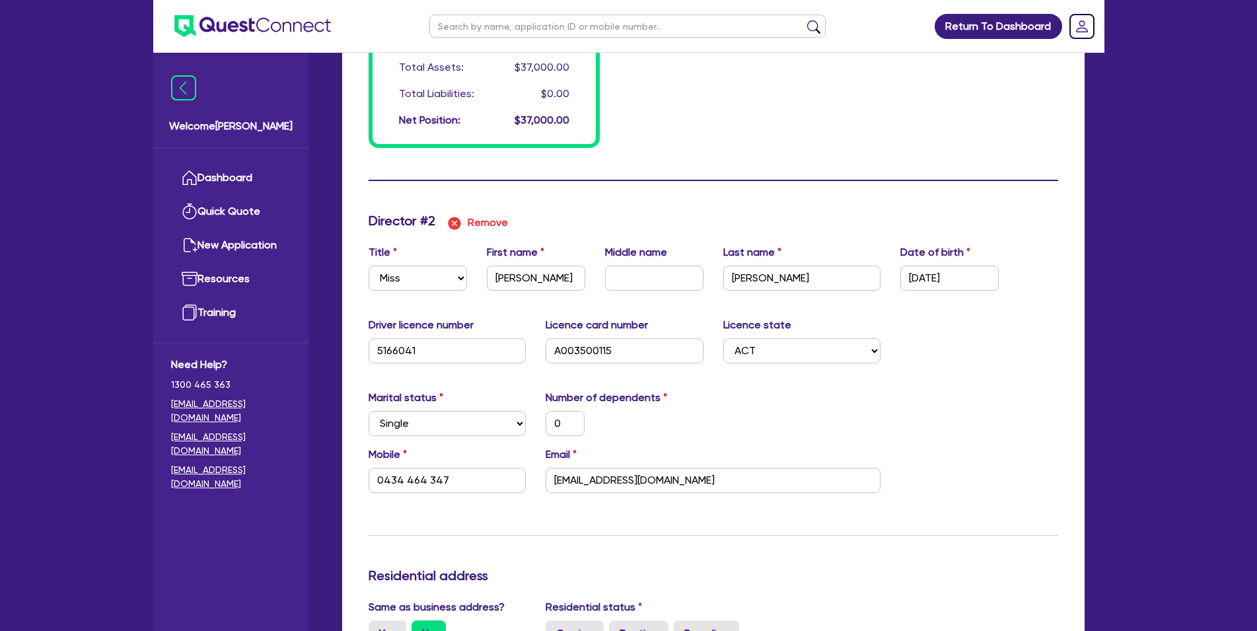
click at [820, 426] on div "Marital status Select [DEMOGRAPHIC_DATA] Married De Facto / Partner Number of d…" at bounding box center [713, 418] width 709 height 57
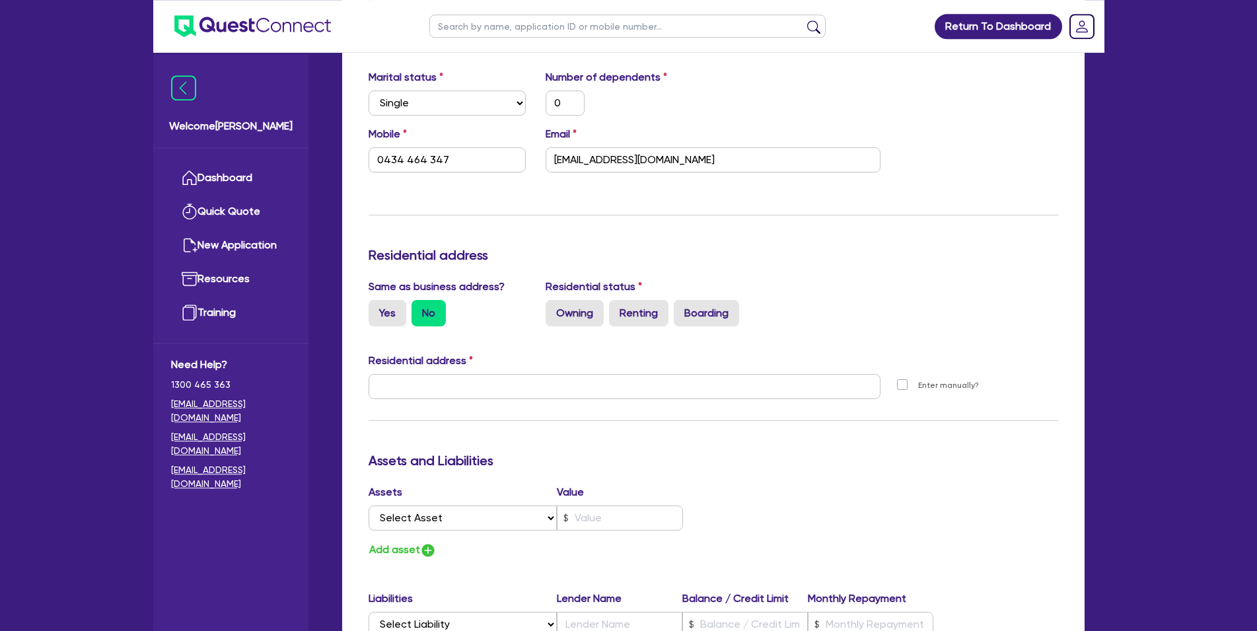
scroll to position [1482, 0]
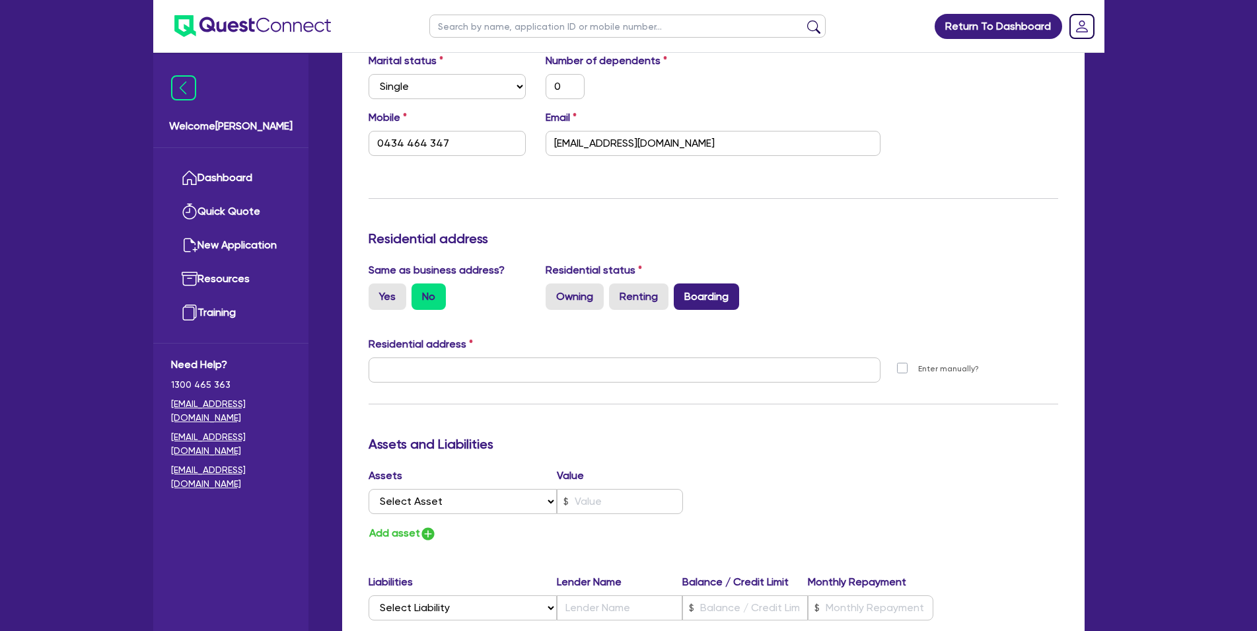
click at [736, 295] on label "Boarding" at bounding box center [706, 296] width 65 height 26
click at [682, 292] on input "Boarding" at bounding box center [678, 287] width 9 height 9
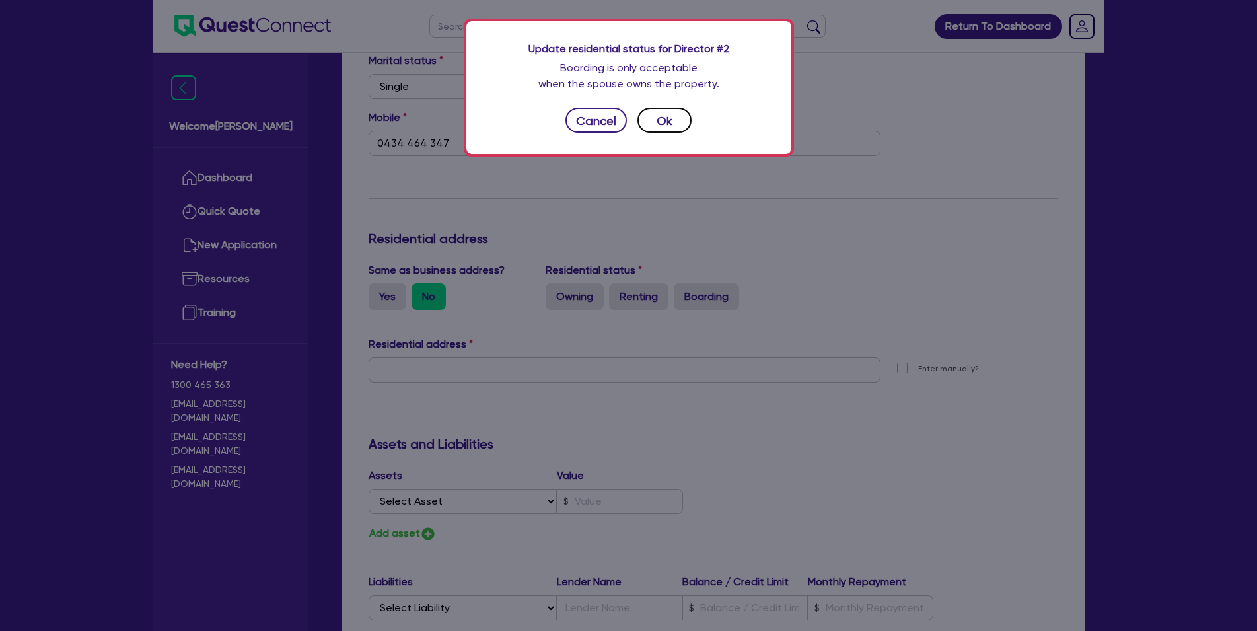
click at [682, 120] on button "Ok" at bounding box center [664, 120] width 54 height 25
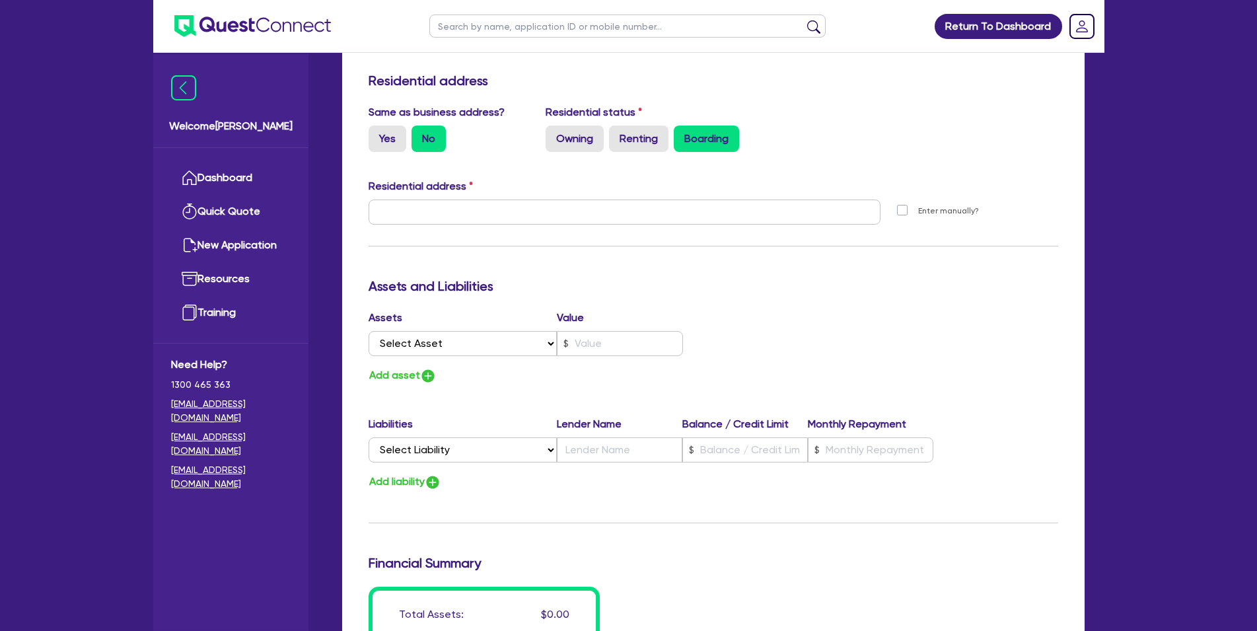
scroll to position [1684, 0]
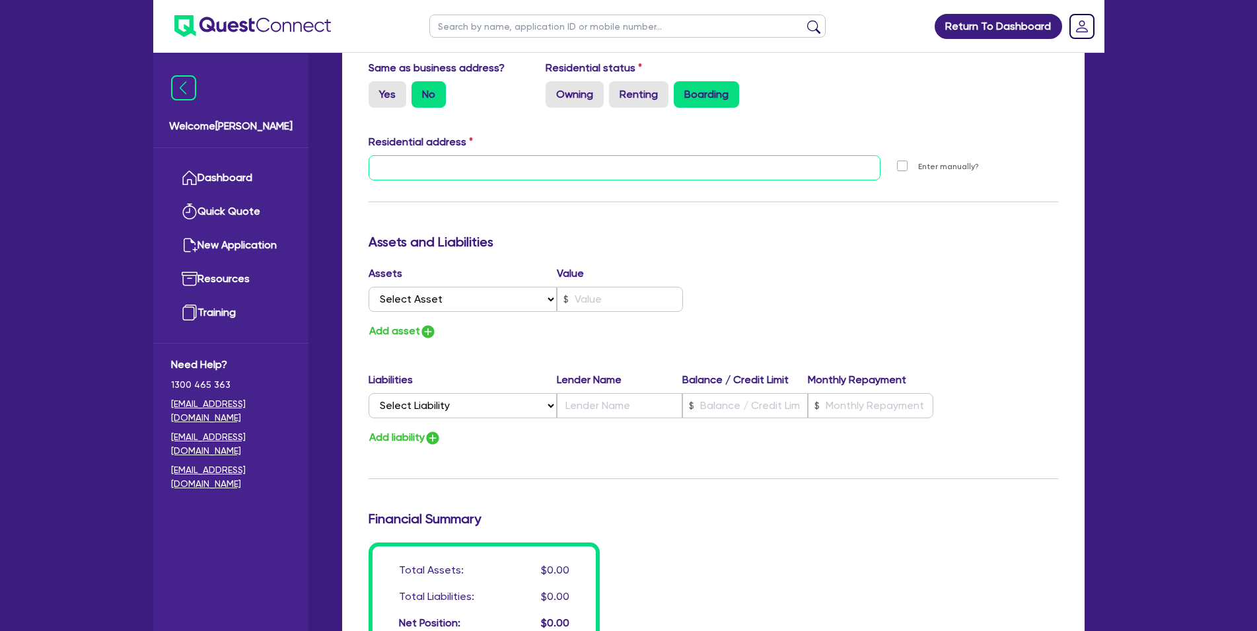
click at [530, 174] on input "text" at bounding box center [625, 167] width 513 height 25
paste input "[STREET_ADDRESS][PERSON_NAME][PERSON_NAME]"
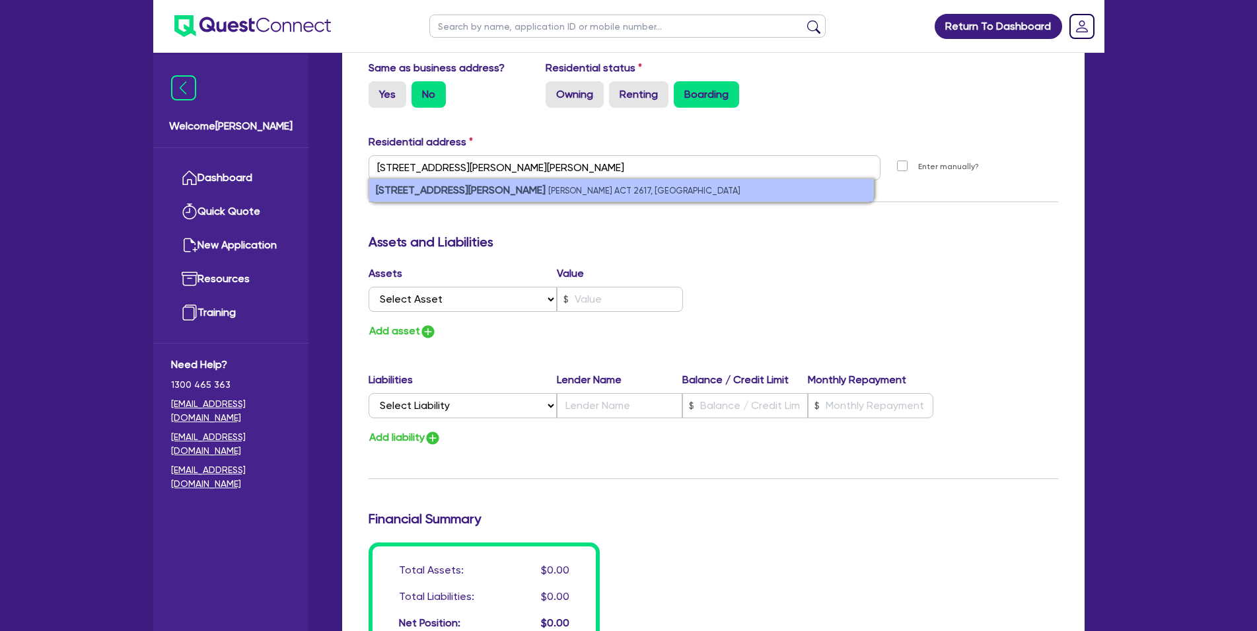
click at [556, 194] on small "[PERSON_NAME] ACT 2617, [GEOGRAPHIC_DATA]" at bounding box center [644, 191] width 192 height 10
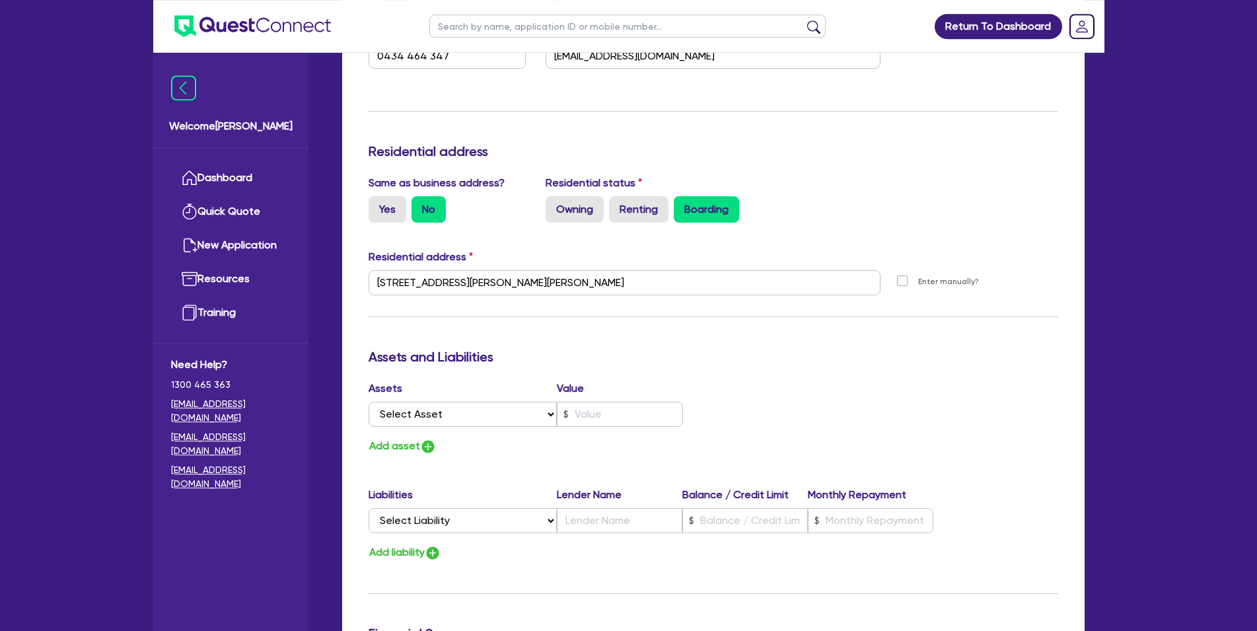
scroll to position [1617, 0]
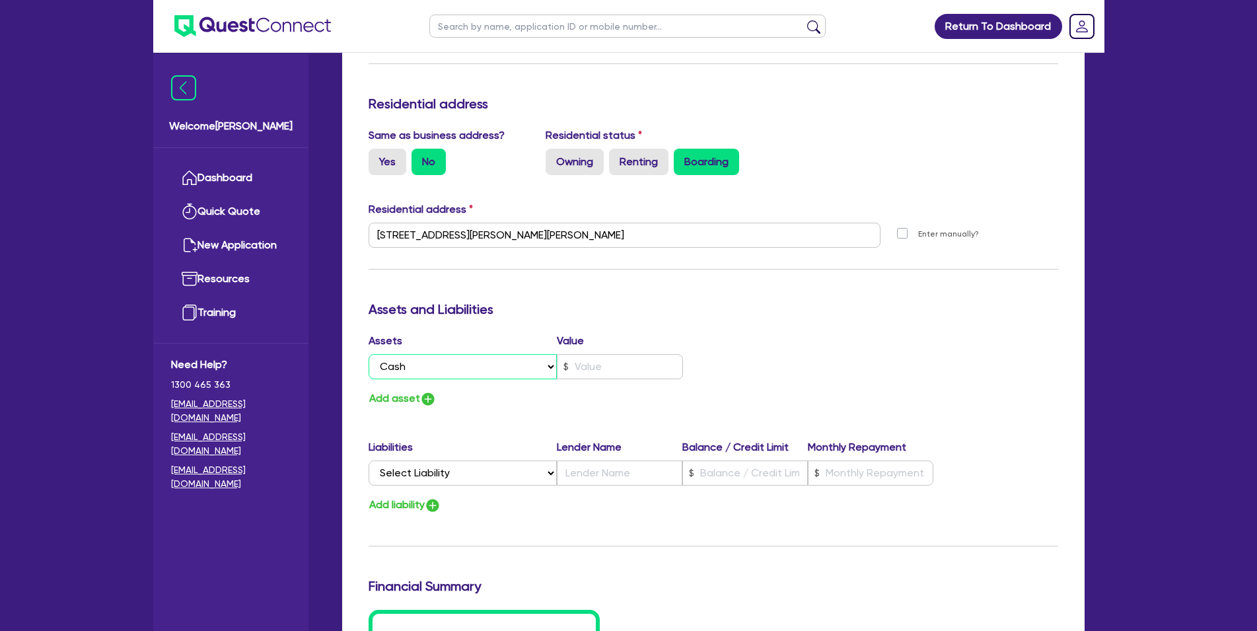
click option "Cash" at bounding box center [0, 0] width 0 height 0
click at [600, 380] on div "Assets Value Select Asset Cash Property Investment property Vehicle Truck Trail…" at bounding box center [536, 359] width 355 height 52
click at [608, 367] on input "text" at bounding box center [620, 366] width 126 height 25
drag, startPoint x: 461, startPoint y: 479, endPoint x: 374, endPoint y: 388, distance: 125.7
click at [709, 390] on div "Add asset" at bounding box center [536, 399] width 355 height 18
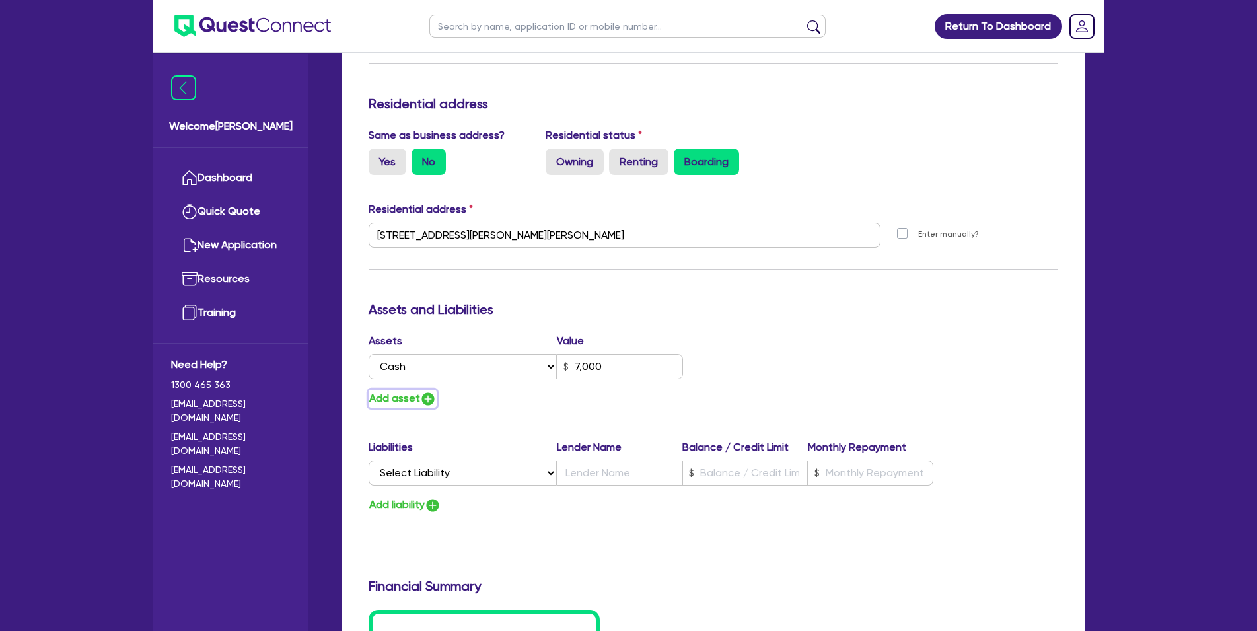
drag, startPoint x: 373, startPoint y: 392, endPoint x: 389, endPoint y: 396, distance: 16.5
click at [376, 392] on button "Add asset" at bounding box center [403, 399] width 68 height 18
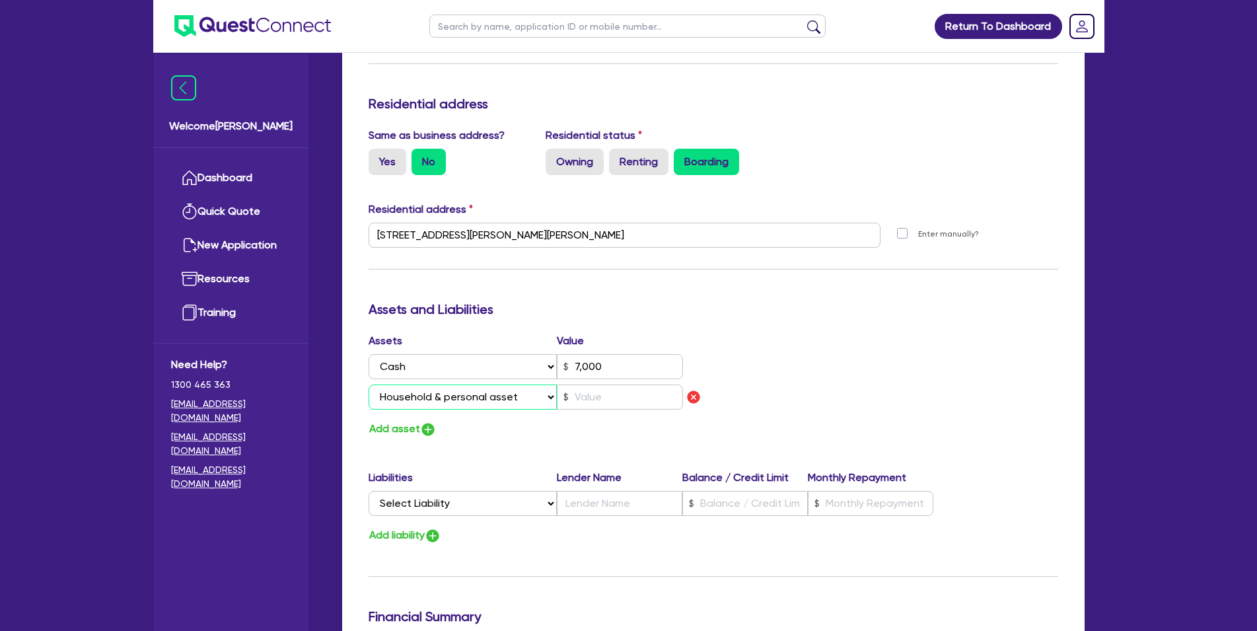
click option "Household & personal asset" at bounding box center [0, 0] width 0 height 0
drag, startPoint x: 603, startPoint y: 431, endPoint x: 613, endPoint y: 406, distance: 27.0
click at [604, 431] on div "Add asset" at bounding box center [536, 429] width 355 height 18
click at [616, 400] on input "text" at bounding box center [620, 396] width 126 height 25
click at [739, 337] on div "Assets Value Select Asset Cash Property Investment property Vehicle Truck Trail…" at bounding box center [713, 385] width 709 height 105
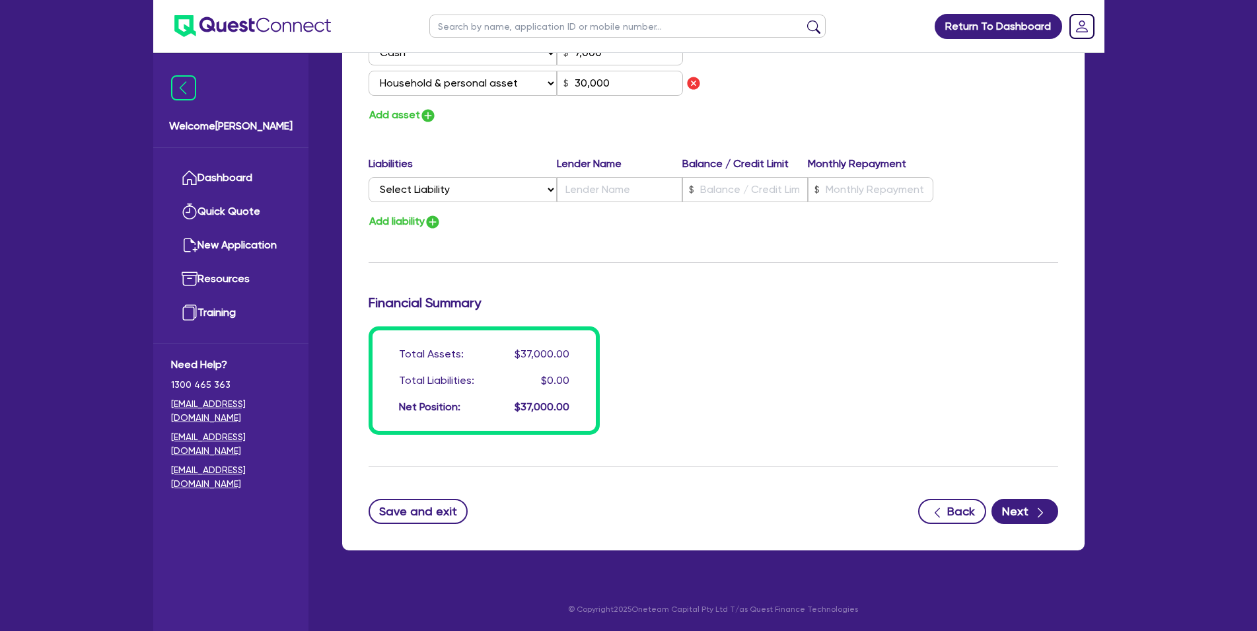
scroll to position [1932, 0]
click at [1045, 514] on icon "button" at bounding box center [1040, 512] width 13 height 13
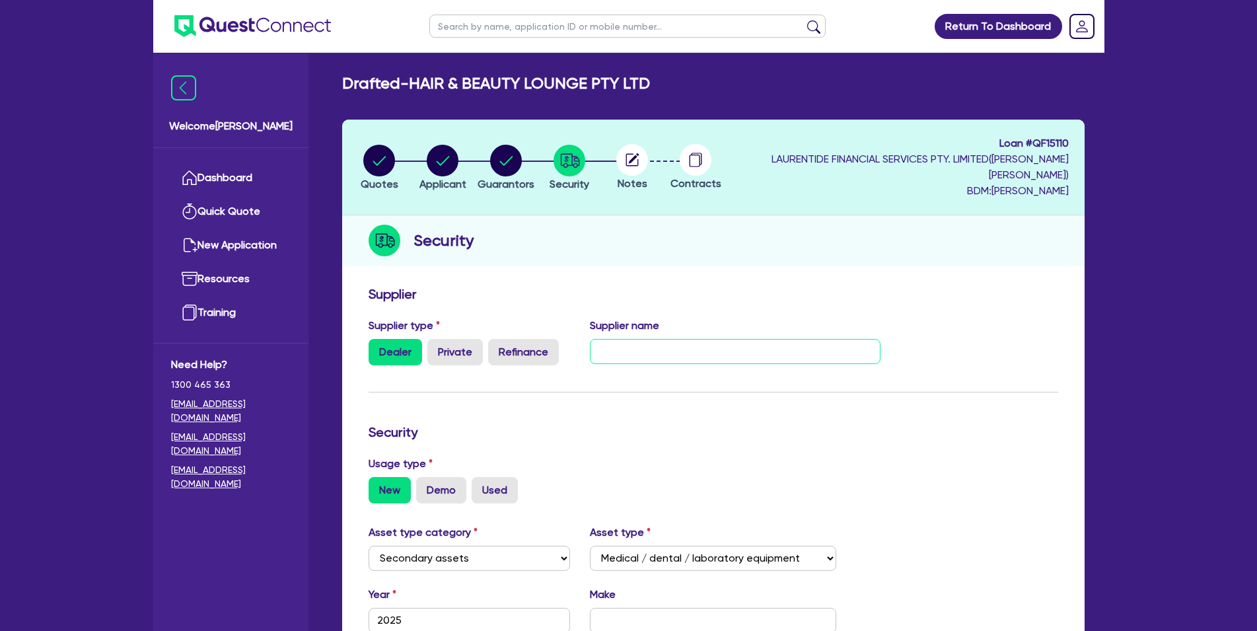
click at [661, 359] on input "text" at bounding box center [735, 351] width 291 height 25
click at [735, 345] on input "text" at bounding box center [735, 351] width 291 height 25
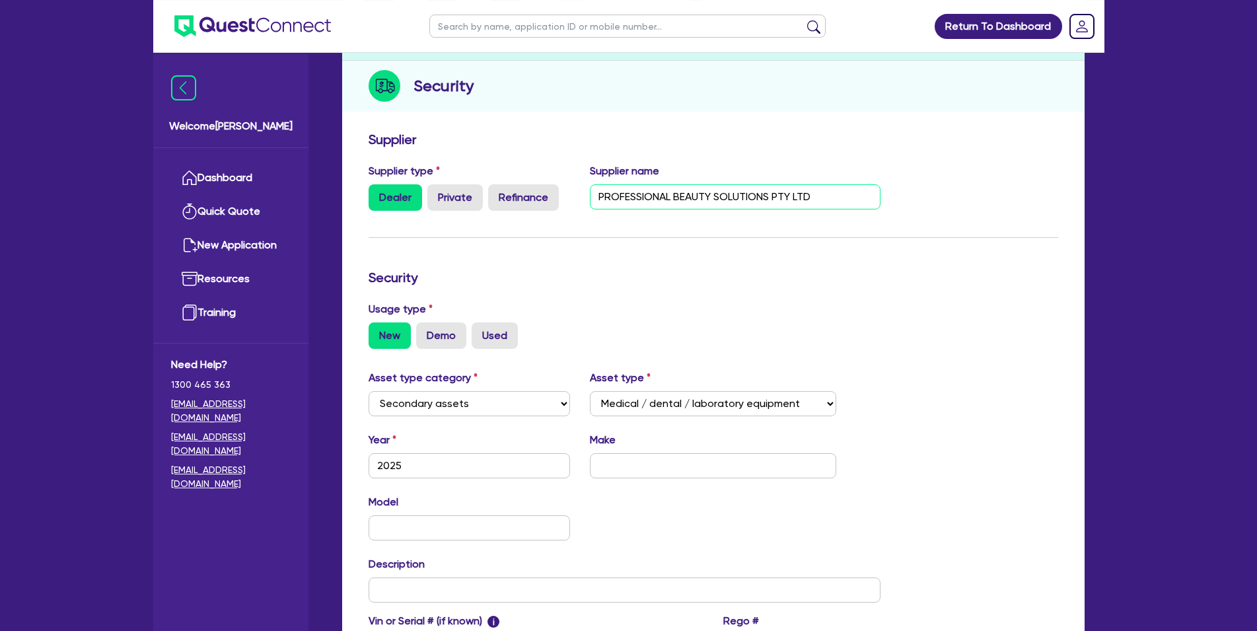
scroll to position [202, 0]
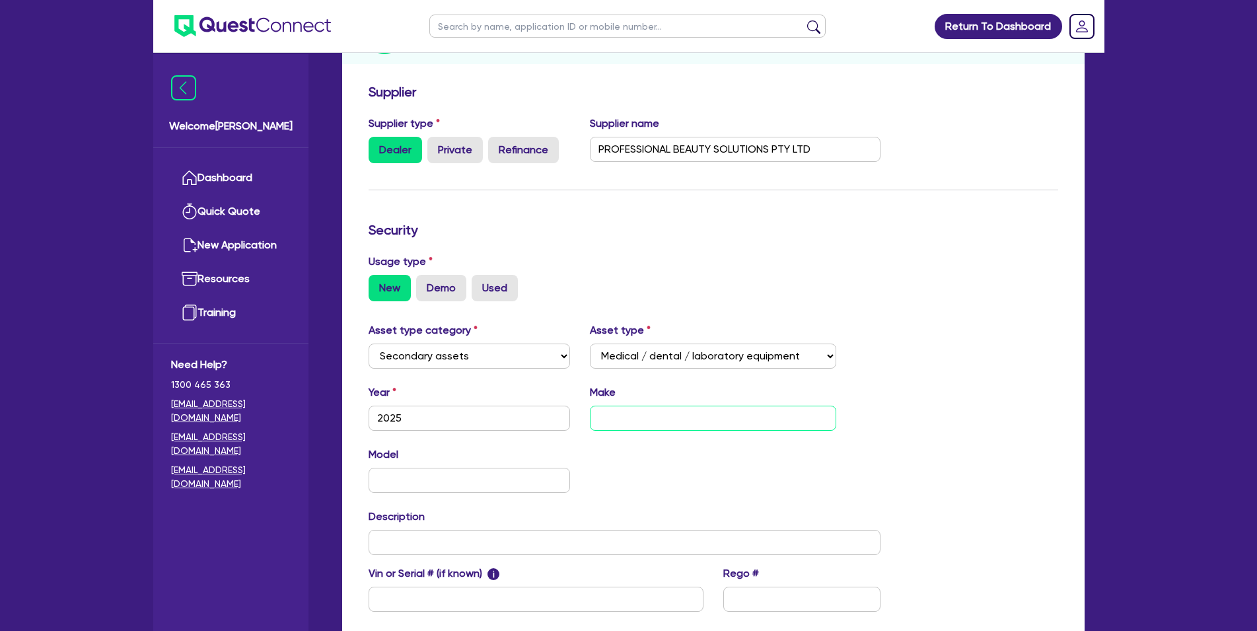
click at [695, 421] on input "text" at bounding box center [713, 418] width 246 height 25
click at [752, 359] on select "Select Generators and compressors Engineering and toolmaking Woodworking and me…" at bounding box center [713, 355] width 246 height 25
click at [696, 420] on input "text" at bounding box center [713, 418] width 246 height 25
click option "Tertiary assets" at bounding box center [0, 0] width 0 height 0
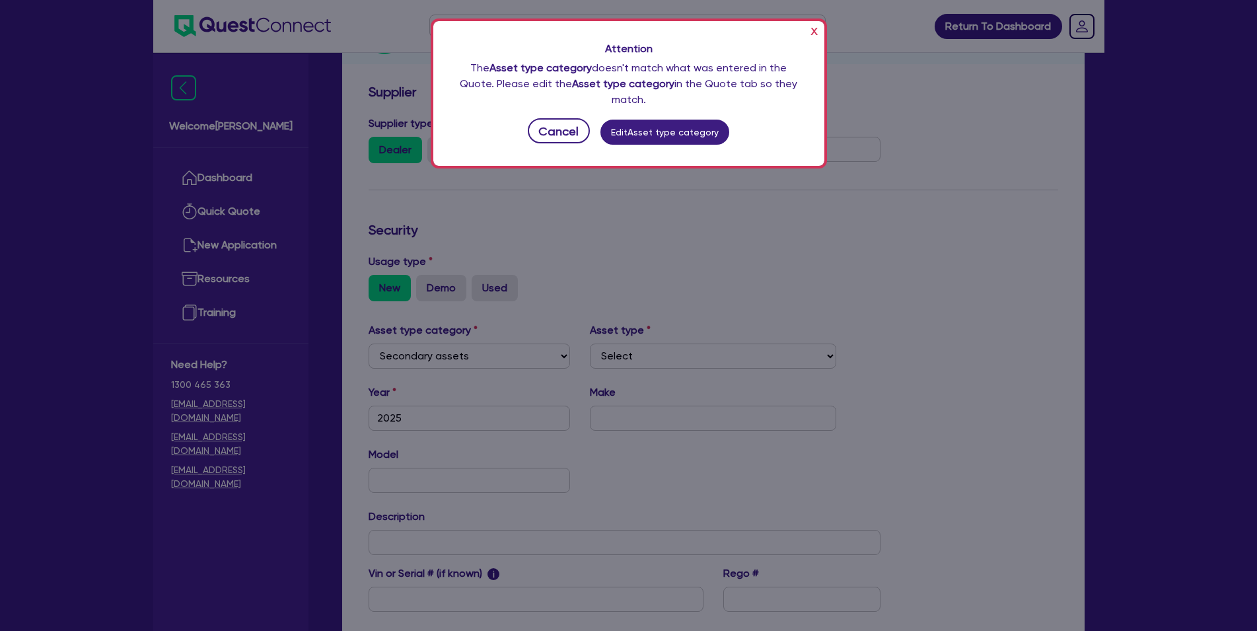
click at [680, 353] on div "x Attention The Asset type category doesn't match what was entered in the Quote…" at bounding box center [628, 315] width 1257 height 631
click at [820, 32] on button "x" at bounding box center [814, 30] width 14 height 21
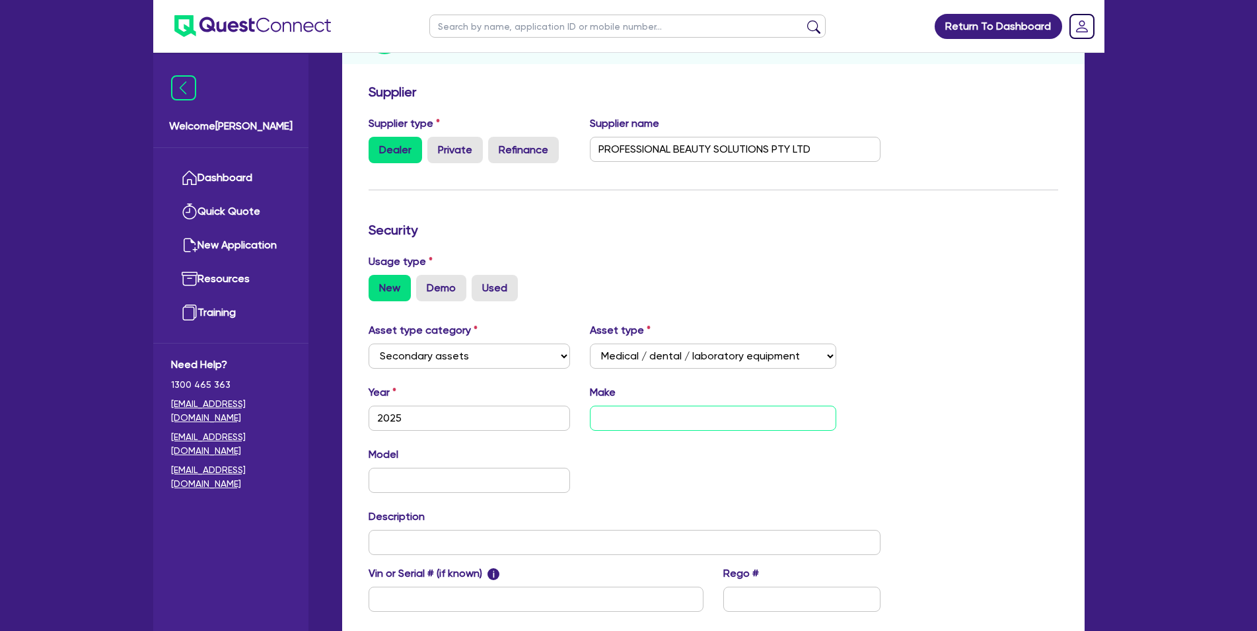
click at [697, 413] on input "text" at bounding box center [713, 418] width 246 height 25
click at [658, 416] on input "text" at bounding box center [713, 418] width 246 height 25
click at [432, 541] on input "text" at bounding box center [625, 542] width 513 height 25
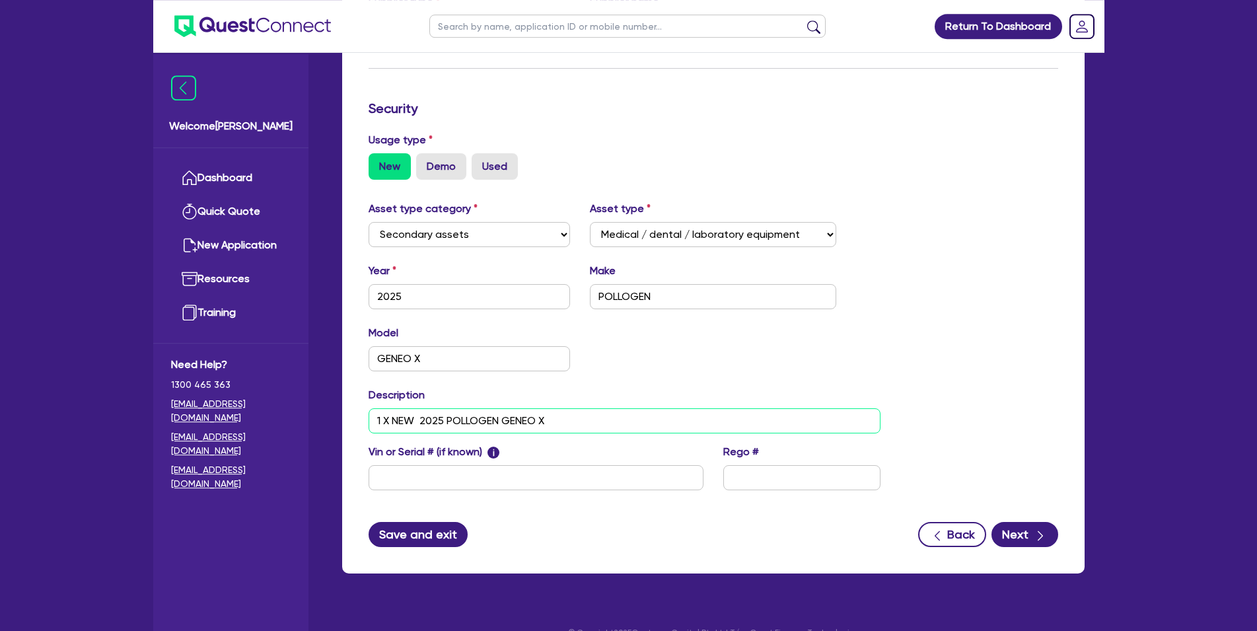
scroll to position [347, 0]
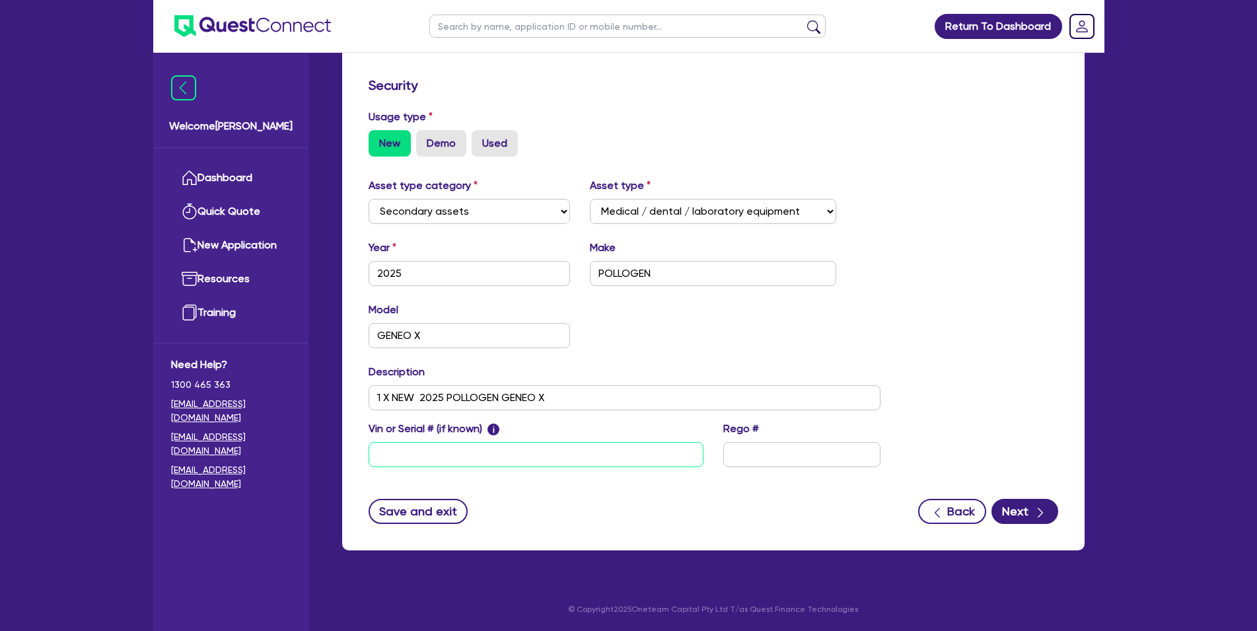
click at [437, 447] on input "text" at bounding box center [536, 454] width 335 height 25
click at [1016, 518] on button "Next" at bounding box center [1024, 511] width 67 height 25
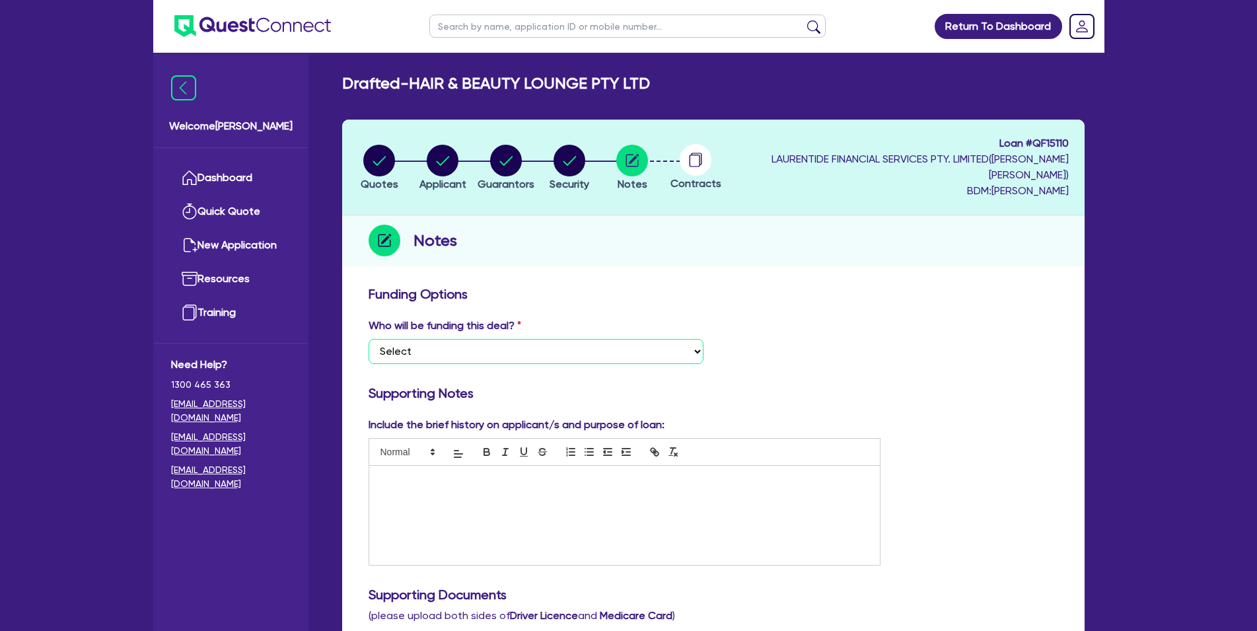
click at [369, 339] on select "Select I want Quest to fund 100% I will fund 100% I will co-fund with Quest Oth…" at bounding box center [536, 351] width 335 height 25
click option "I want Quest to fund 100%" at bounding box center [0, 0] width 0 height 0
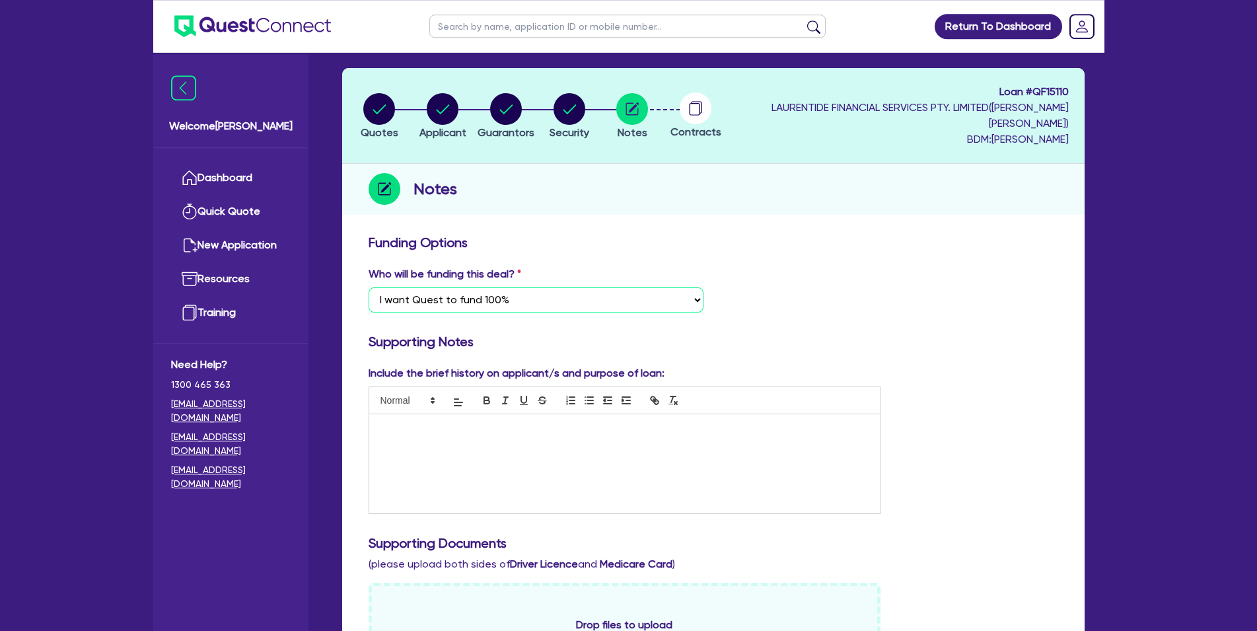
scroll to position [202, 0]
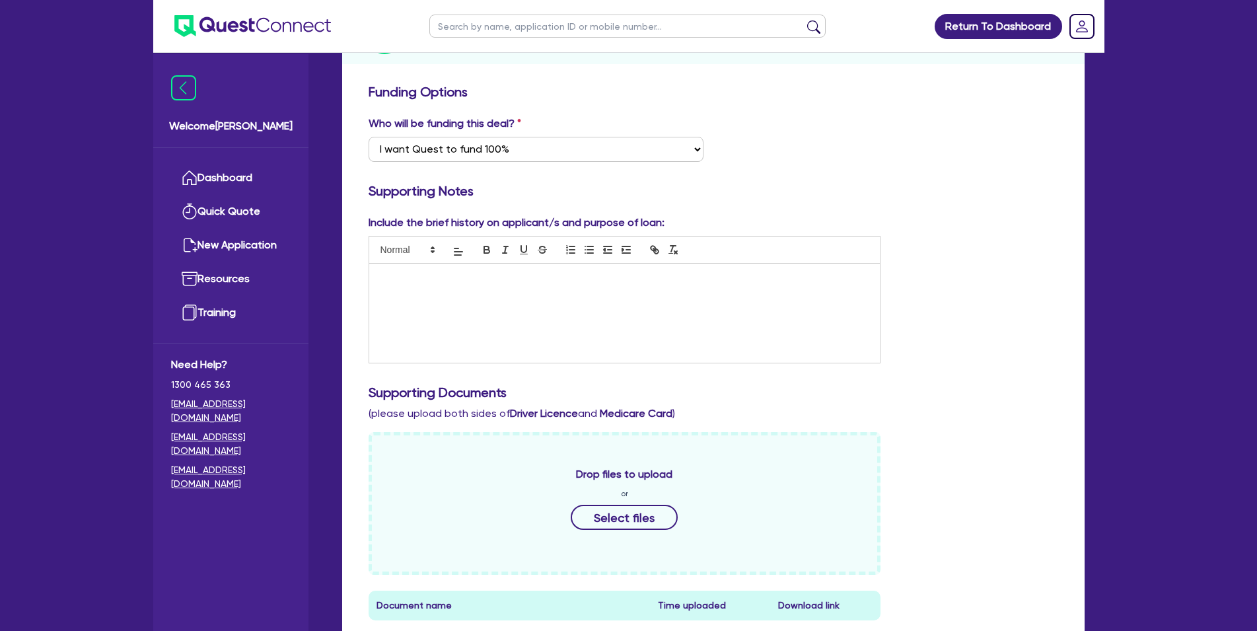
click at [616, 308] on div at bounding box center [624, 313] width 511 height 99
click at [618, 316] on div at bounding box center [624, 313] width 511 height 99
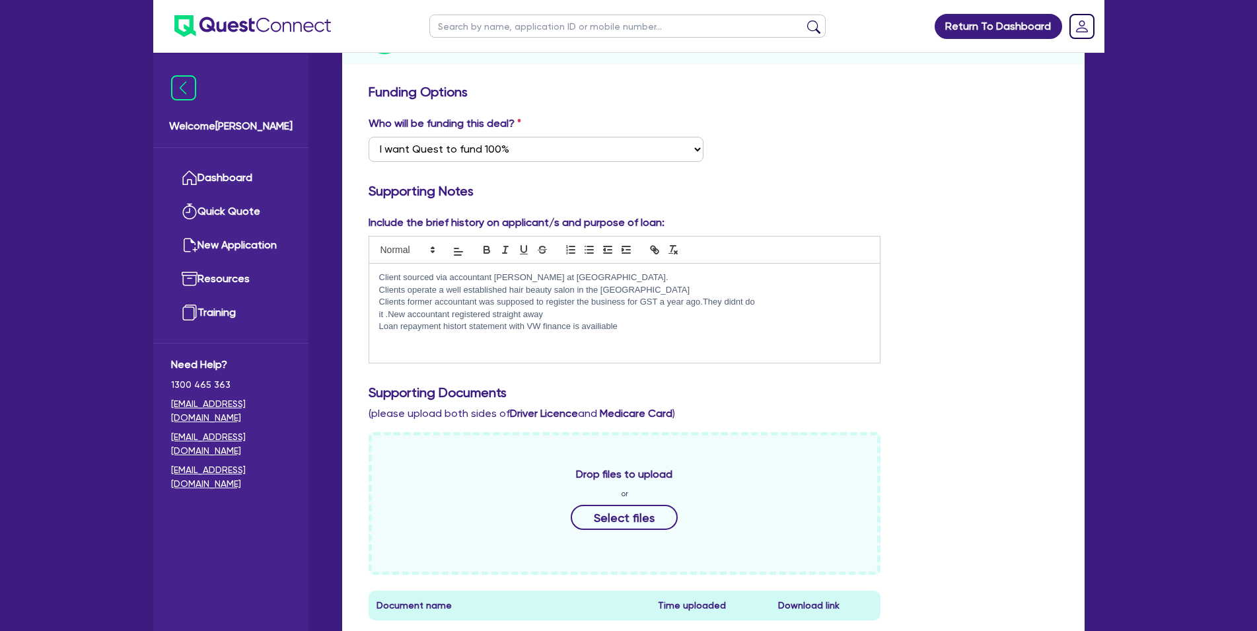
click at [696, 342] on div "Client sourced via accountant [PERSON_NAME] at [GEOGRAPHIC_DATA]. Clients opera…" at bounding box center [624, 313] width 511 height 99
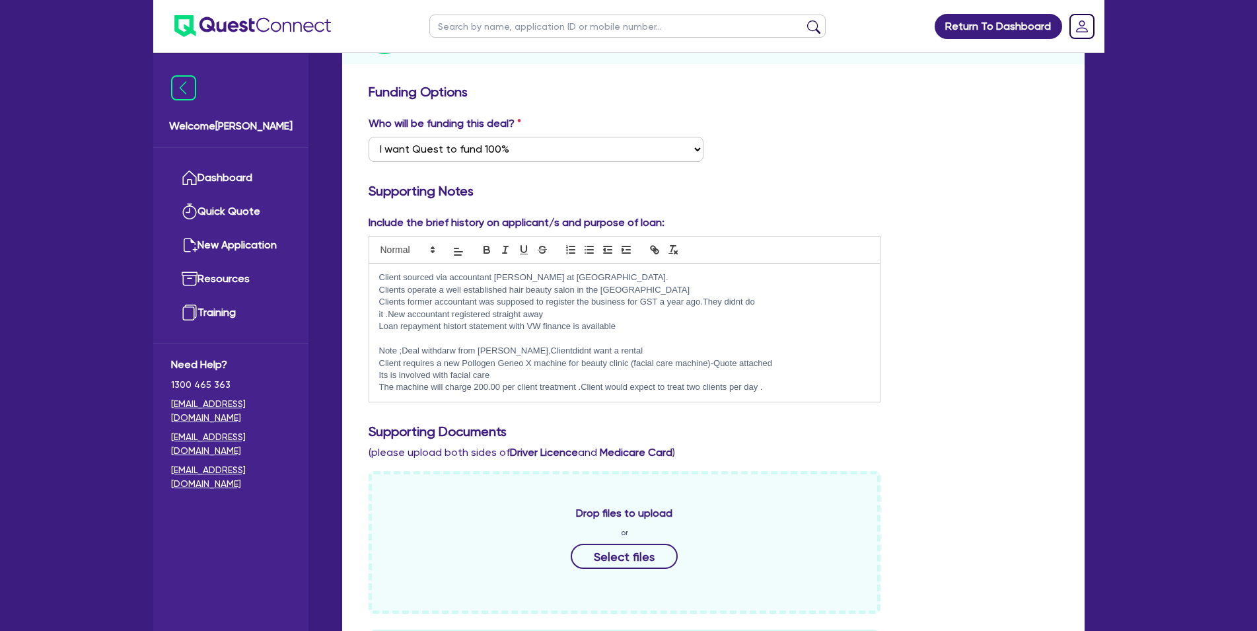
click at [536, 353] on p "Note ;Deal withdarw from [PERSON_NAME],Clientdidnt want a rental" at bounding box center [624, 351] width 491 height 12
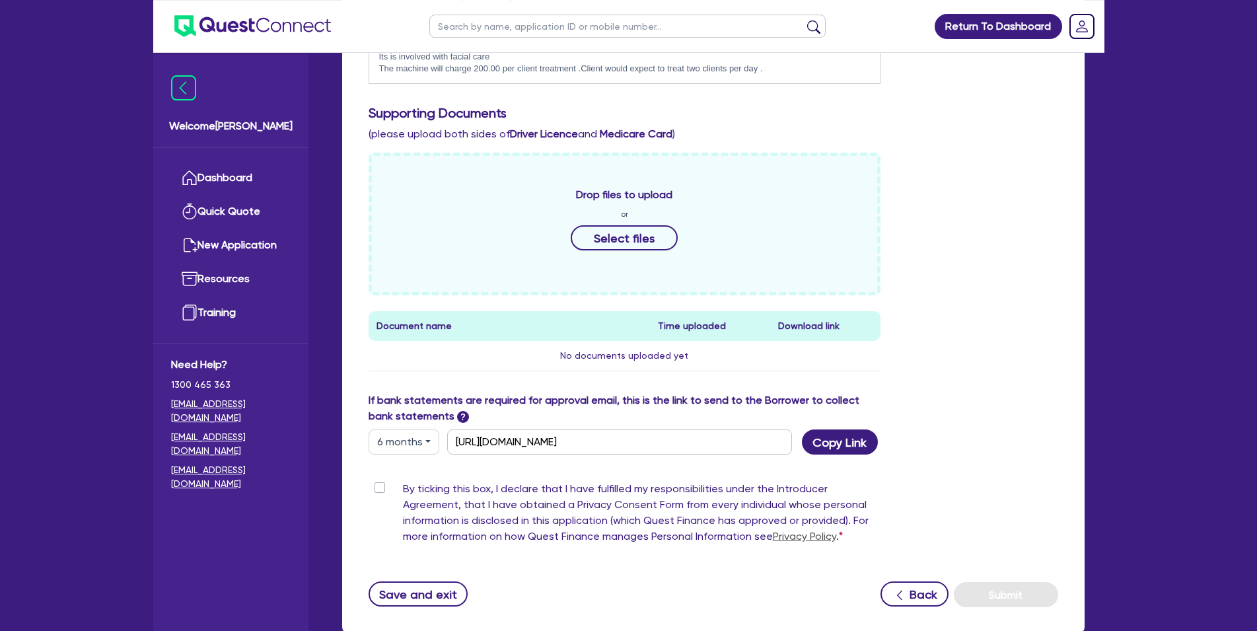
scroll to position [539, 0]
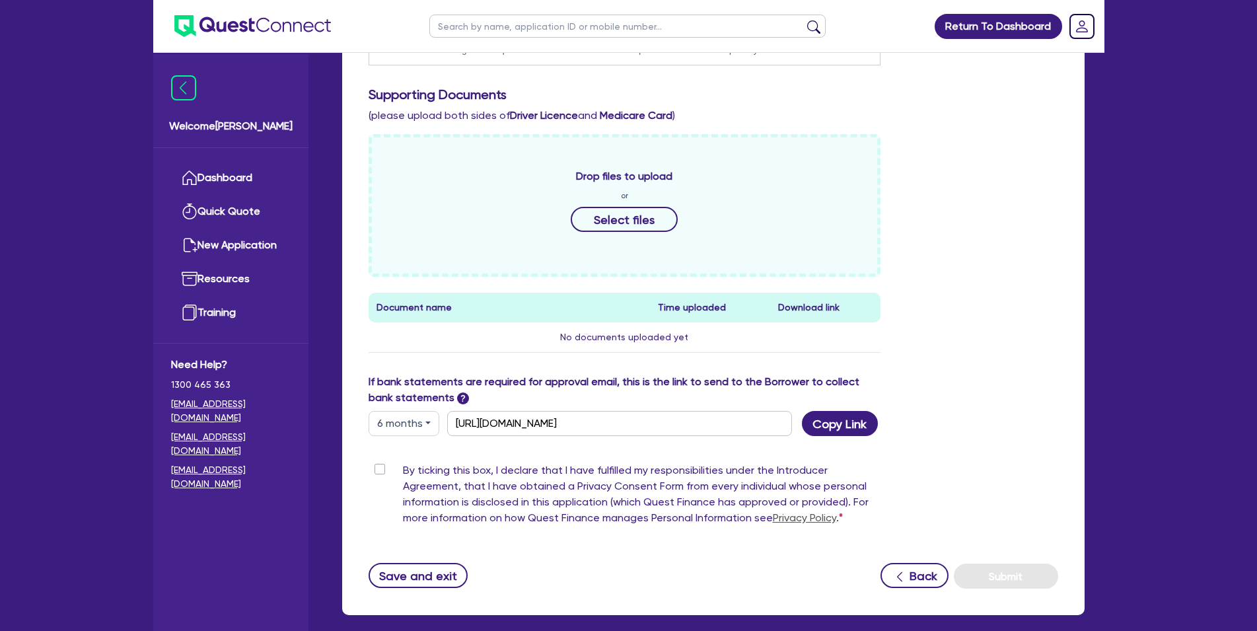
click at [403, 474] on label "By ticking this box, I declare that I have fulfilled my responsibilities under …" at bounding box center [642, 496] width 478 height 69
click at [379, 474] on input "By ticking this box, I declare that I have fulfilled my responsibilities under …" at bounding box center [374, 468] width 11 height 13
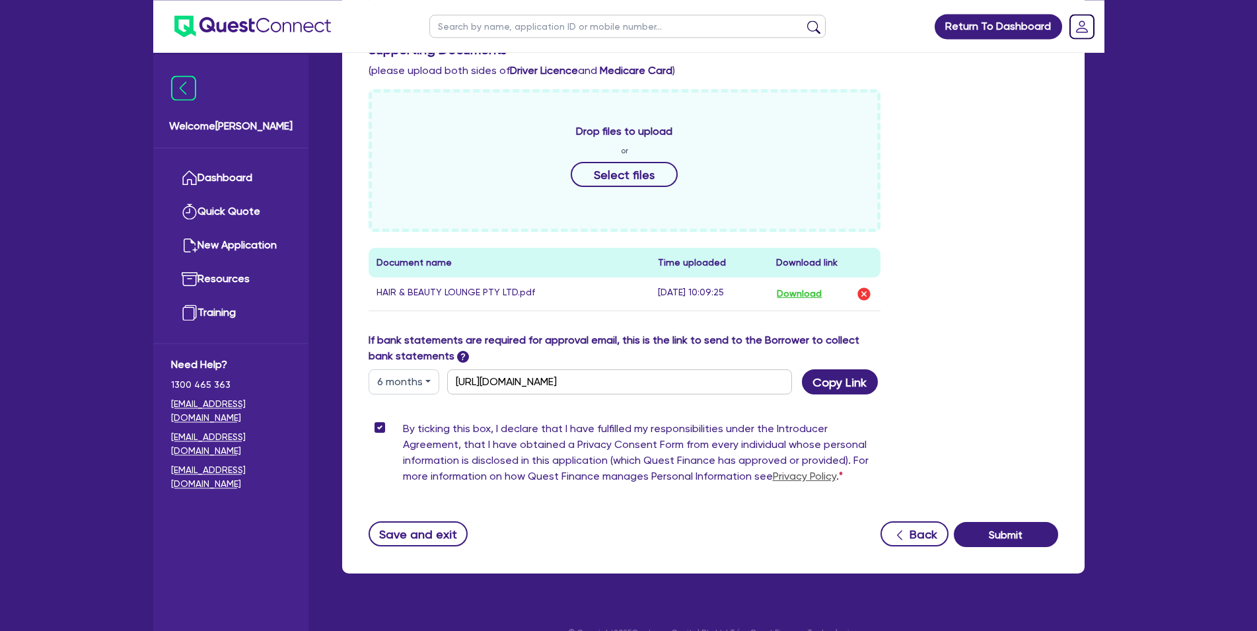
scroll to position [608, 0]
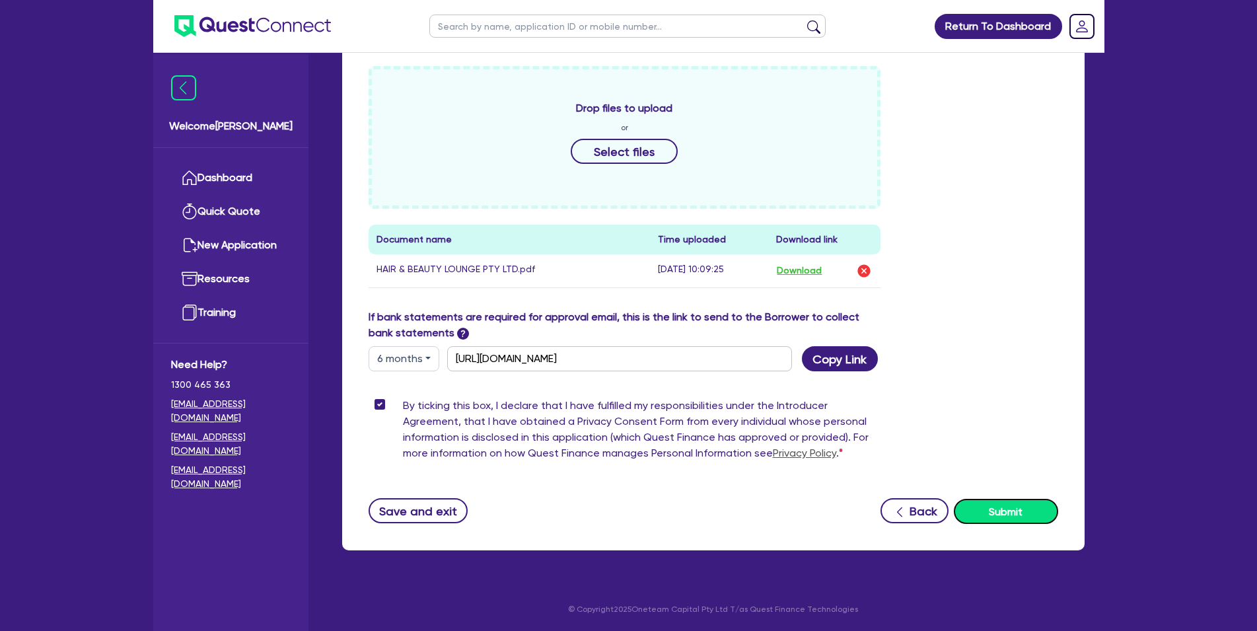
click at [1020, 515] on button "Submit" at bounding box center [1006, 511] width 104 height 25
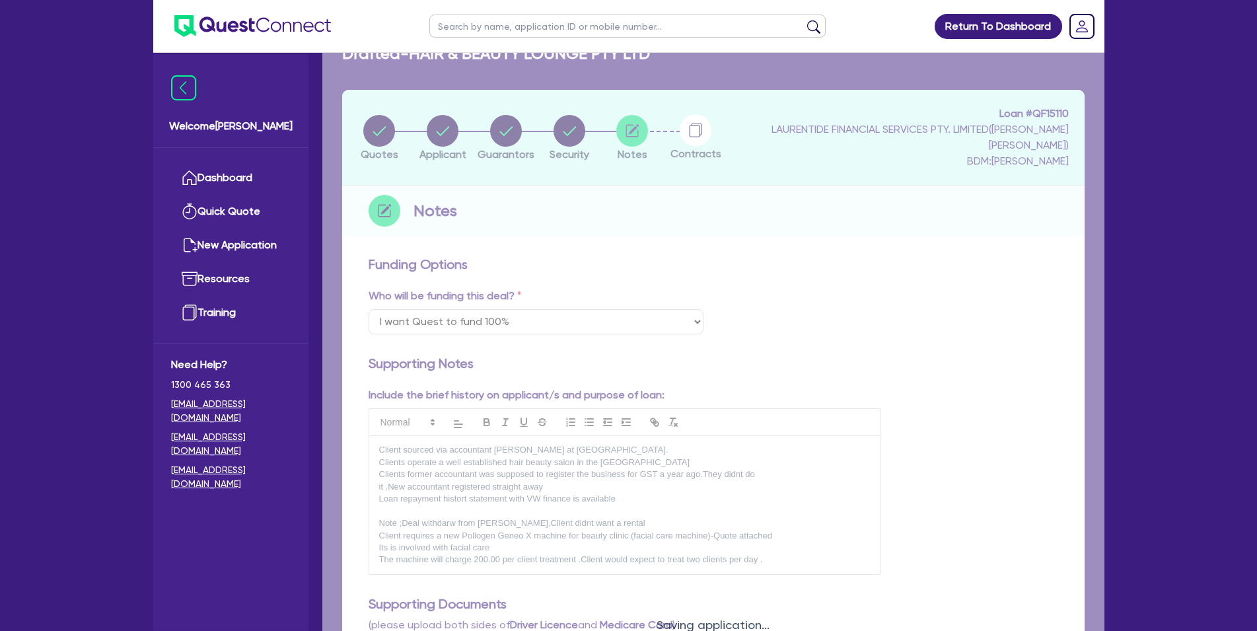
scroll to position [1, 0]
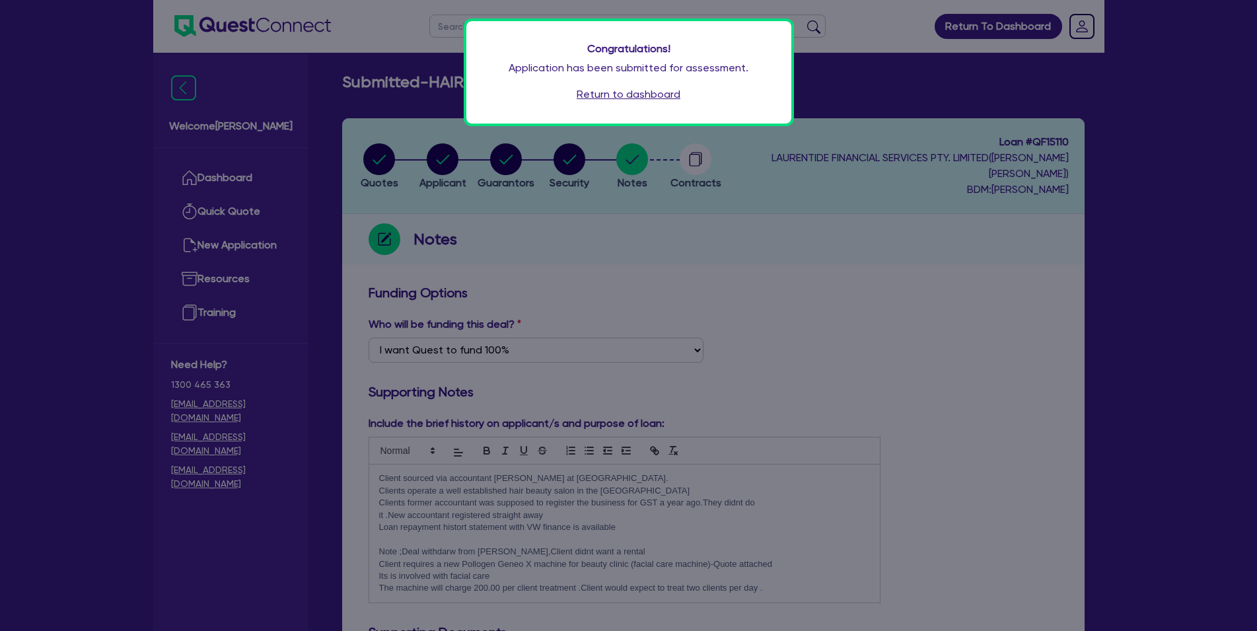
click at [660, 95] on link "Return to dashboard" at bounding box center [629, 95] width 104 height 16
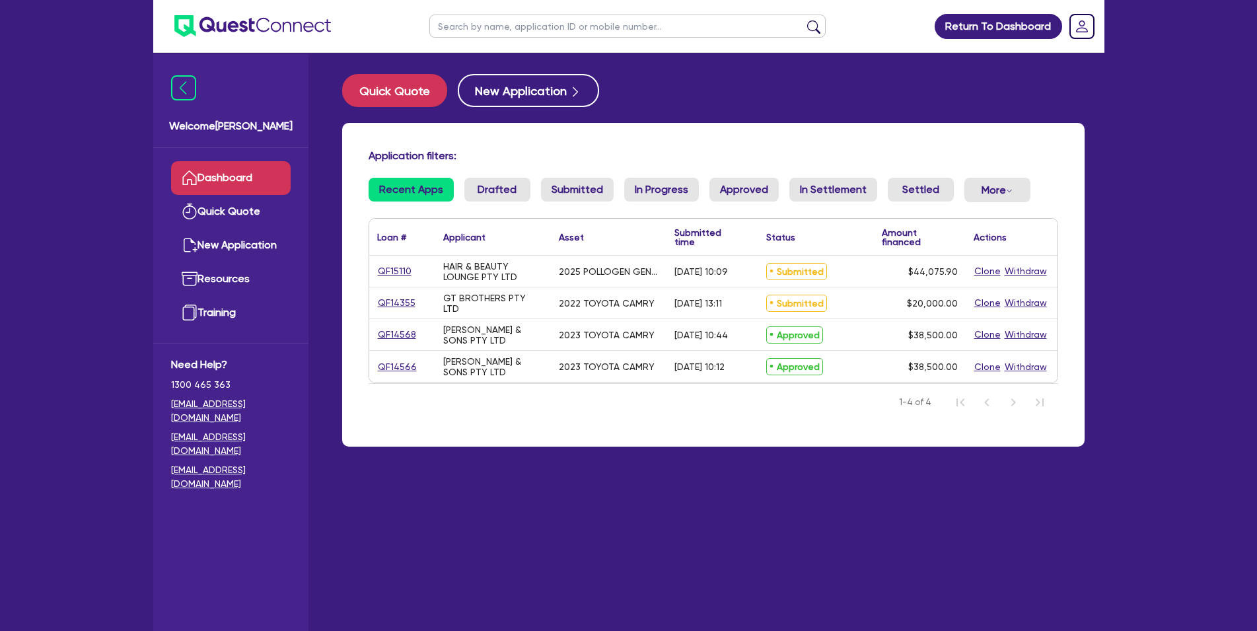
drag, startPoint x: 416, startPoint y: 271, endPoint x: 372, endPoint y: 267, distance: 43.8
click at [372, 267] on div "QF15110" at bounding box center [402, 271] width 66 height 31
drag, startPoint x: 419, startPoint y: 271, endPoint x: 374, endPoint y: 273, distance: 44.3
click at [374, 273] on div "QF15110" at bounding box center [402, 271] width 66 height 31
